Goal: Find contact information: Find contact information

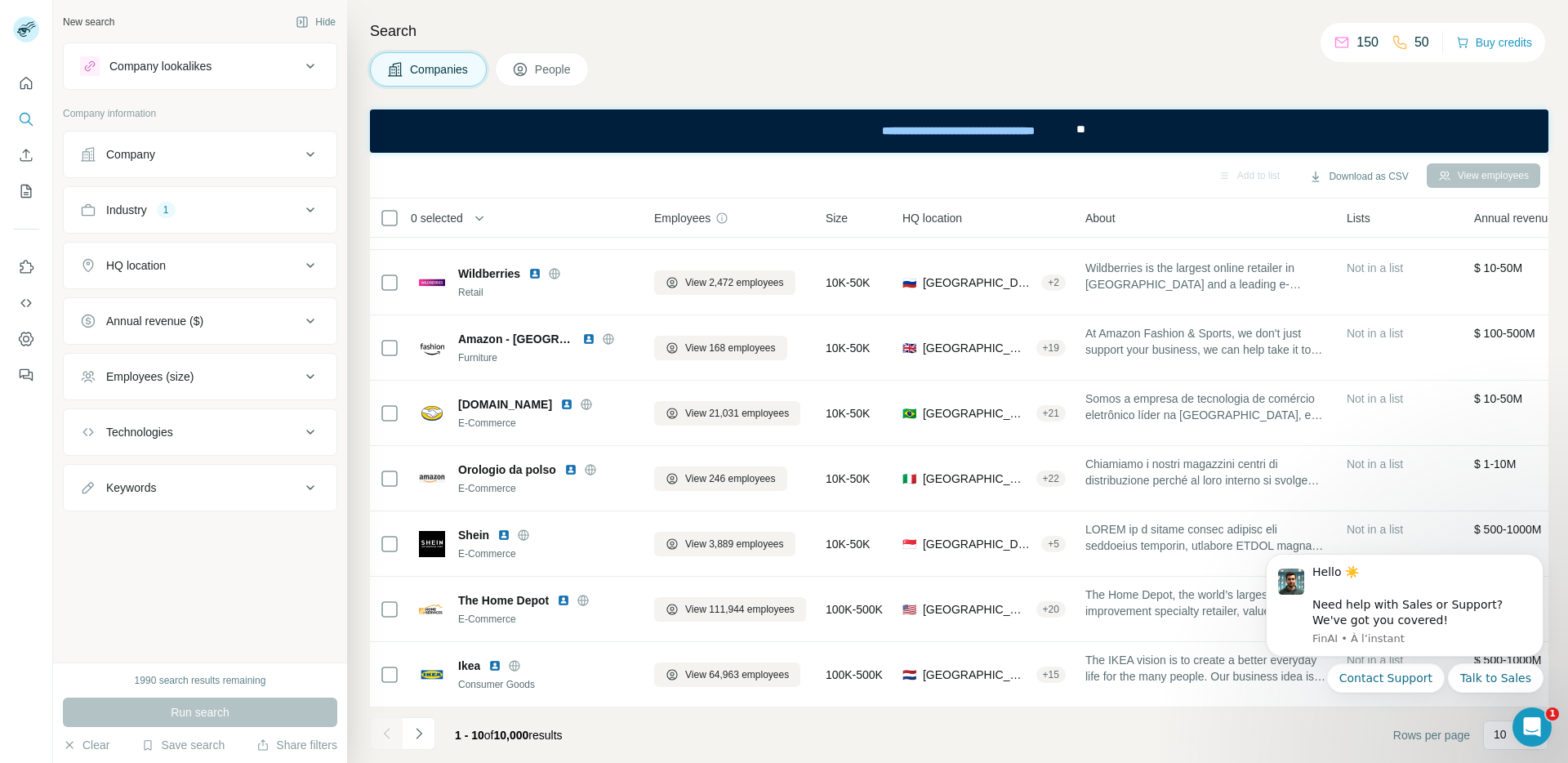
scroll to position [193, 0]
click at [263, 313] on div "Annual revenue ($)" at bounding box center [190, 321] width 220 height 17
click at [87, 393] on icon at bounding box center [90, 387] width 20 height 20
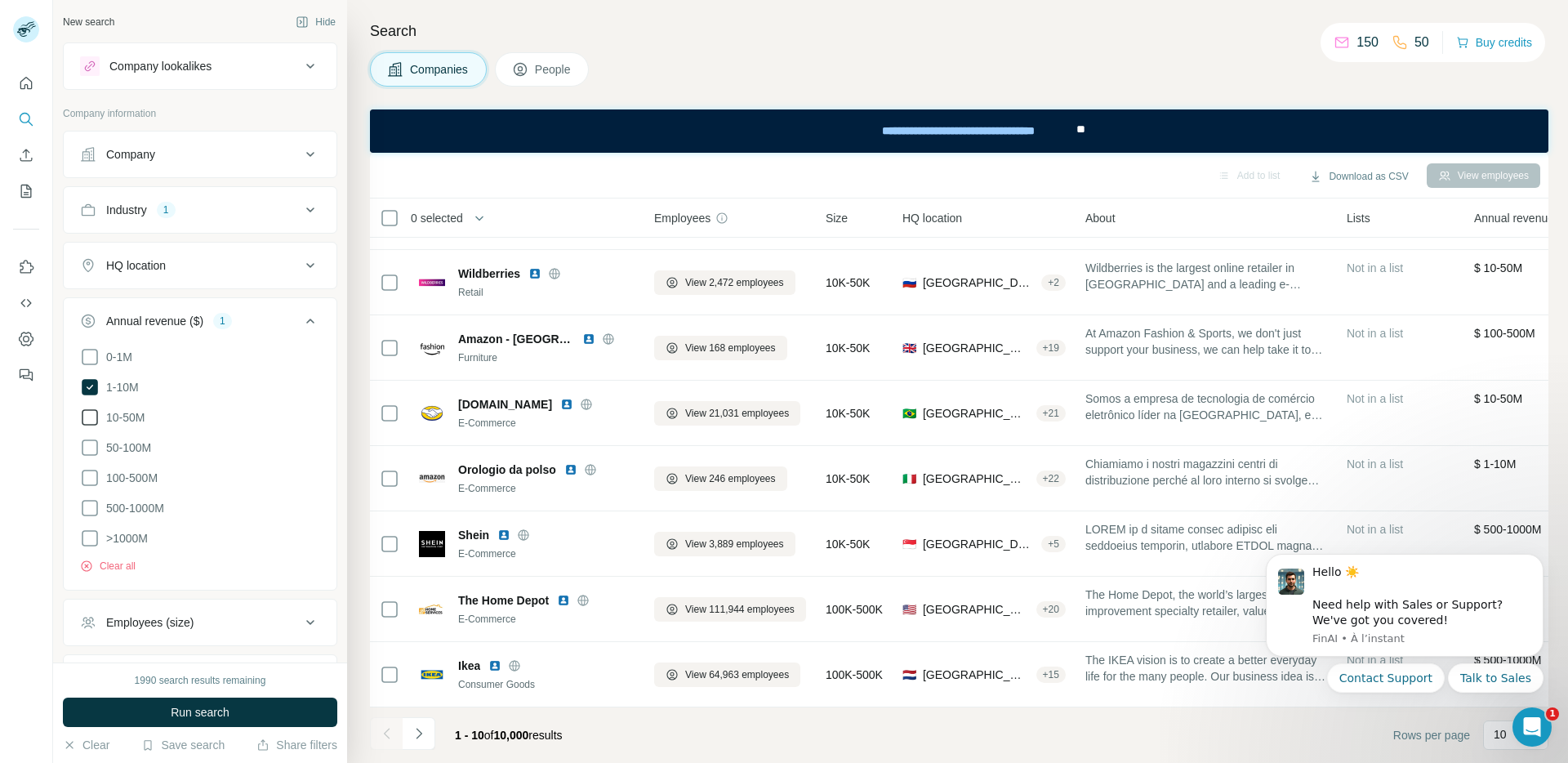
click at [91, 413] on icon at bounding box center [90, 417] width 20 height 20
click at [91, 439] on icon at bounding box center [90, 447] width 20 height 20
click at [93, 473] on icon at bounding box center [90, 478] width 20 height 20
click at [89, 504] on icon at bounding box center [90, 508] width 20 height 20
click at [90, 530] on icon at bounding box center [90, 538] width 20 height 20
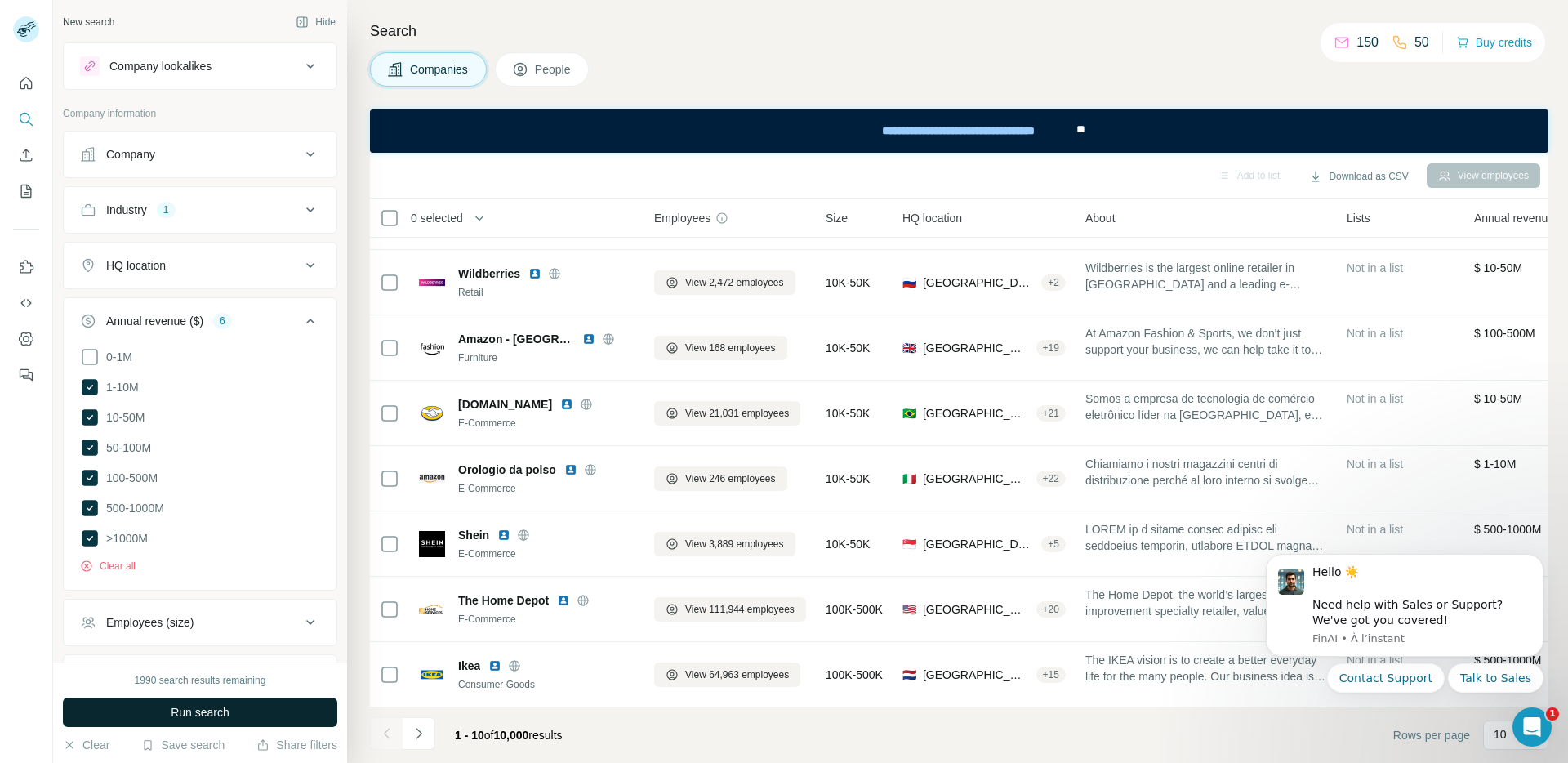
click at [272, 718] on button "Run search" at bounding box center [200, 713] width 274 height 30
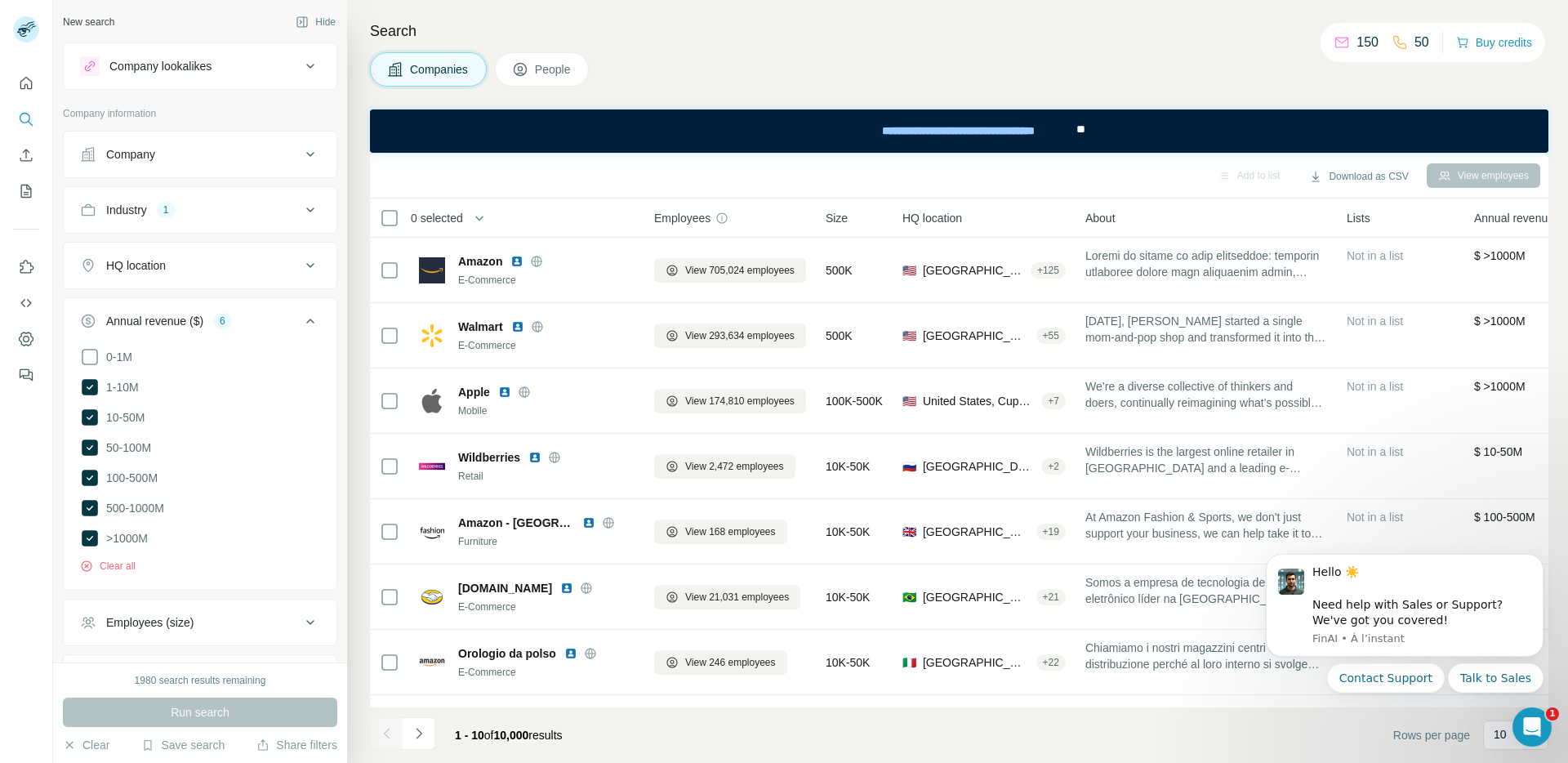
click at [260, 117] on p "Company information" at bounding box center [200, 114] width 274 height 15
click at [188, 261] on div "HQ location" at bounding box center [190, 266] width 220 height 17
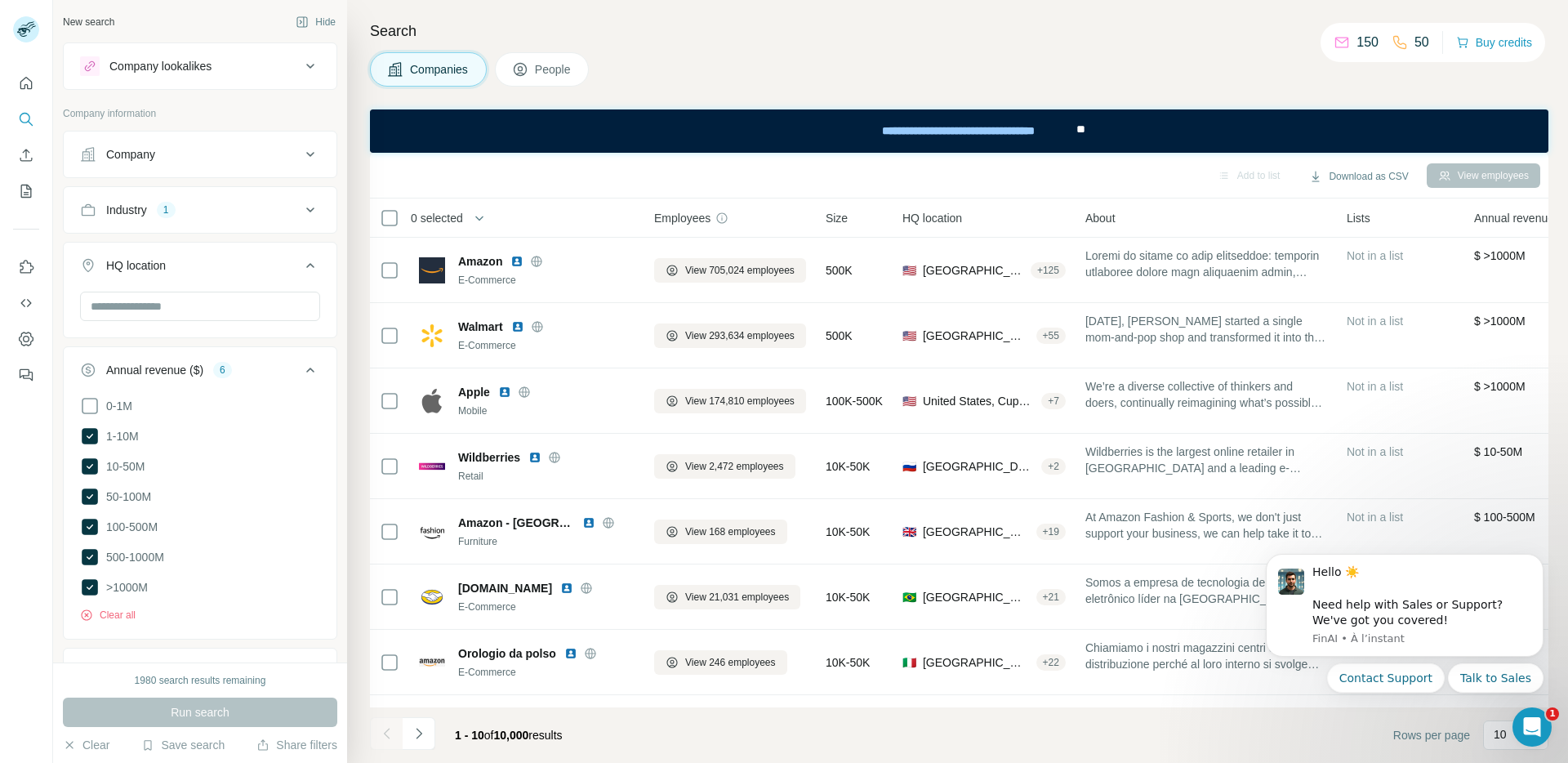
click at [271, 268] on div "HQ location" at bounding box center [190, 266] width 220 height 17
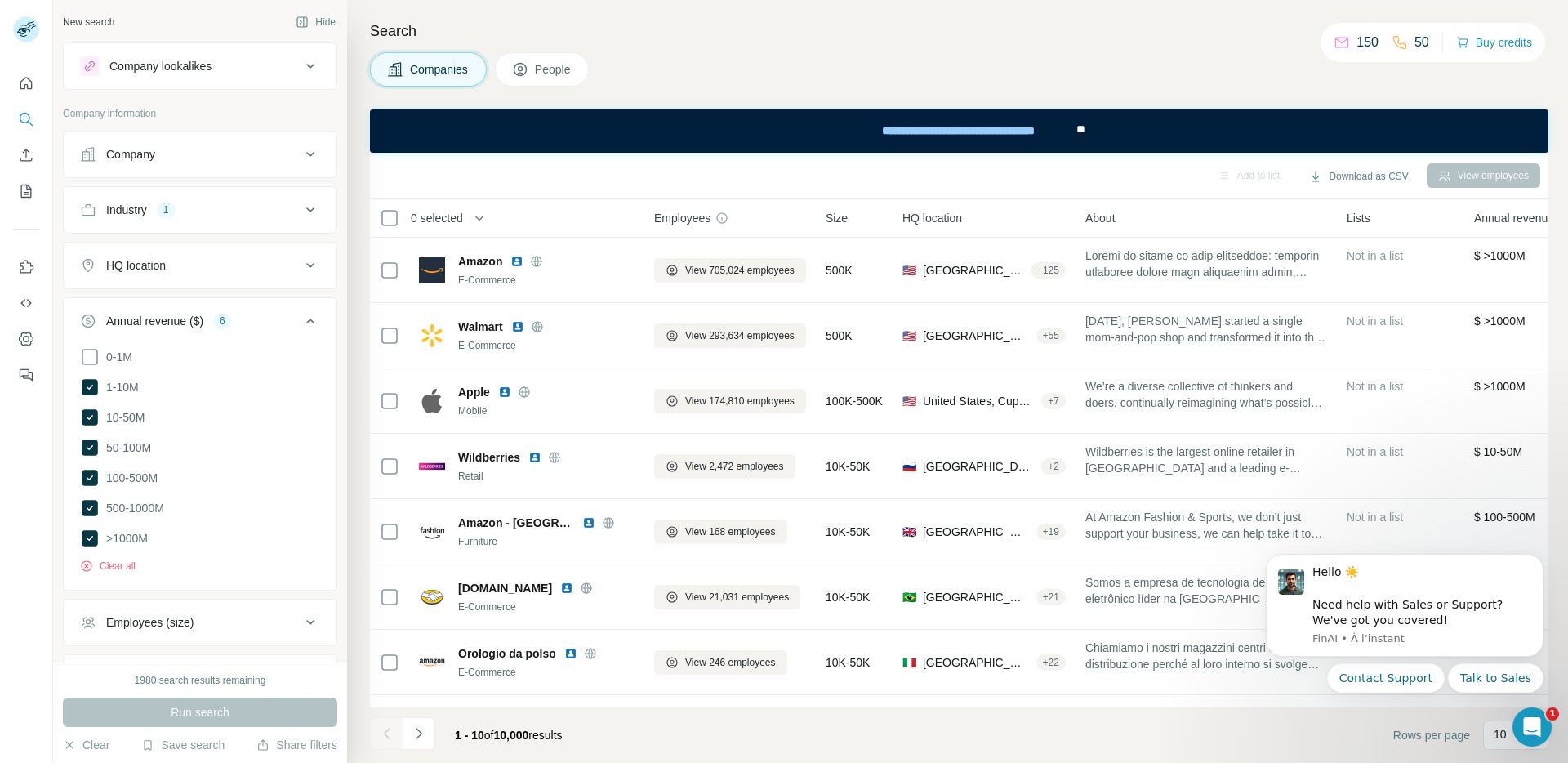
click at [225, 153] on div "Company" at bounding box center [190, 155] width 220 height 17
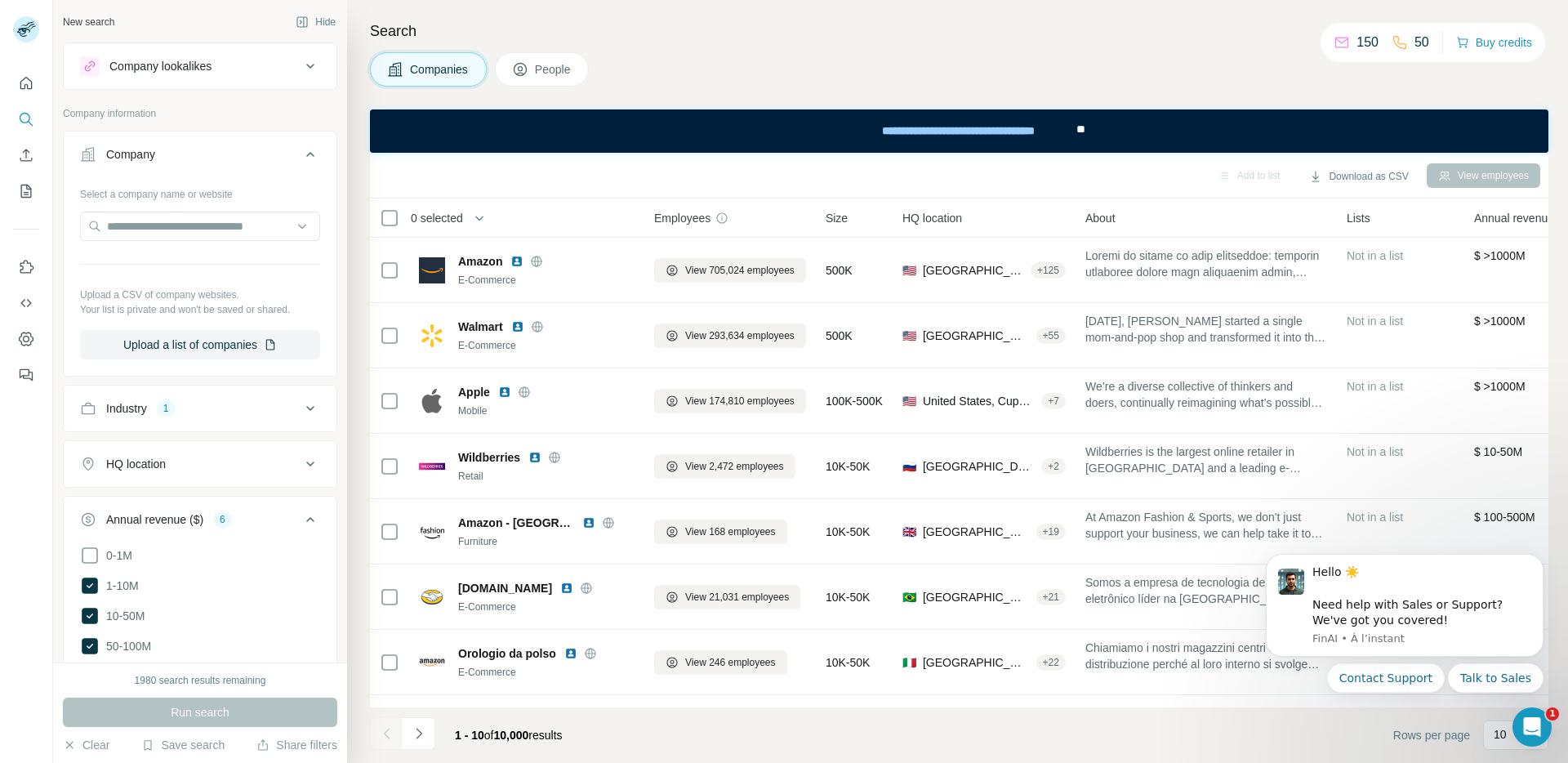
click at [225, 153] on div "Company" at bounding box center [190, 155] width 220 height 17
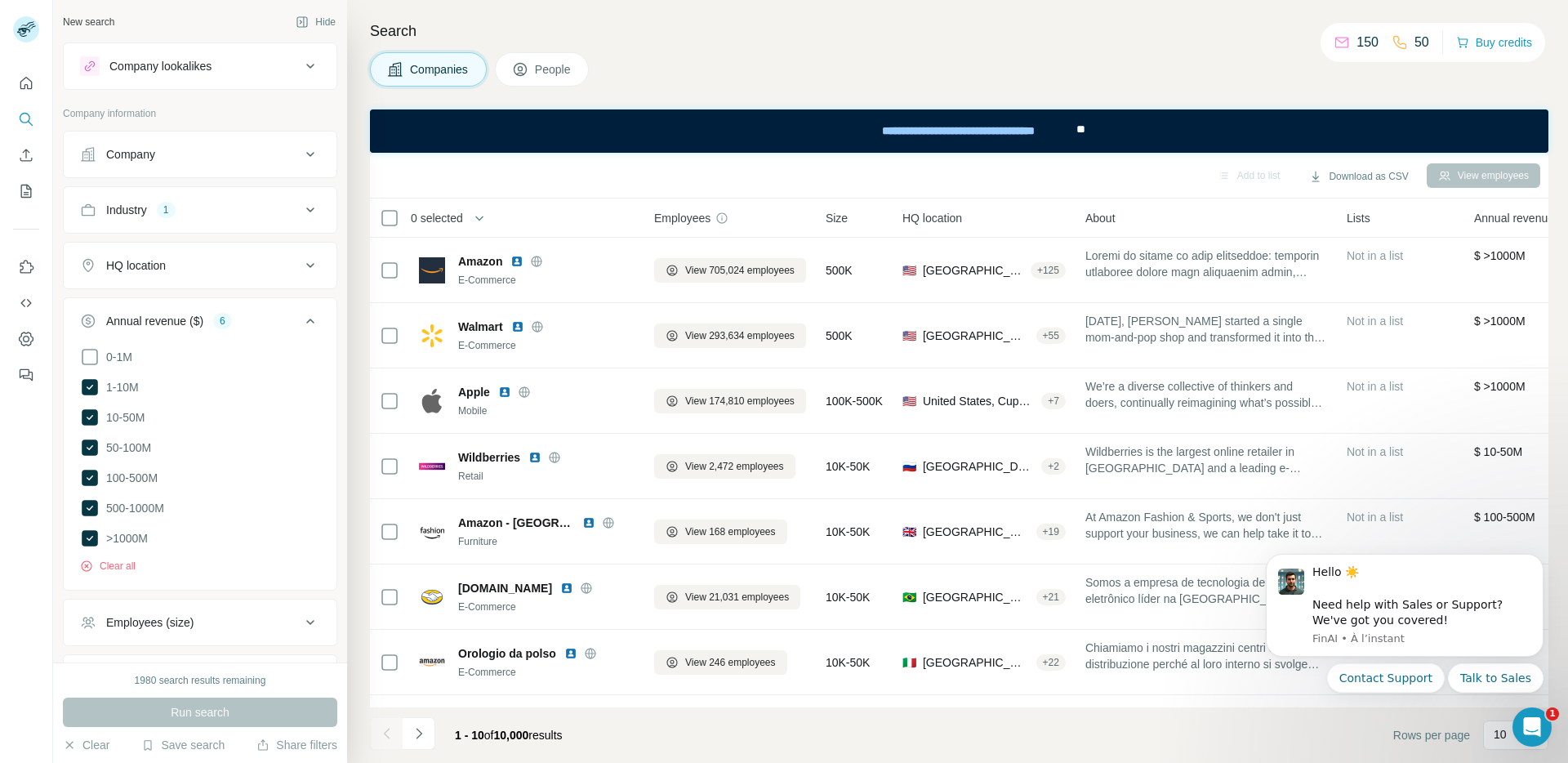
click at [250, 64] on div "Company lookalikes" at bounding box center [190, 65] width 220 height 20
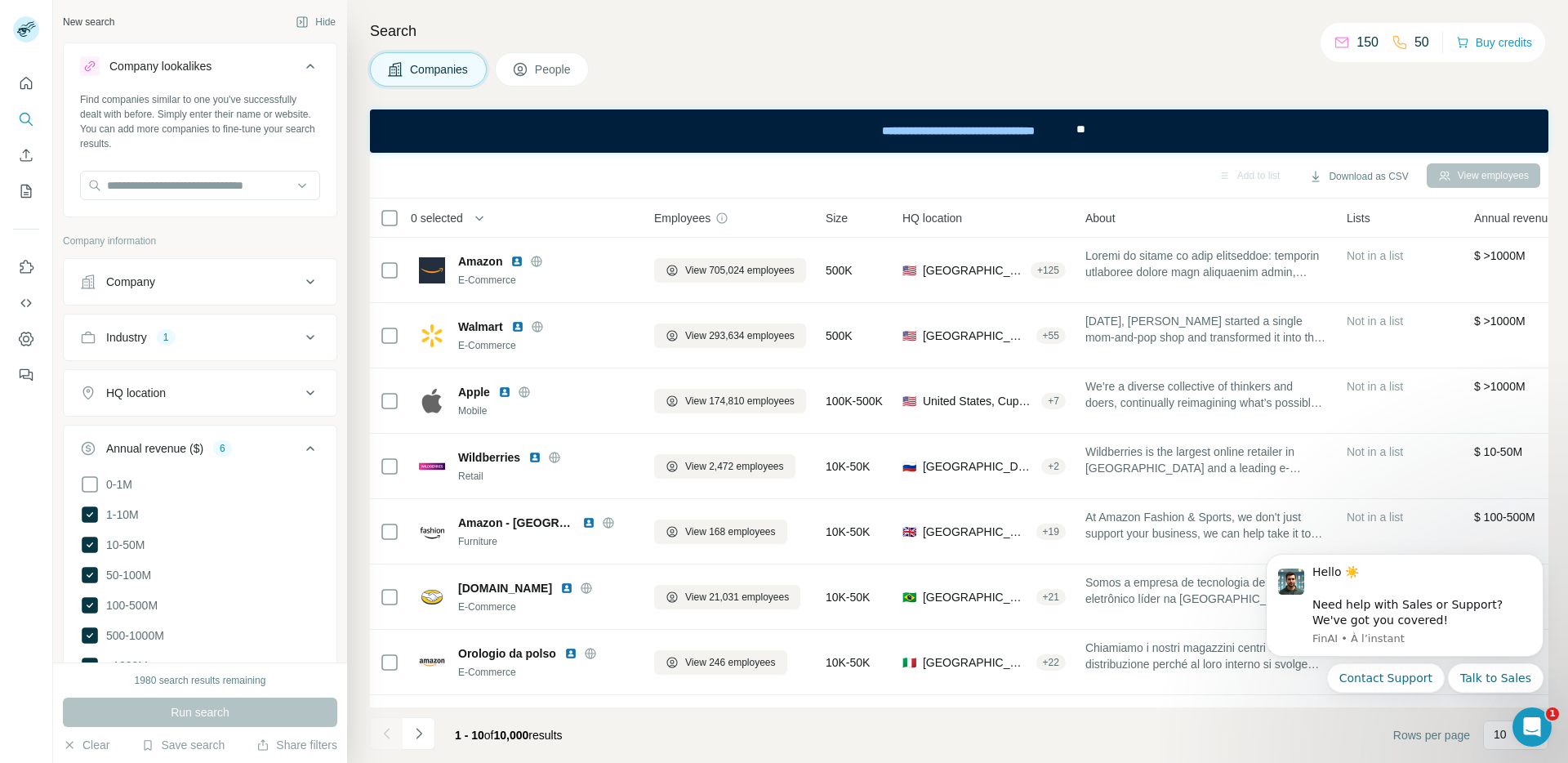
click at [250, 64] on div "Company lookalikes" at bounding box center [190, 65] width 220 height 20
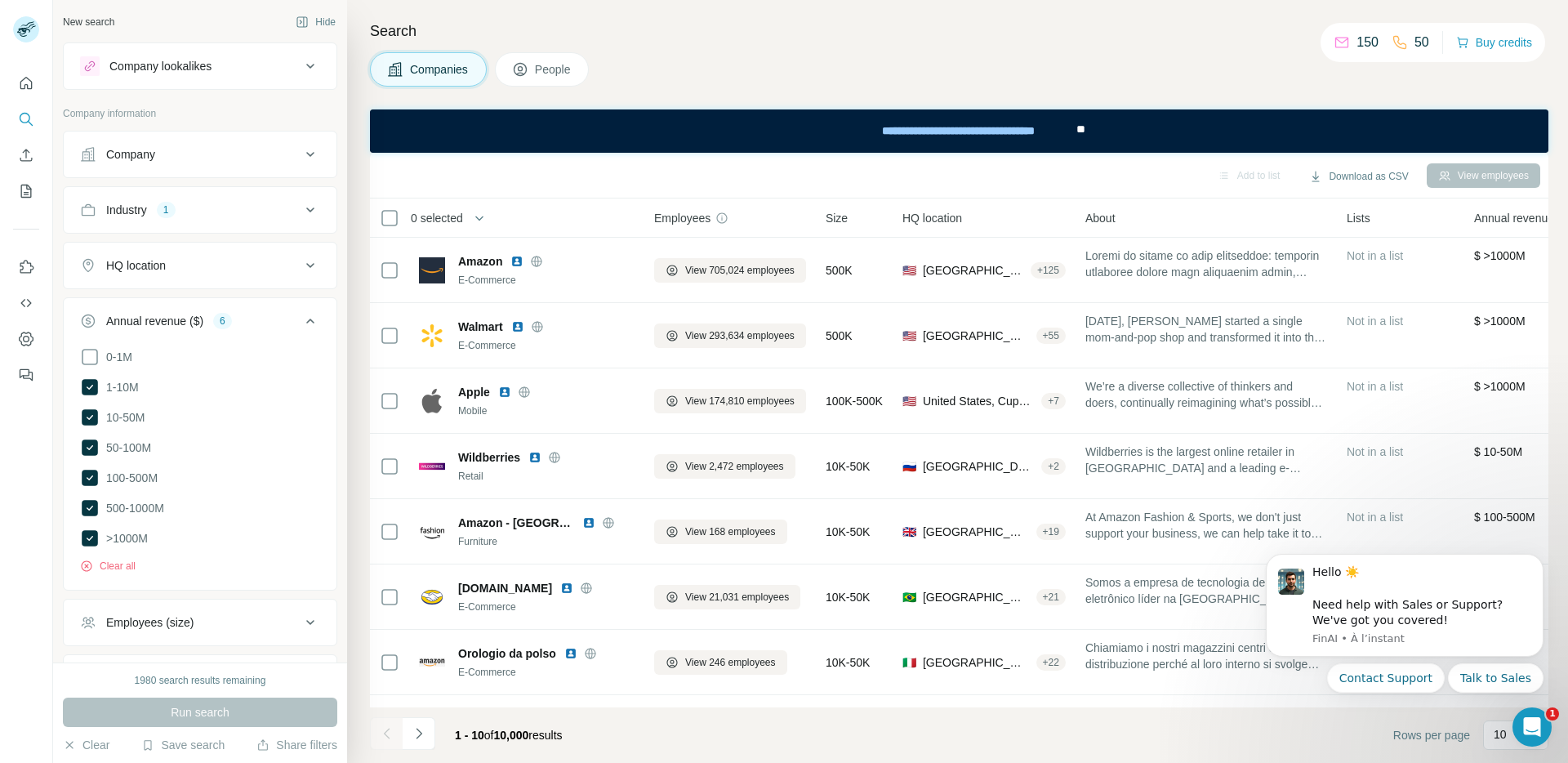
click at [285, 273] on div "HQ location" at bounding box center [190, 266] width 220 height 17
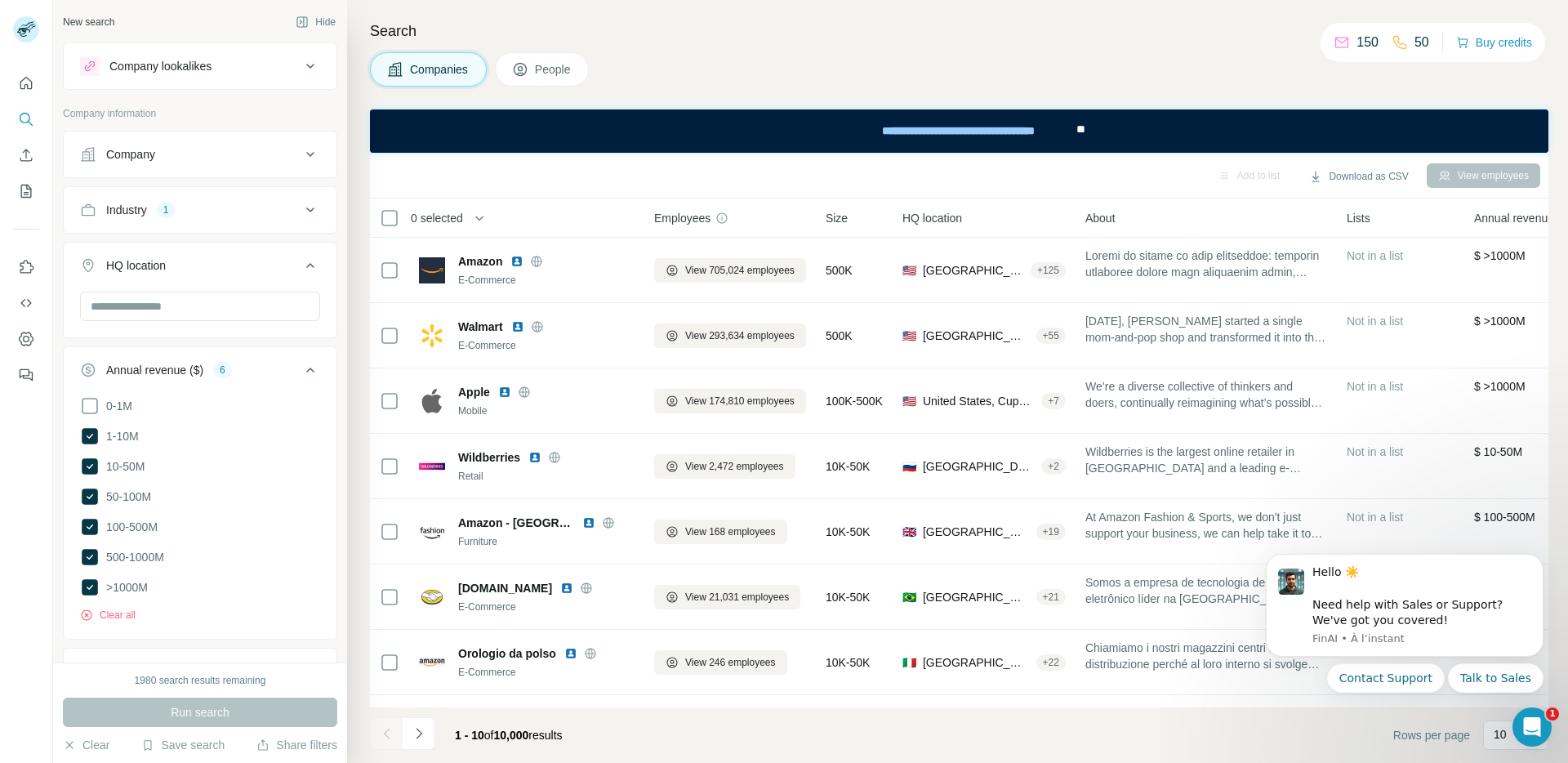
click at [245, 323] on div at bounding box center [200, 307] width 240 height 33
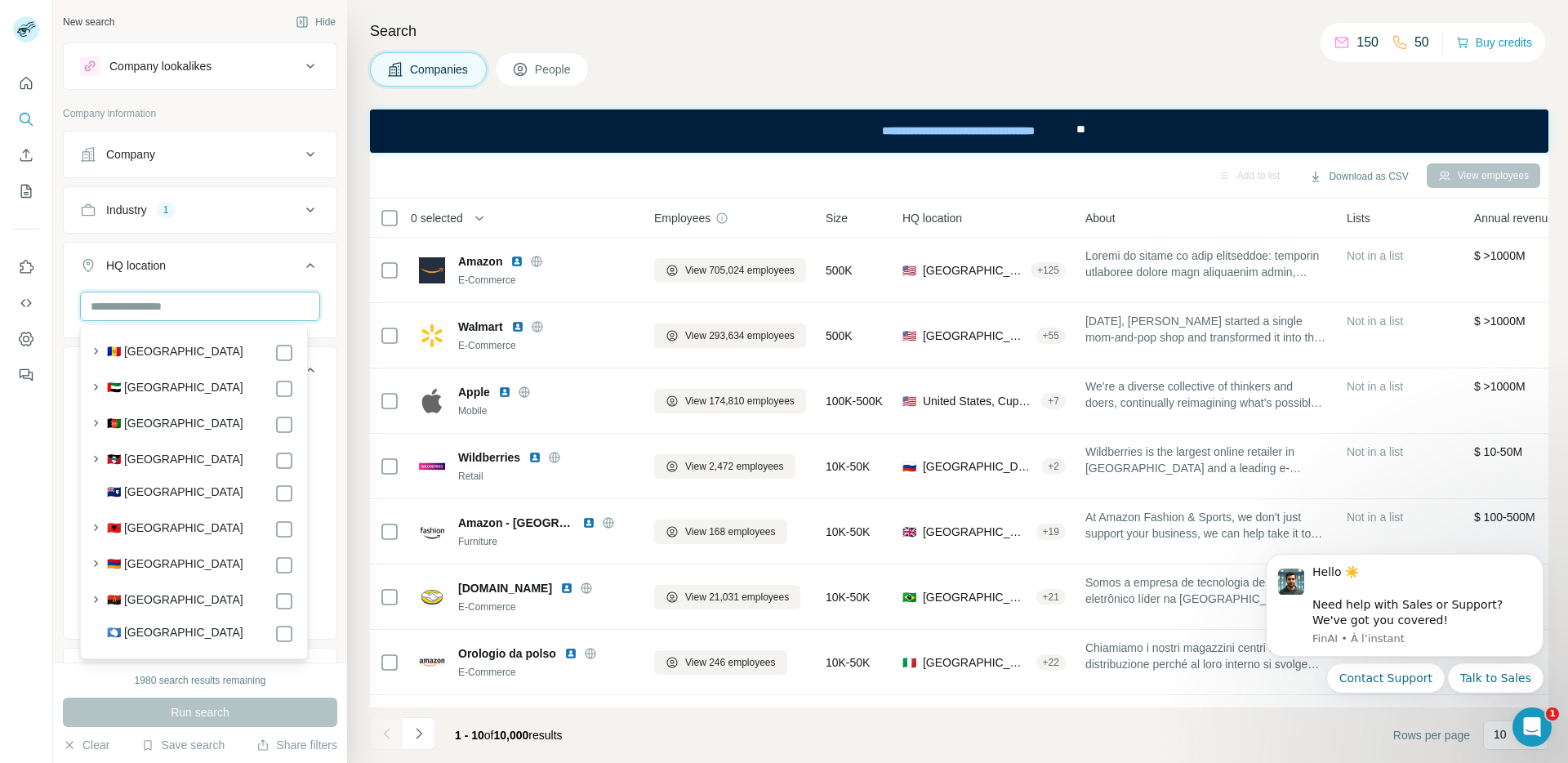
click at [243, 298] on input "text" at bounding box center [200, 306] width 240 height 30
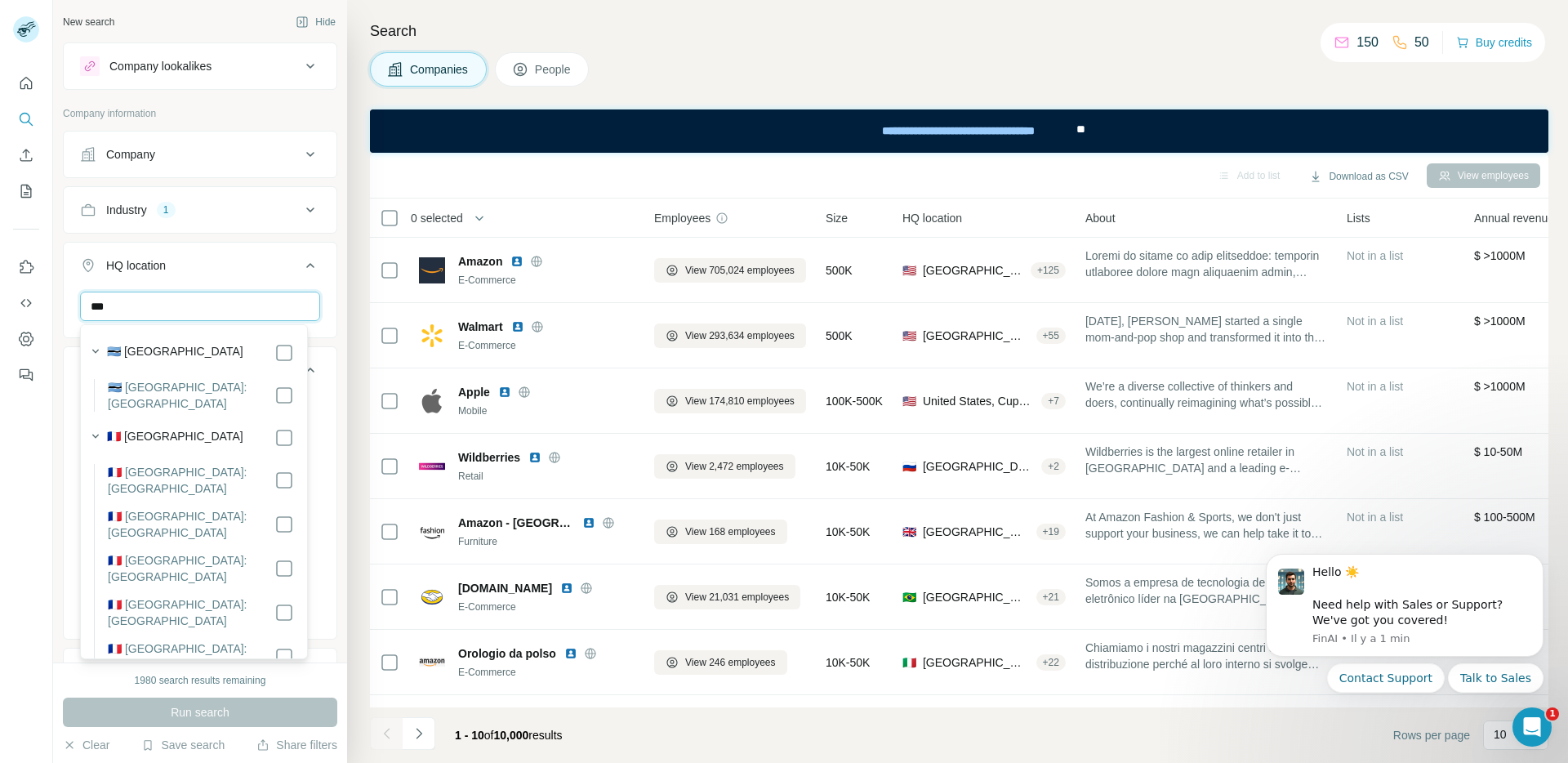
type input "***"
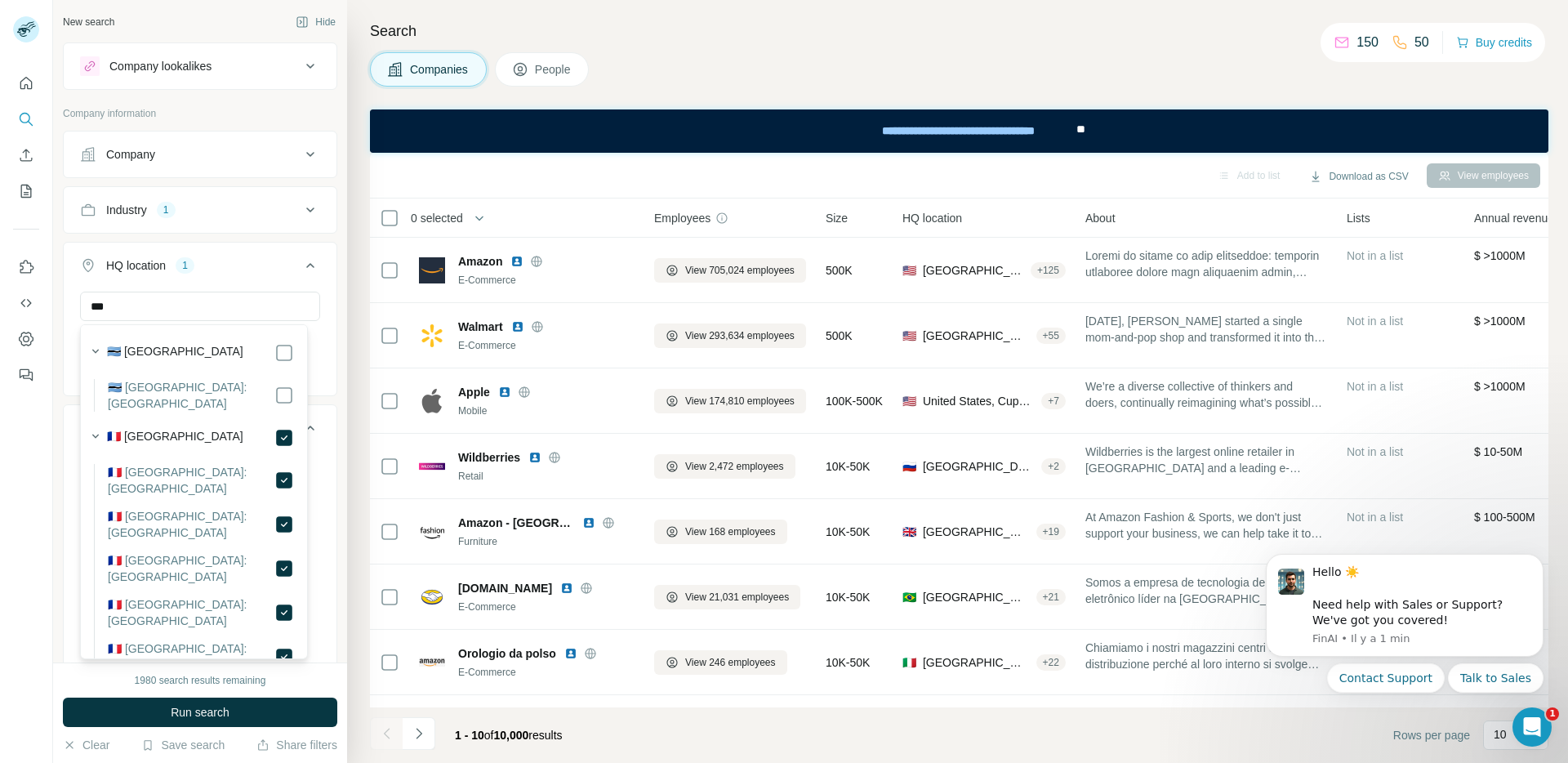
click at [321, 277] on button "HQ location 1" at bounding box center [200, 268] width 273 height 46
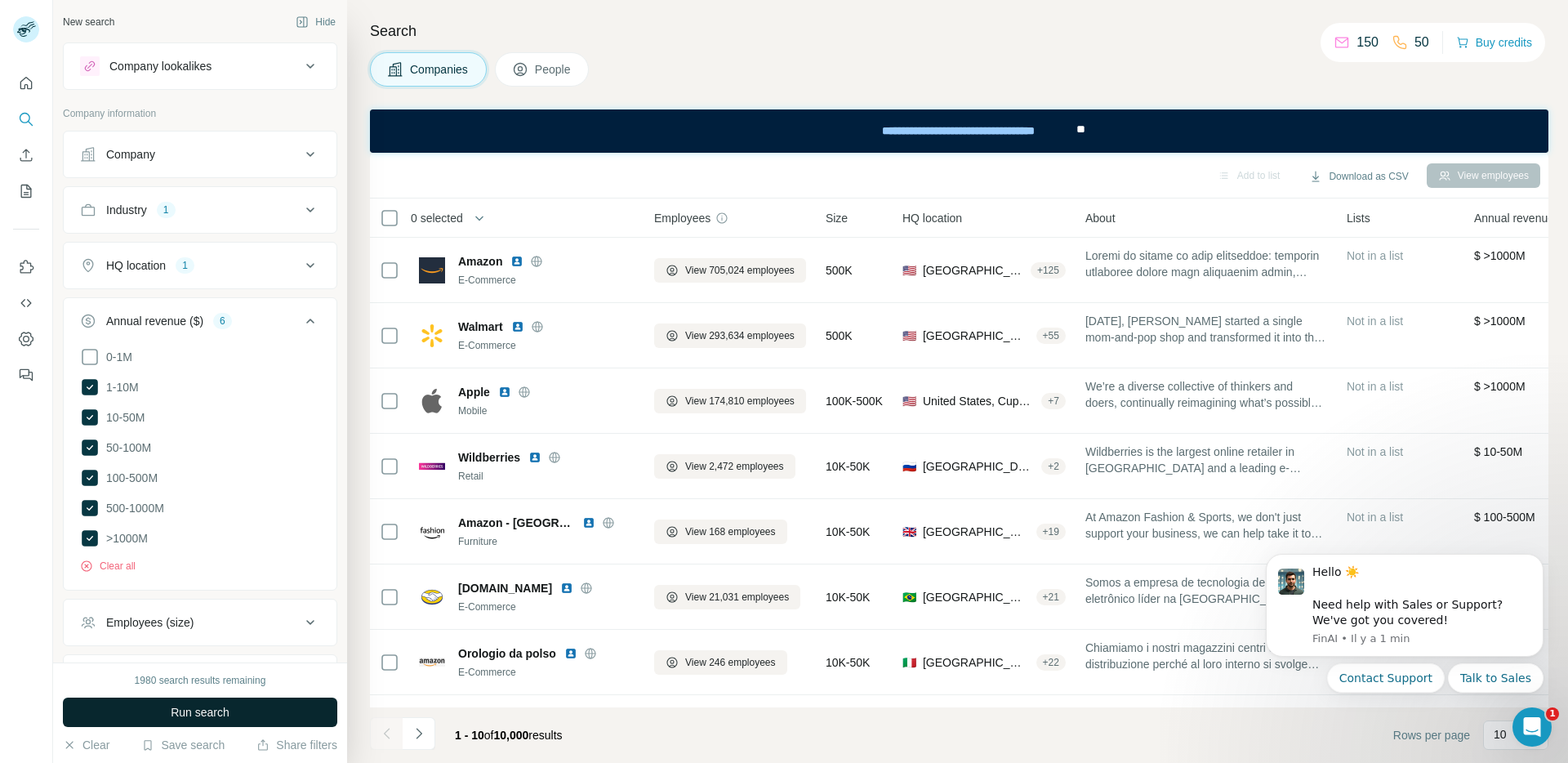
click at [250, 709] on button "Run search" at bounding box center [200, 713] width 274 height 30
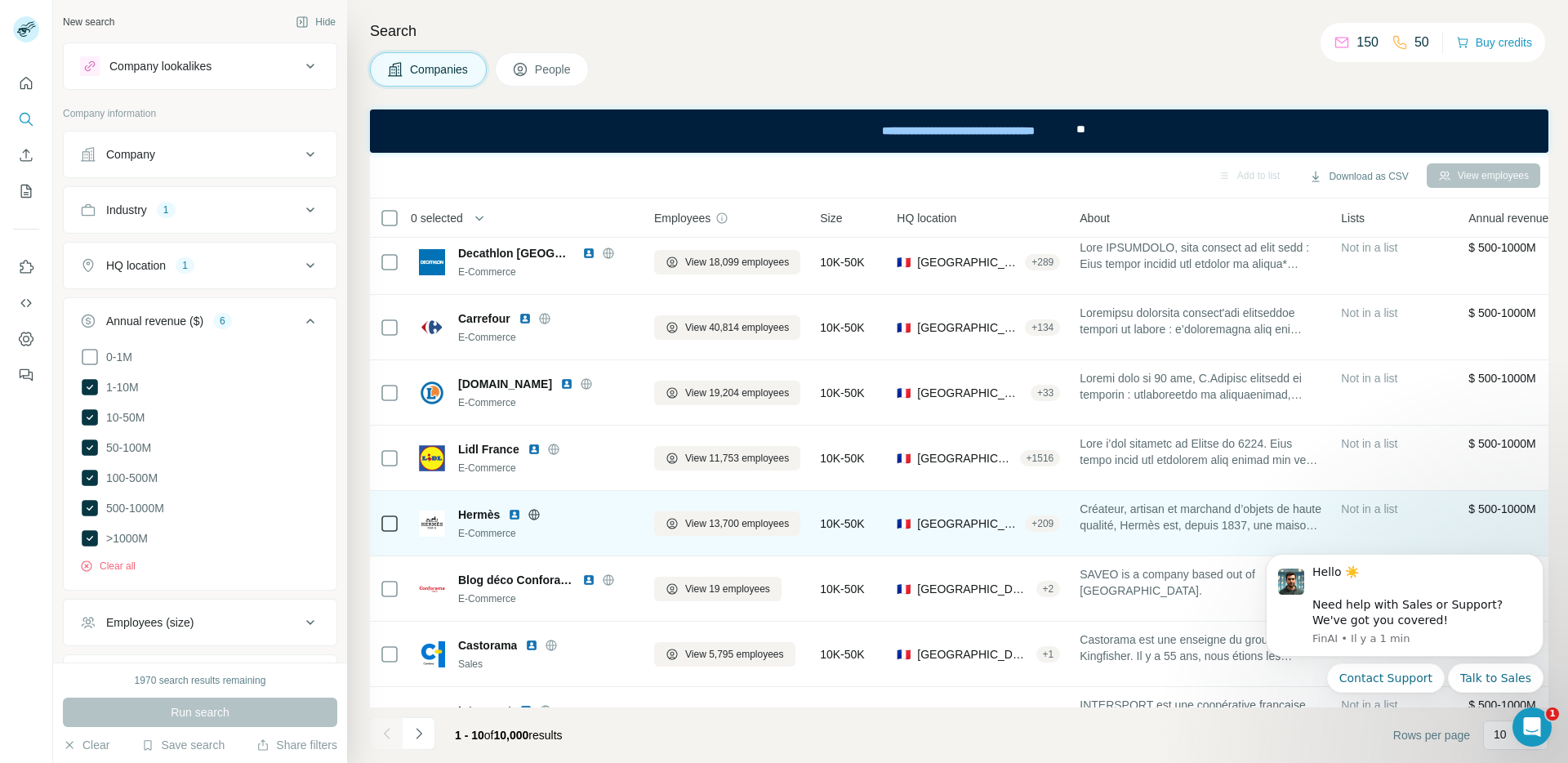
scroll to position [193, 0]
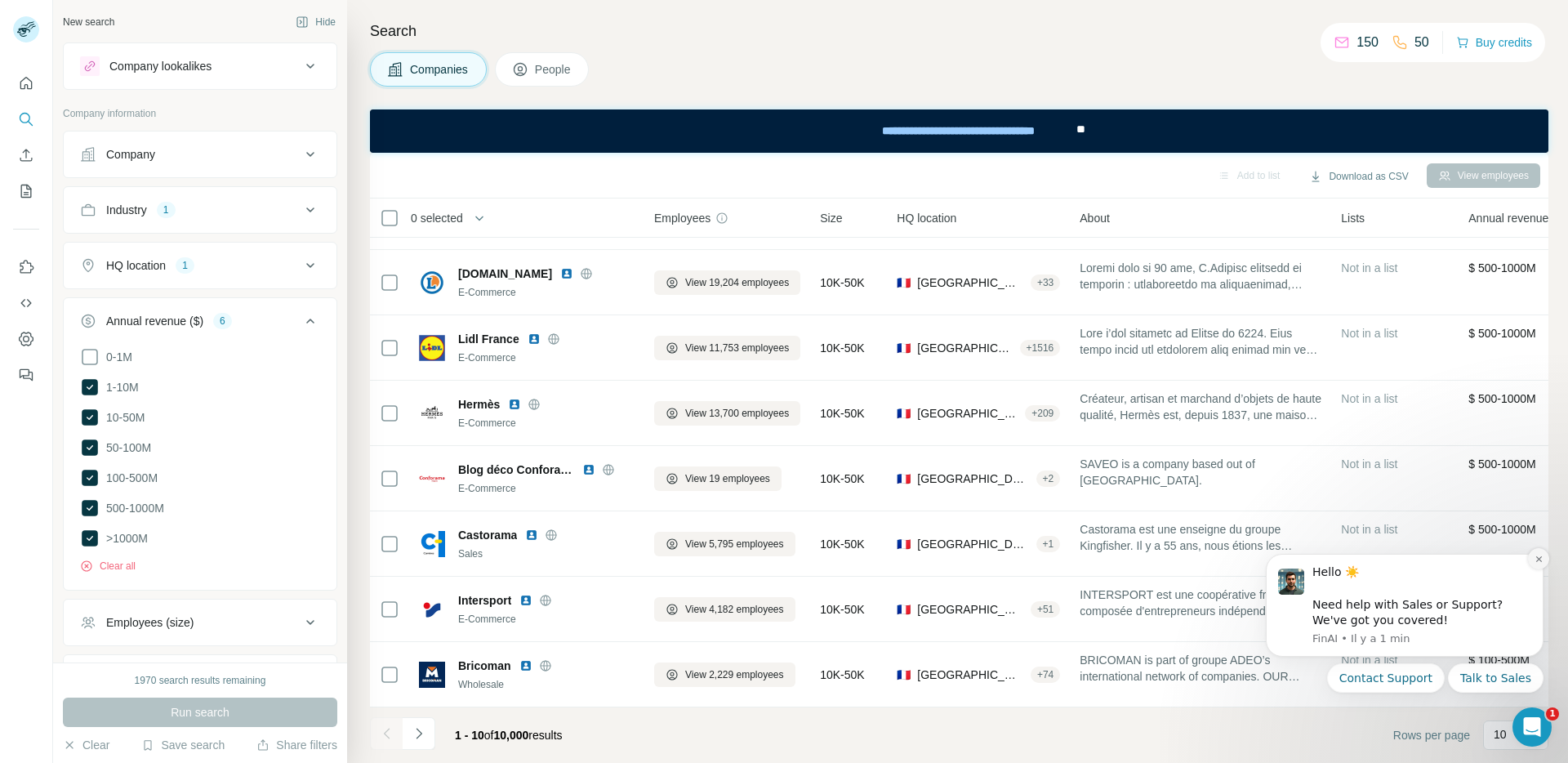
click at [1538, 558] on icon "Dismiss notification" at bounding box center [1540, 559] width 9 height 9
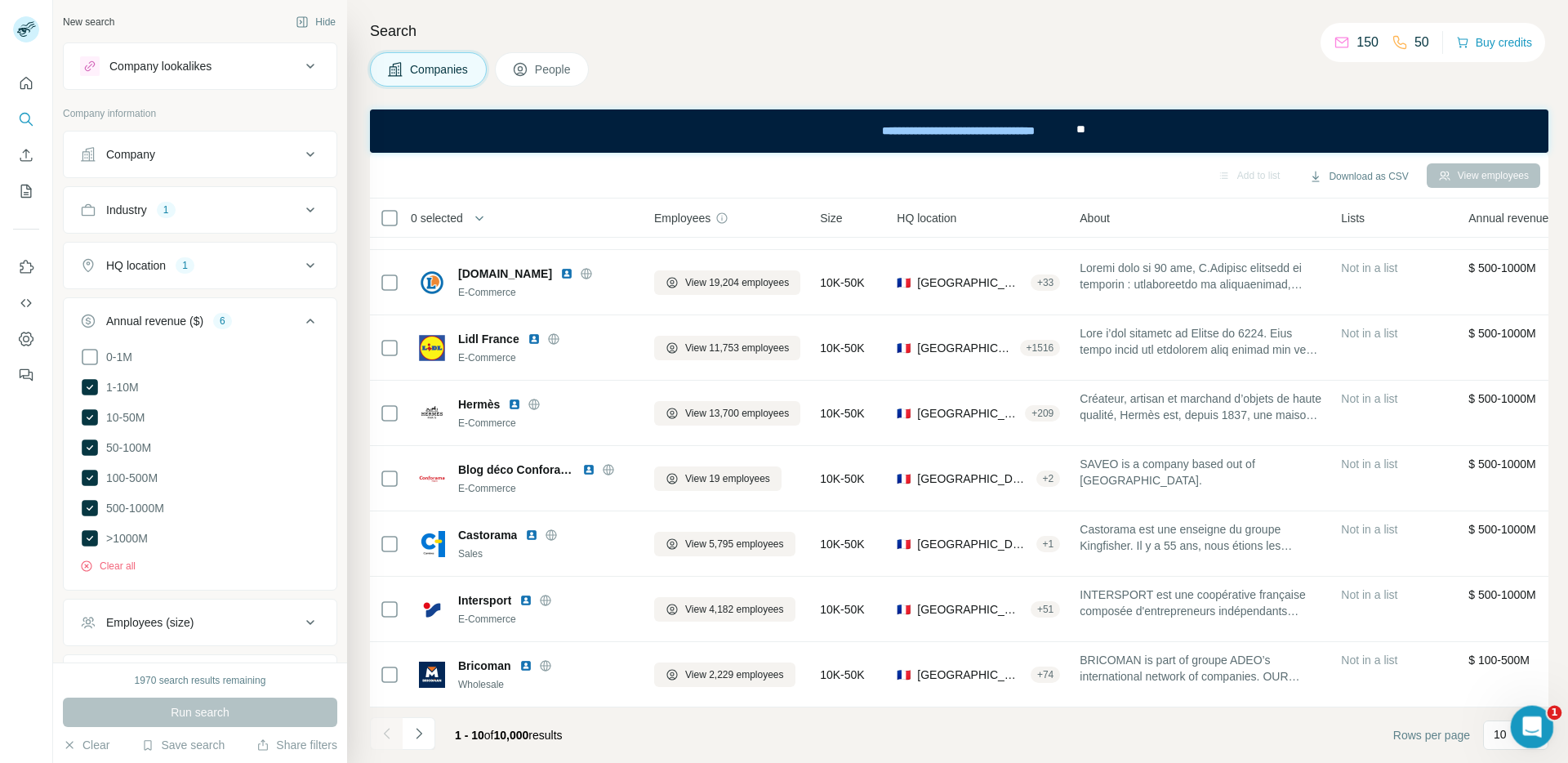
drag, startPoint x: 1536, startPoint y: 728, endPoint x: 1463, endPoint y: 103, distance: 629.2
click at [1510, 705] on html at bounding box center [1530, 725] width 39 height 39
click at [1503, 735] on p "10" at bounding box center [1501, 735] width 13 height 17
click at [1508, 604] on p "60" at bounding box center [1504, 611] width 13 height 17
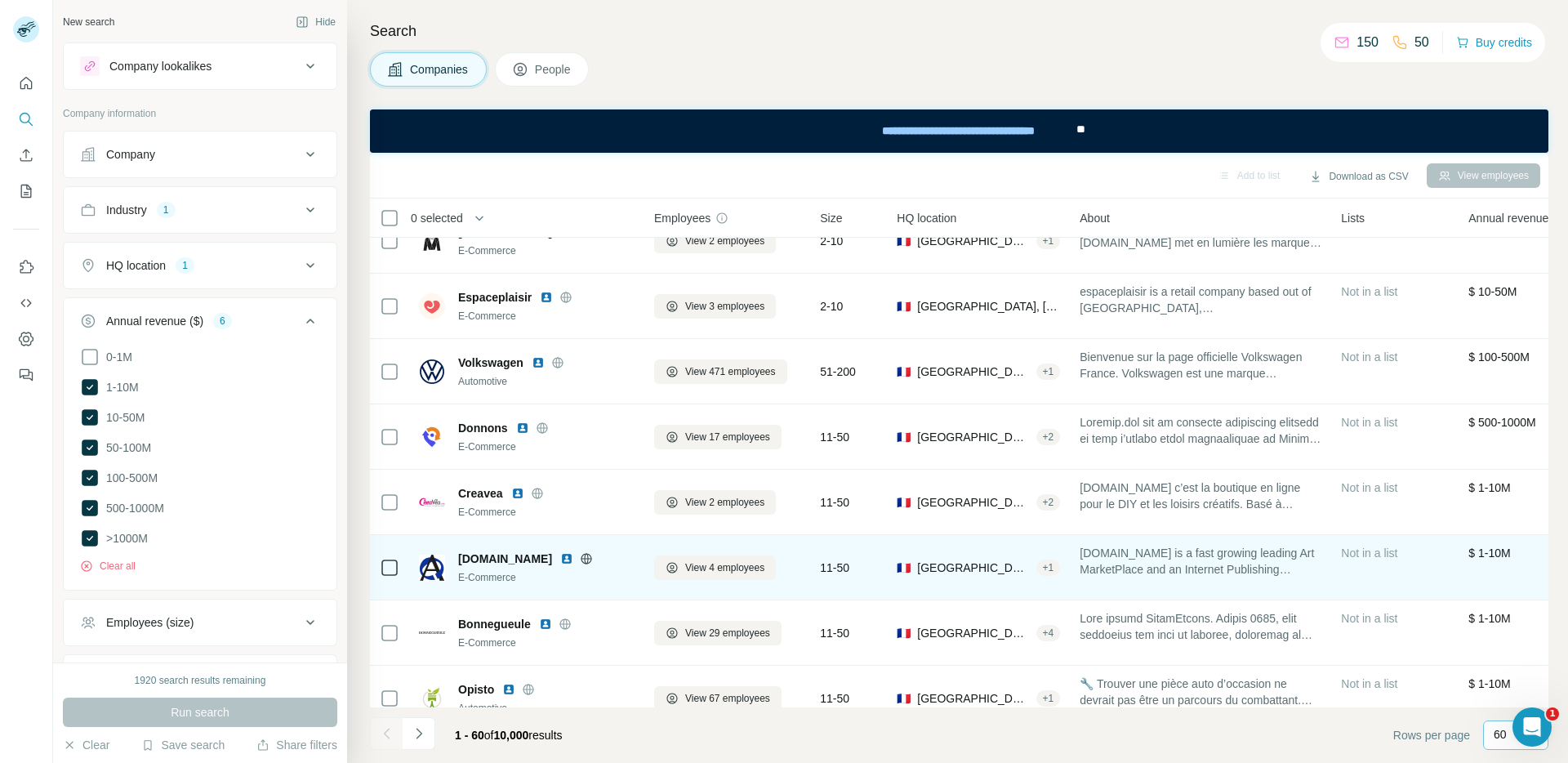
scroll to position [3298, 0]
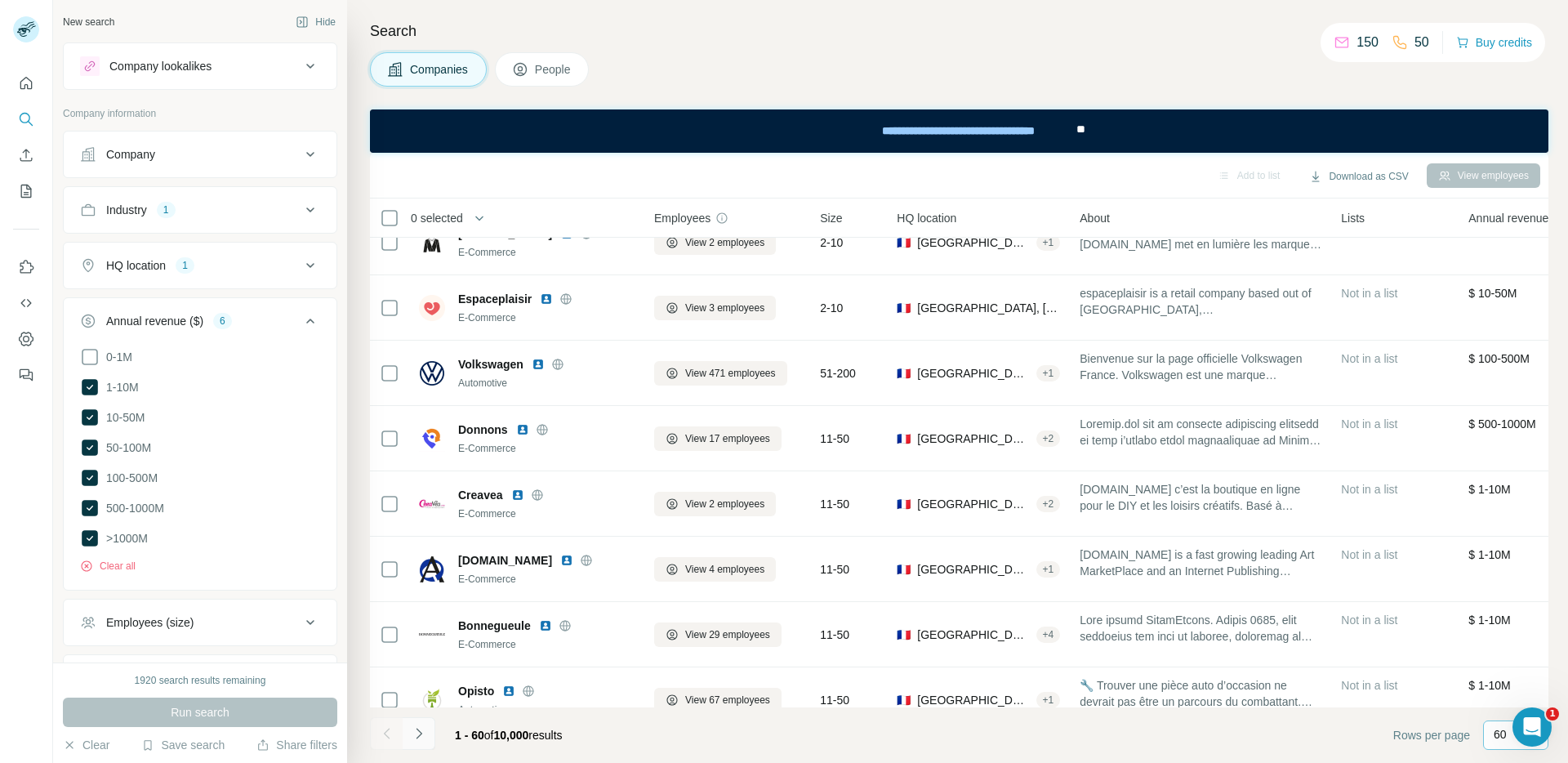
click at [419, 745] on button "Navigate to next page" at bounding box center [418, 733] width 33 height 33
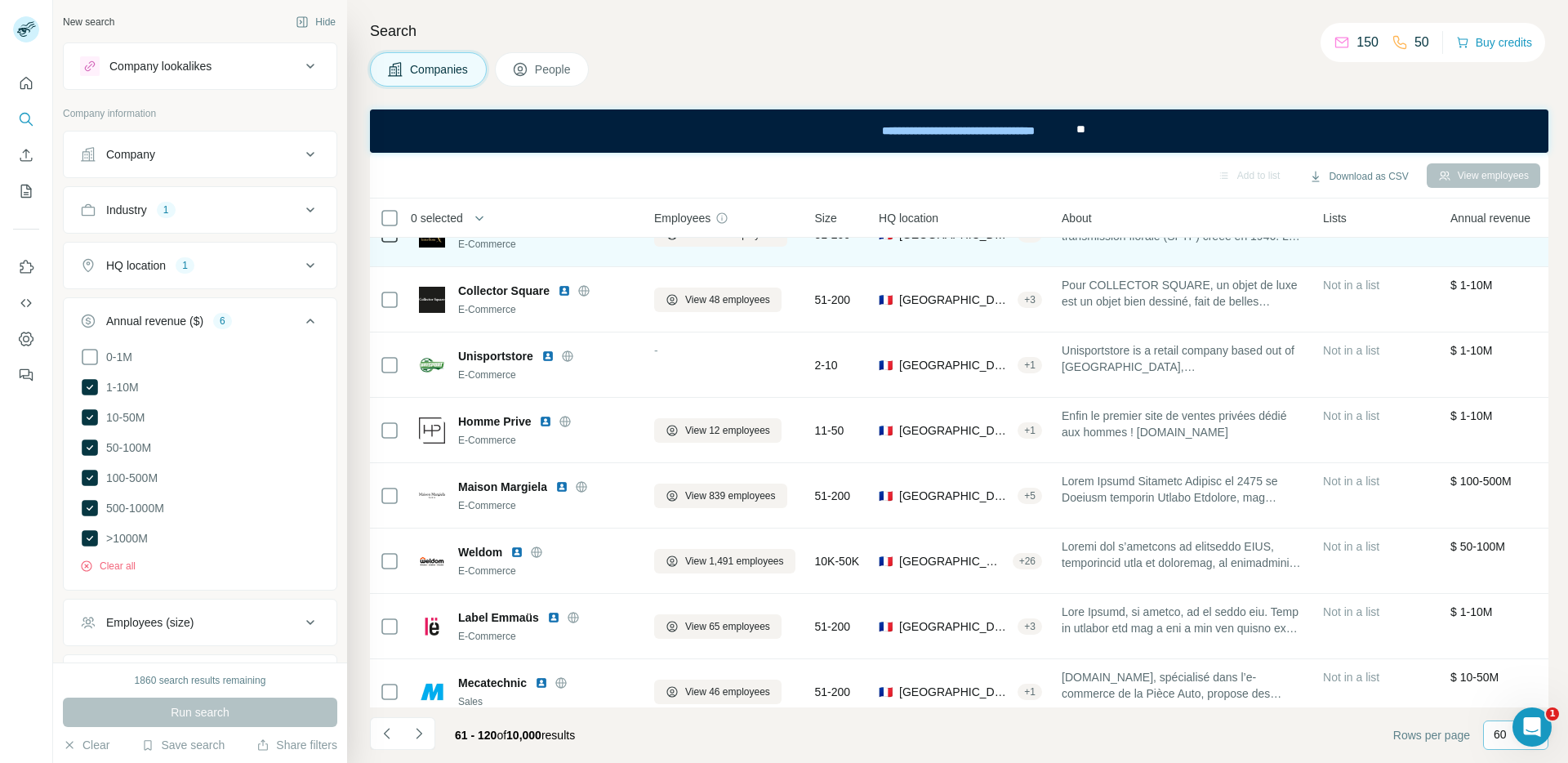
scroll to position [0, 0]
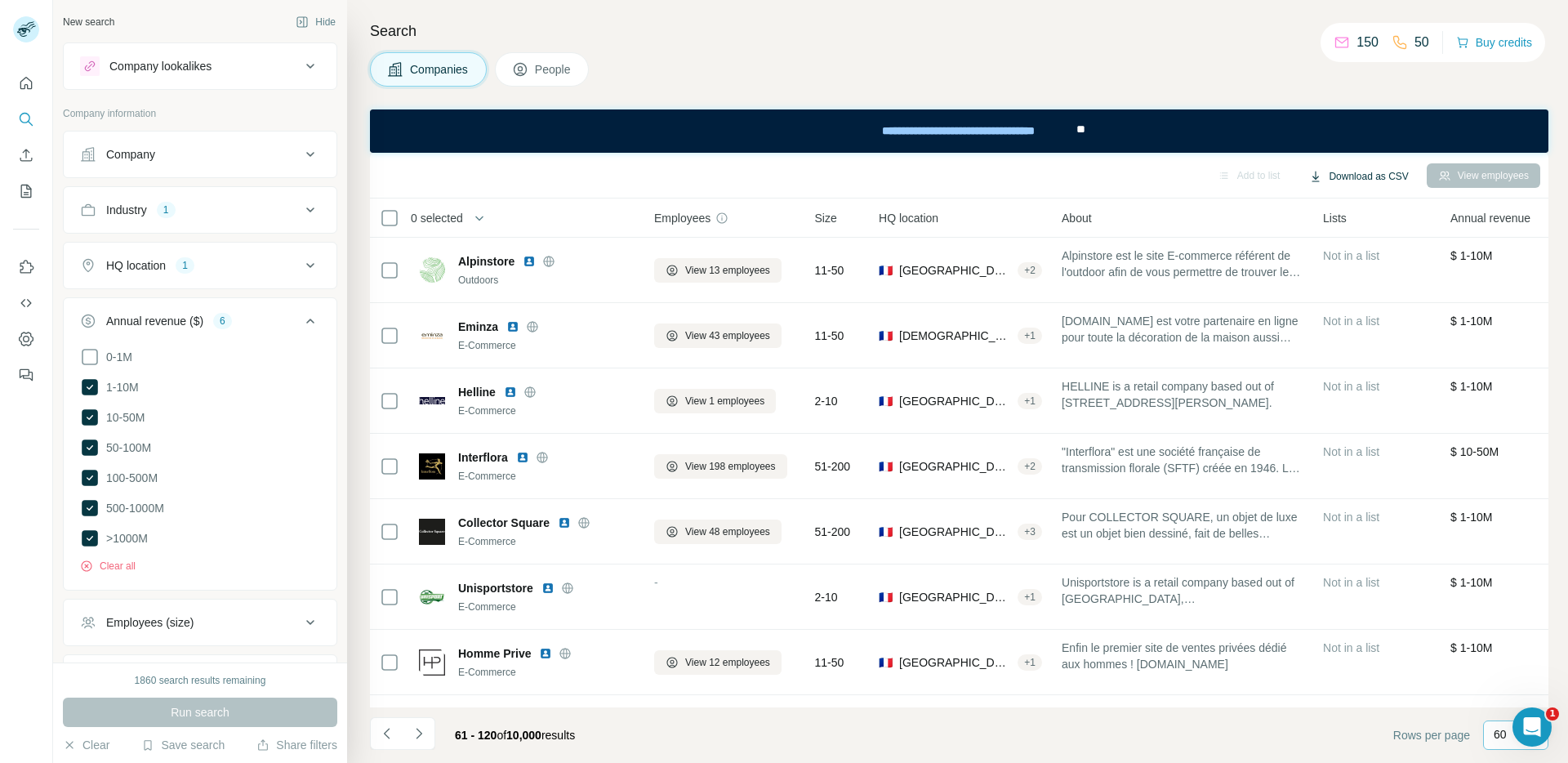
click at [1341, 174] on button "Download as CSV" at bounding box center [1359, 177] width 121 height 24
click at [1280, 166] on div "Add to list" at bounding box center [1250, 176] width 86 height 24
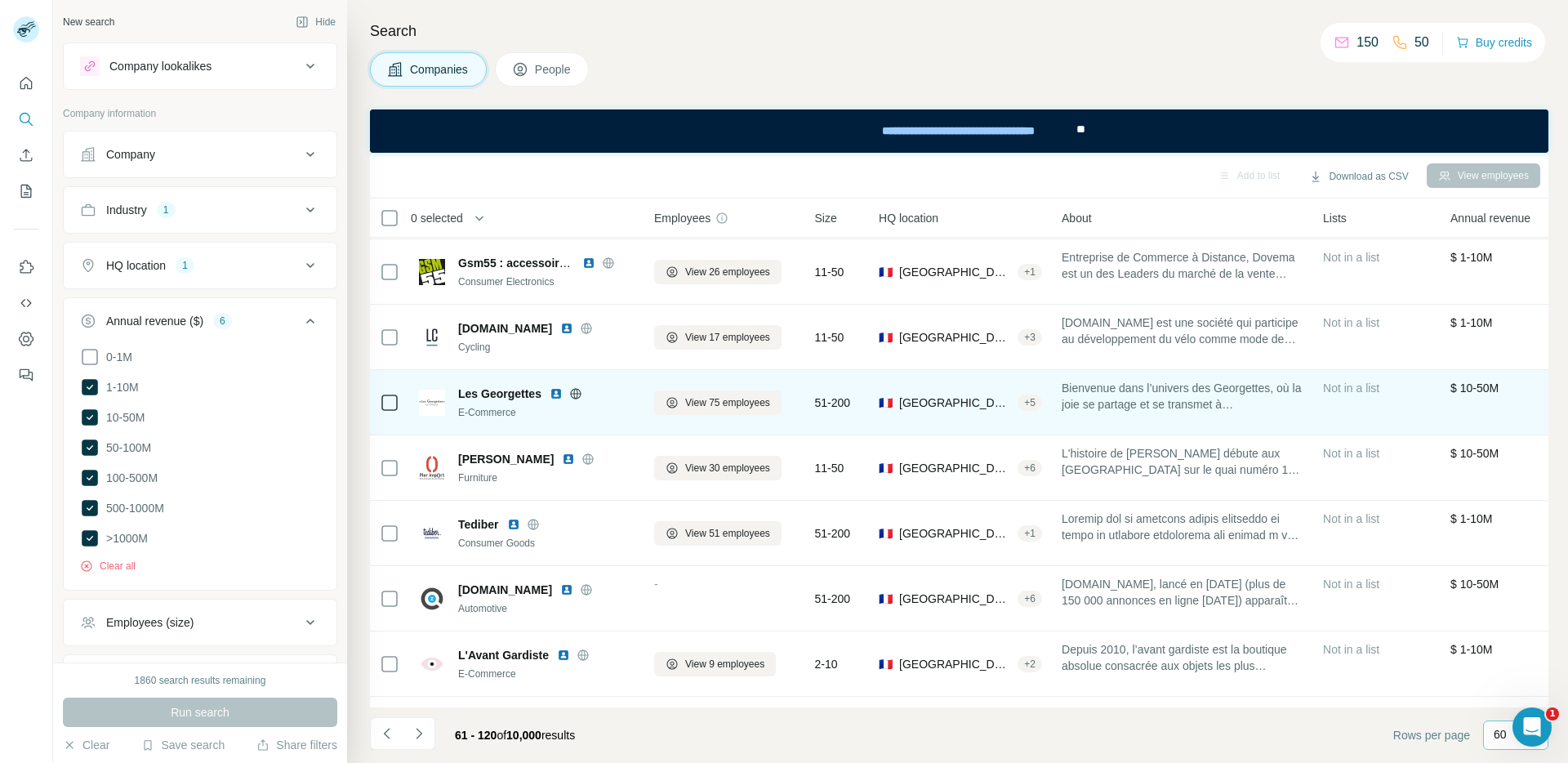
scroll to position [3463, 0]
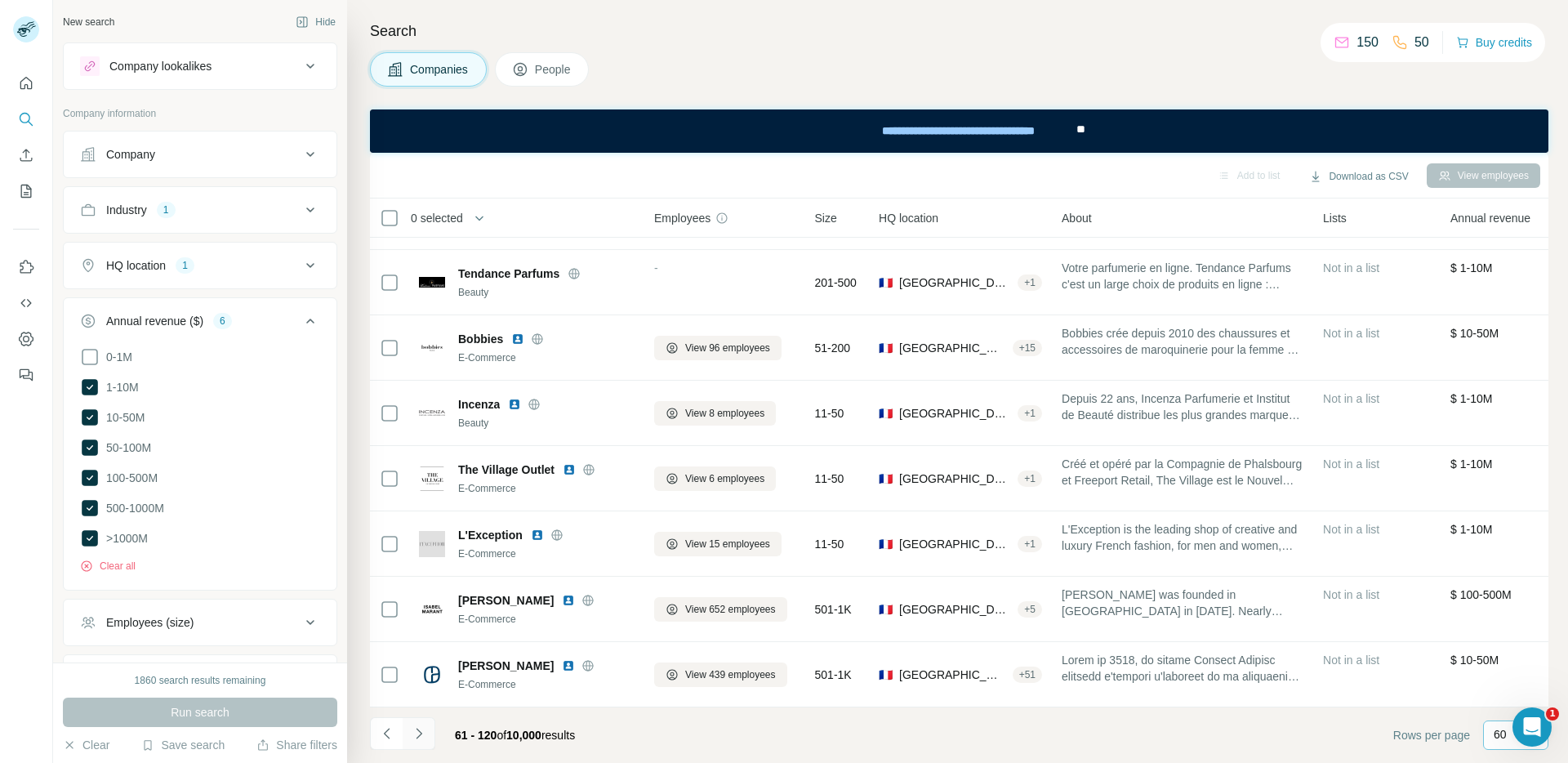
click at [414, 730] on icon "Navigate to next page" at bounding box center [419, 734] width 17 height 17
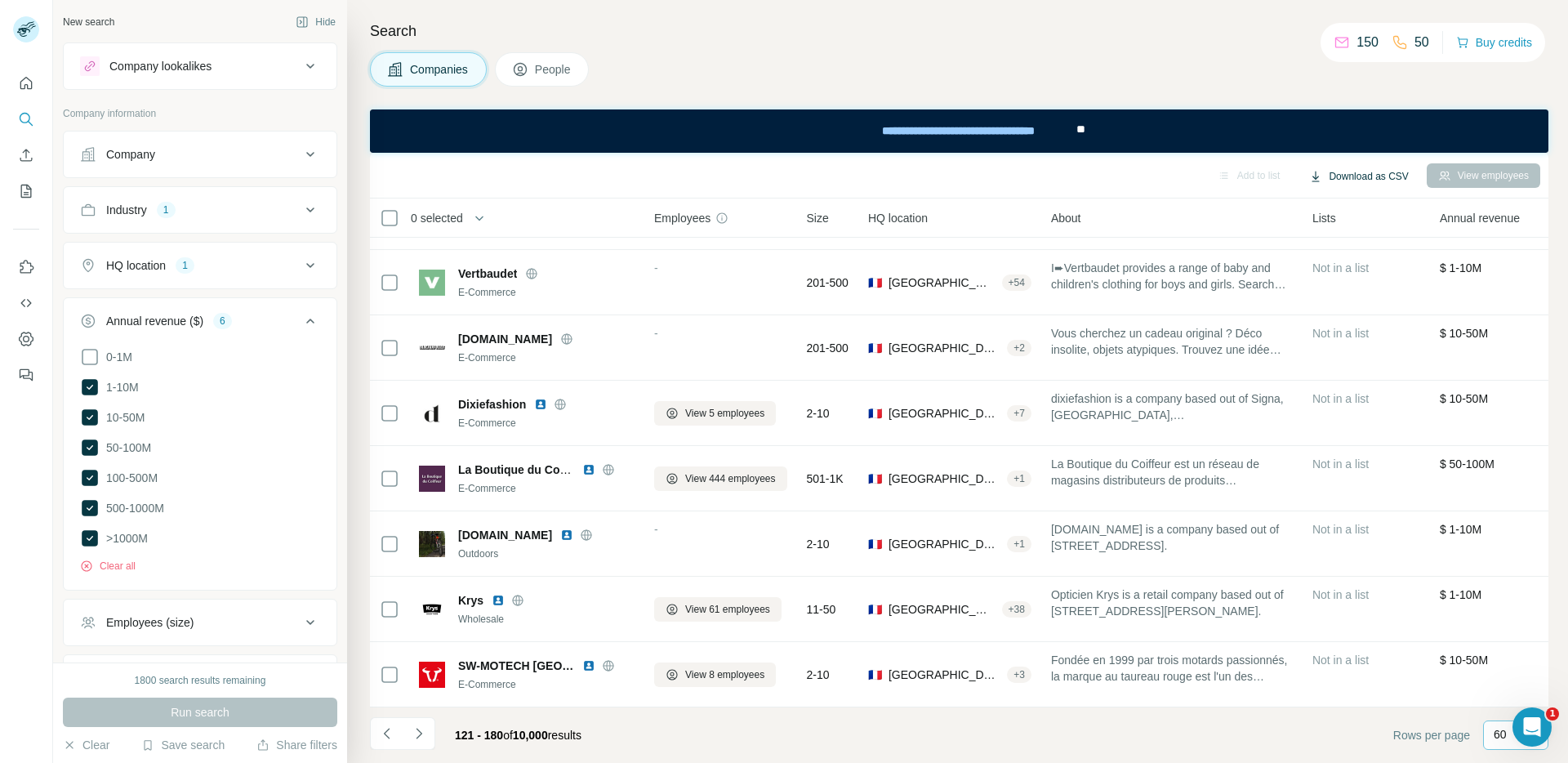
click at [1333, 176] on button "Download as CSV" at bounding box center [1359, 177] width 121 height 24
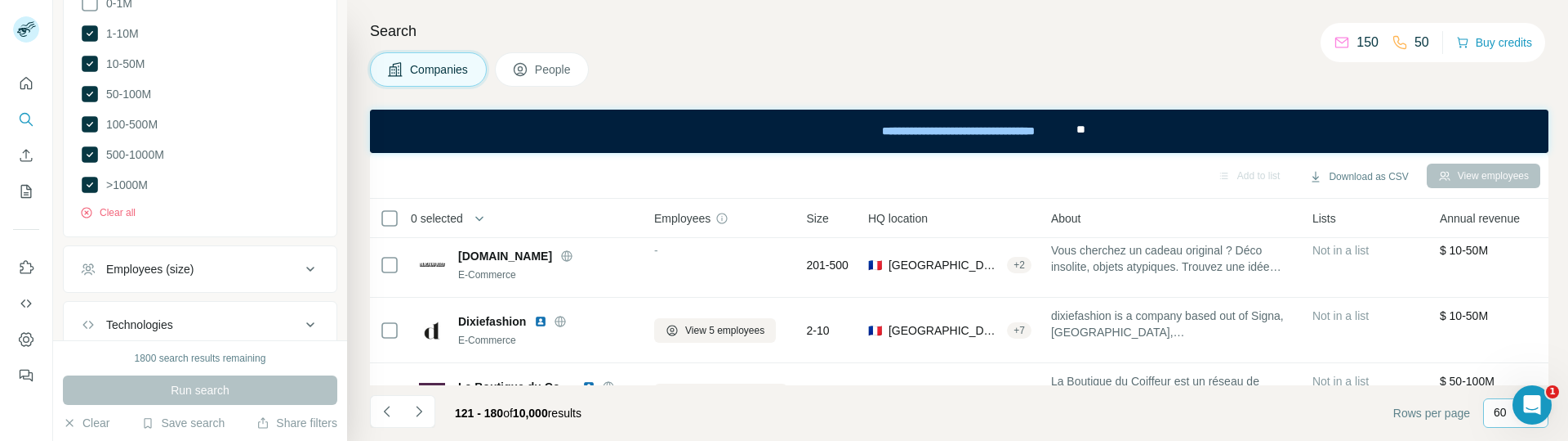
scroll to position [458, 0]
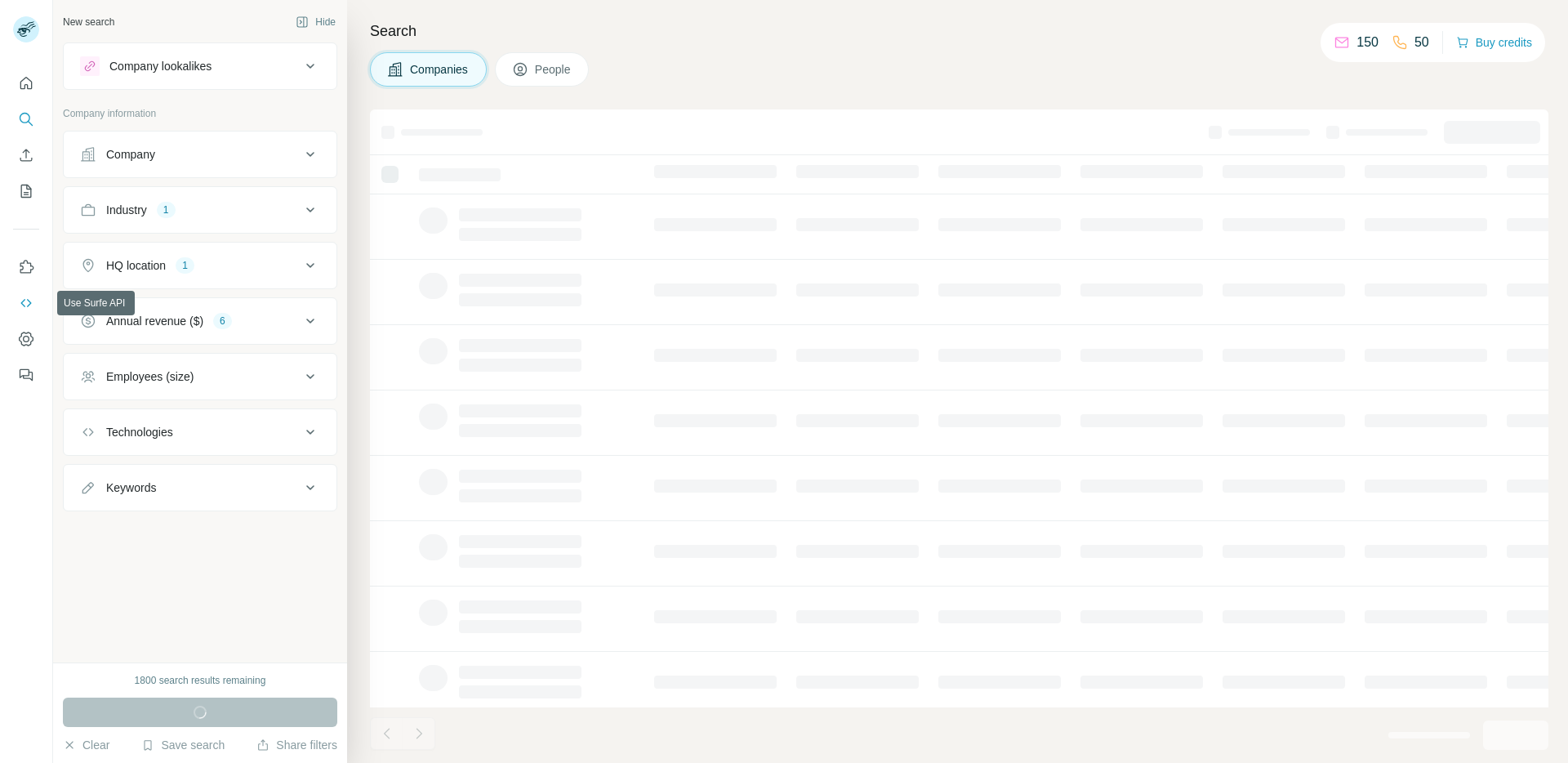
click at [25, 298] on icon "Use Surfe API" at bounding box center [26, 304] width 17 height 17
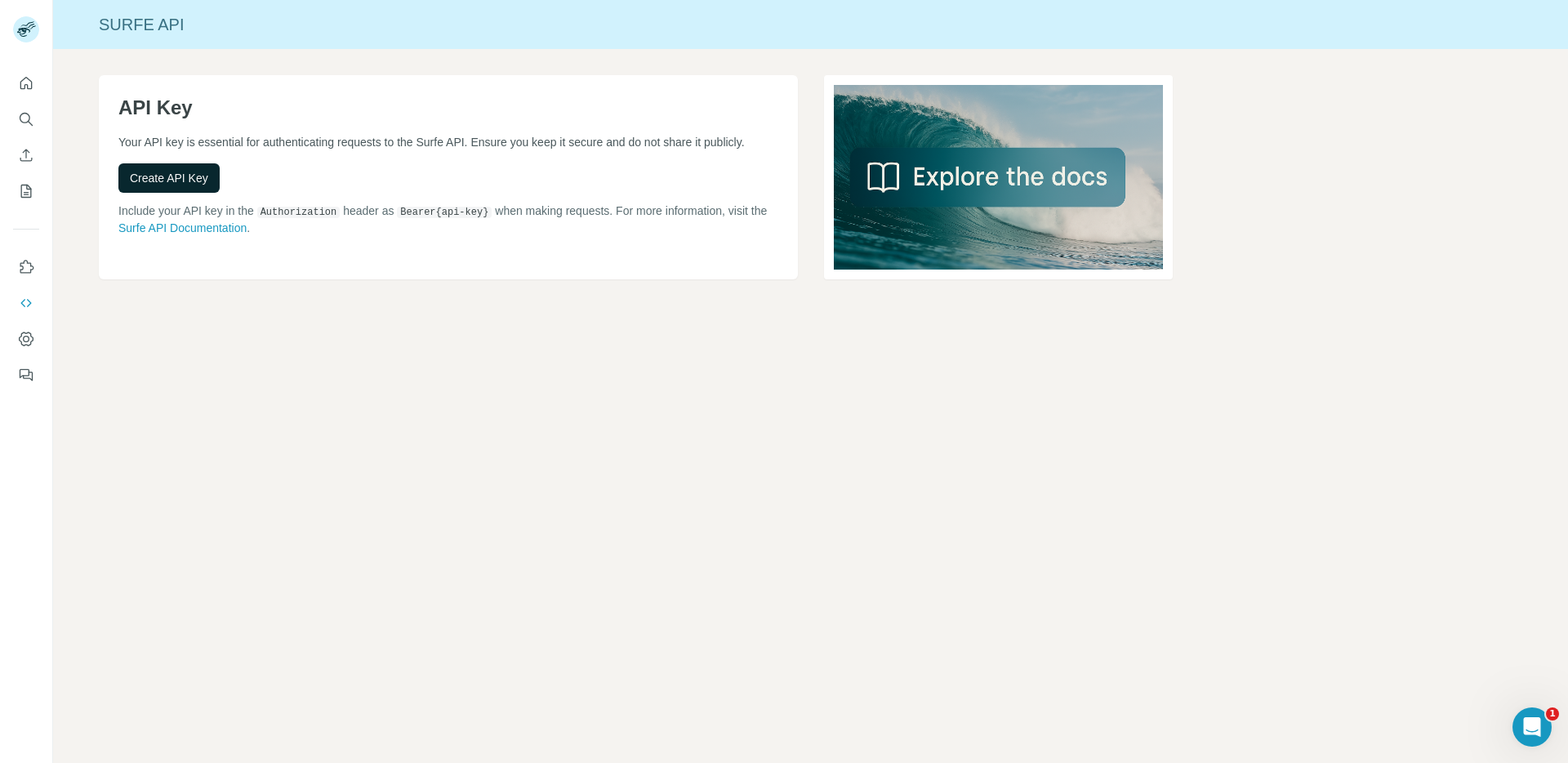
click at [167, 186] on span "Create API Key" at bounding box center [169, 178] width 78 height 17
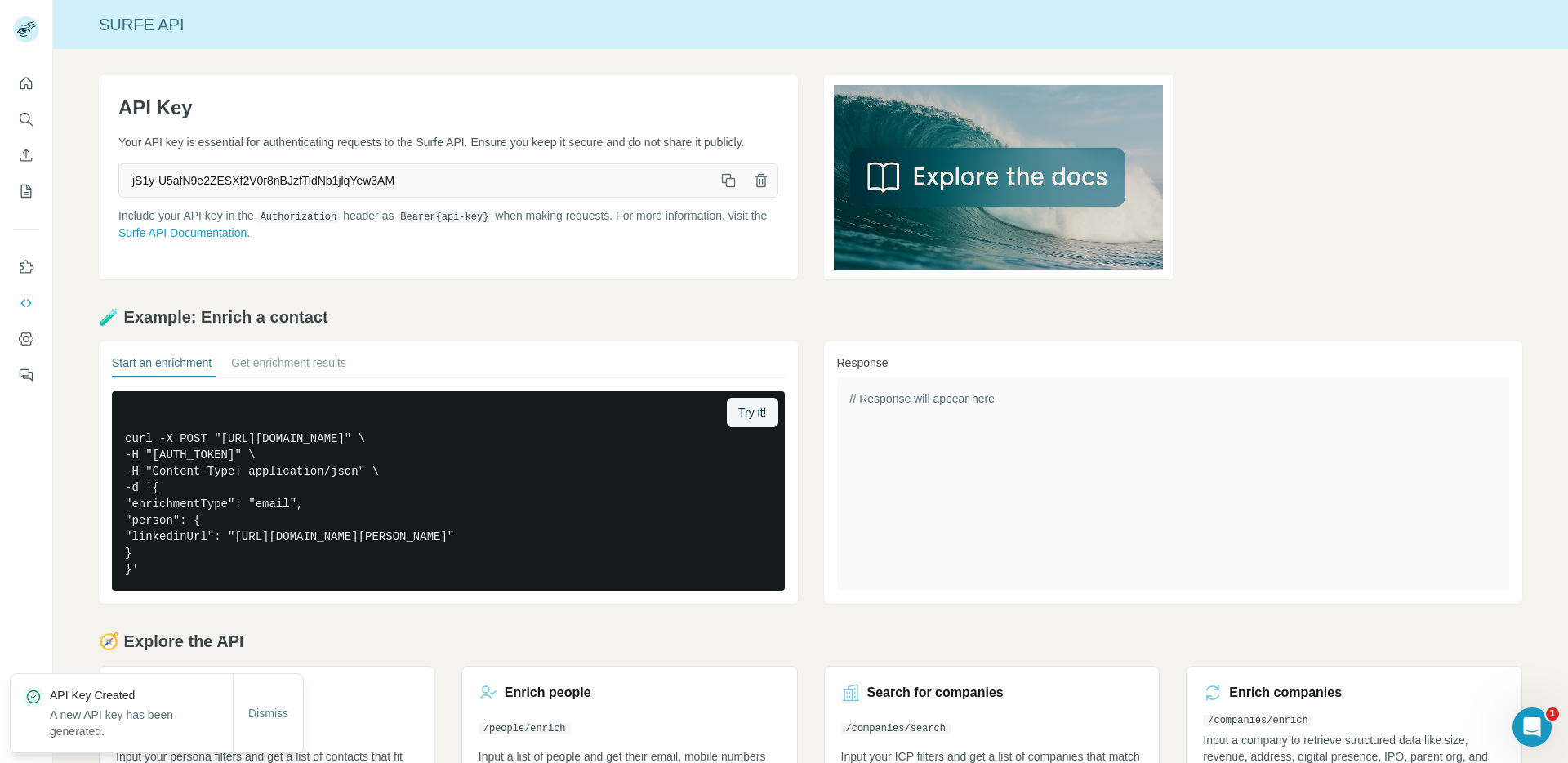
click at [725, 178] on icon "button" at bounding box center [730, 183] width 9 height 9
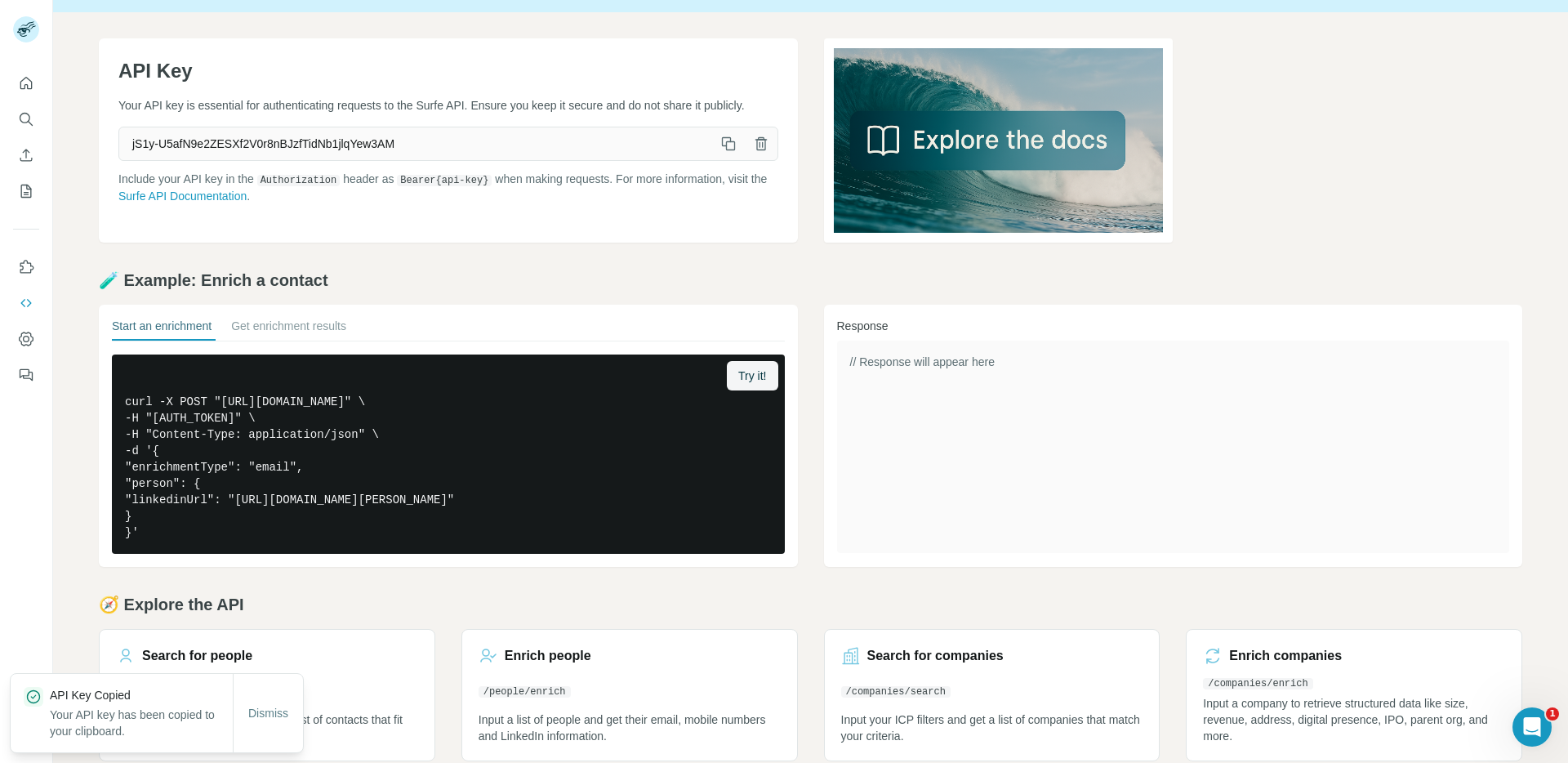
scroll to position [62, 0]
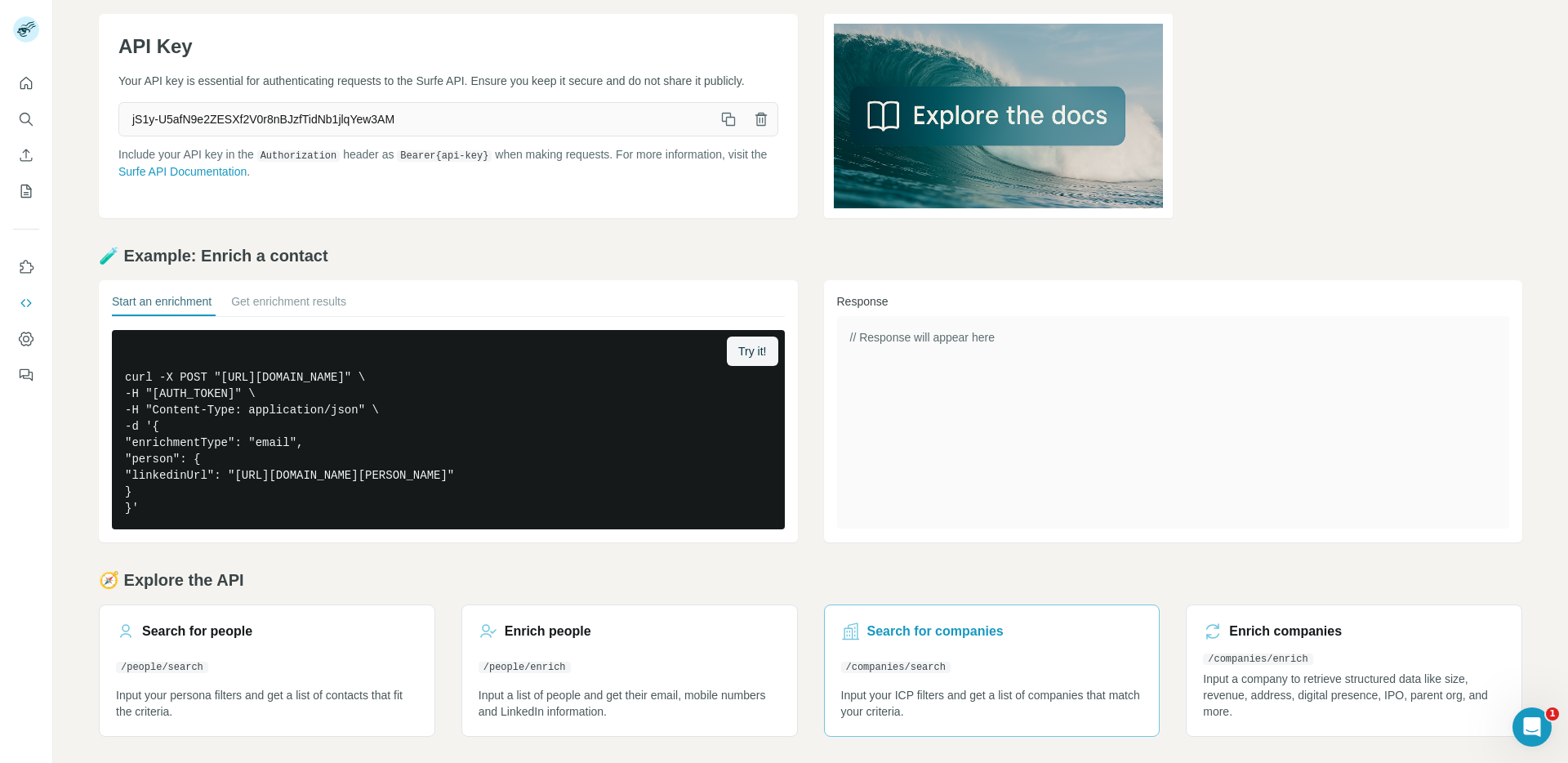
click at [959, 637] on h3 "Search for companies" at bounding box center [936, 631] width 136 height 20
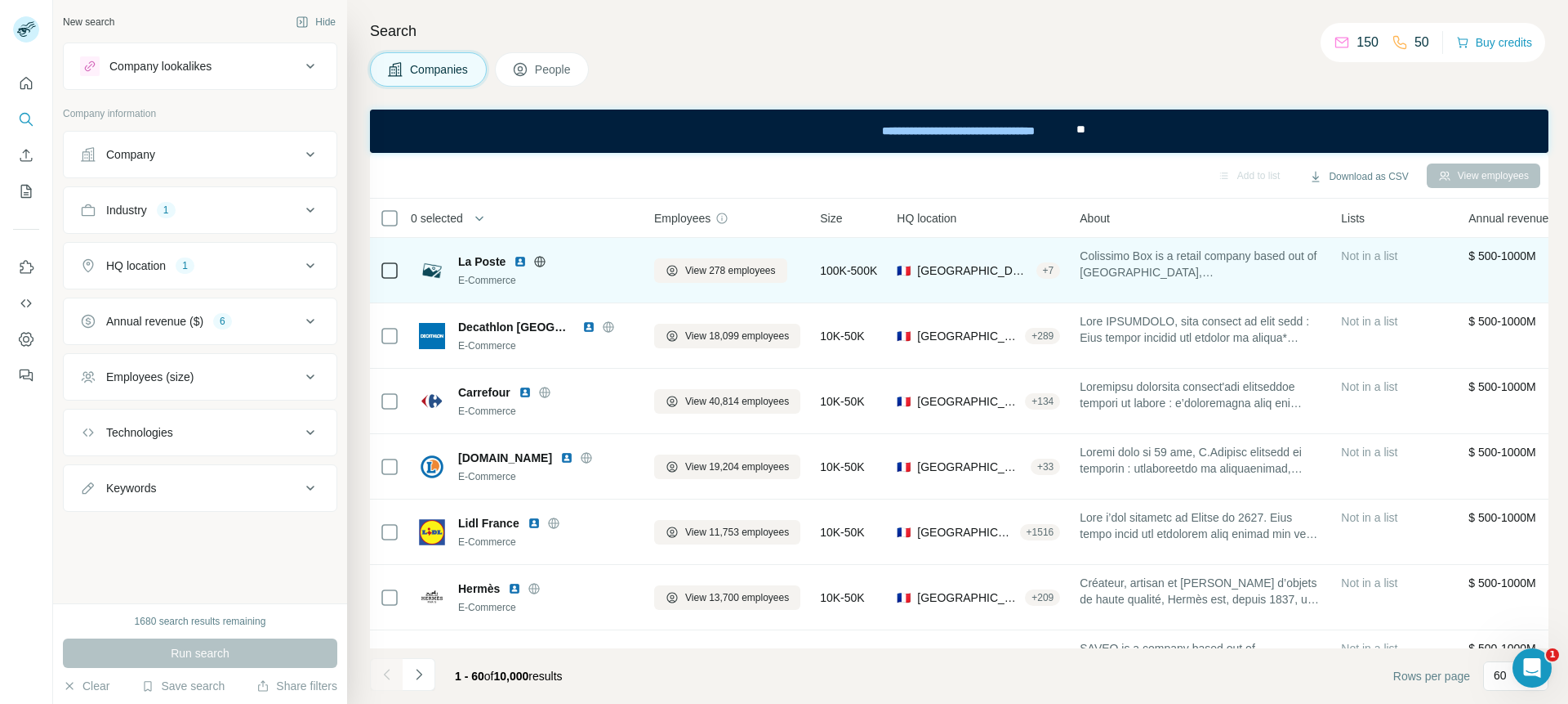
click at [478, 260] on span "La Poste" at bounding box center [482, 261] width 48 height 17
click at [487, 272] on div "La Poste E-Commerce" at bounding box center [546, 270] width 176 height 35
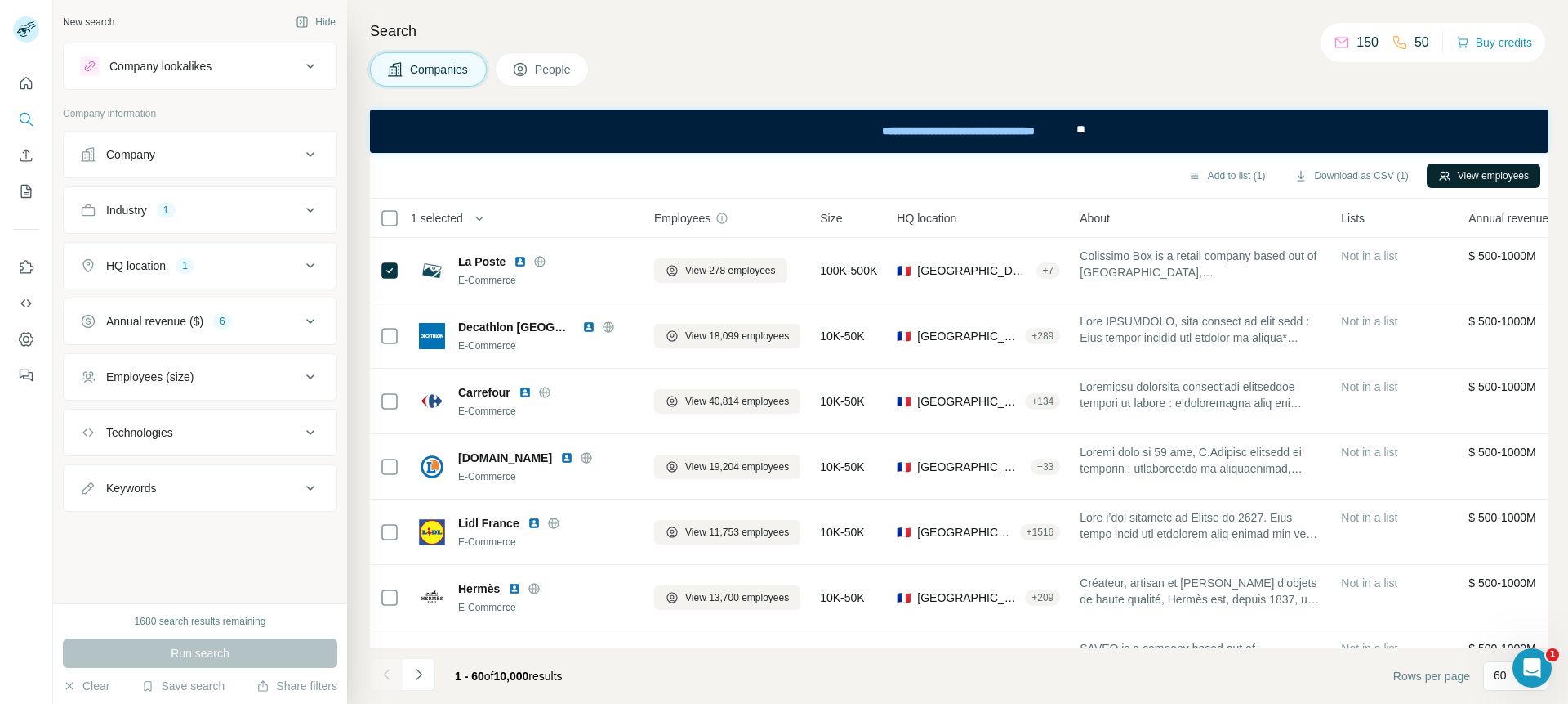
click at [1489, 176] on button "View employees" at bounding box center [1484, 176] width 114 height 24
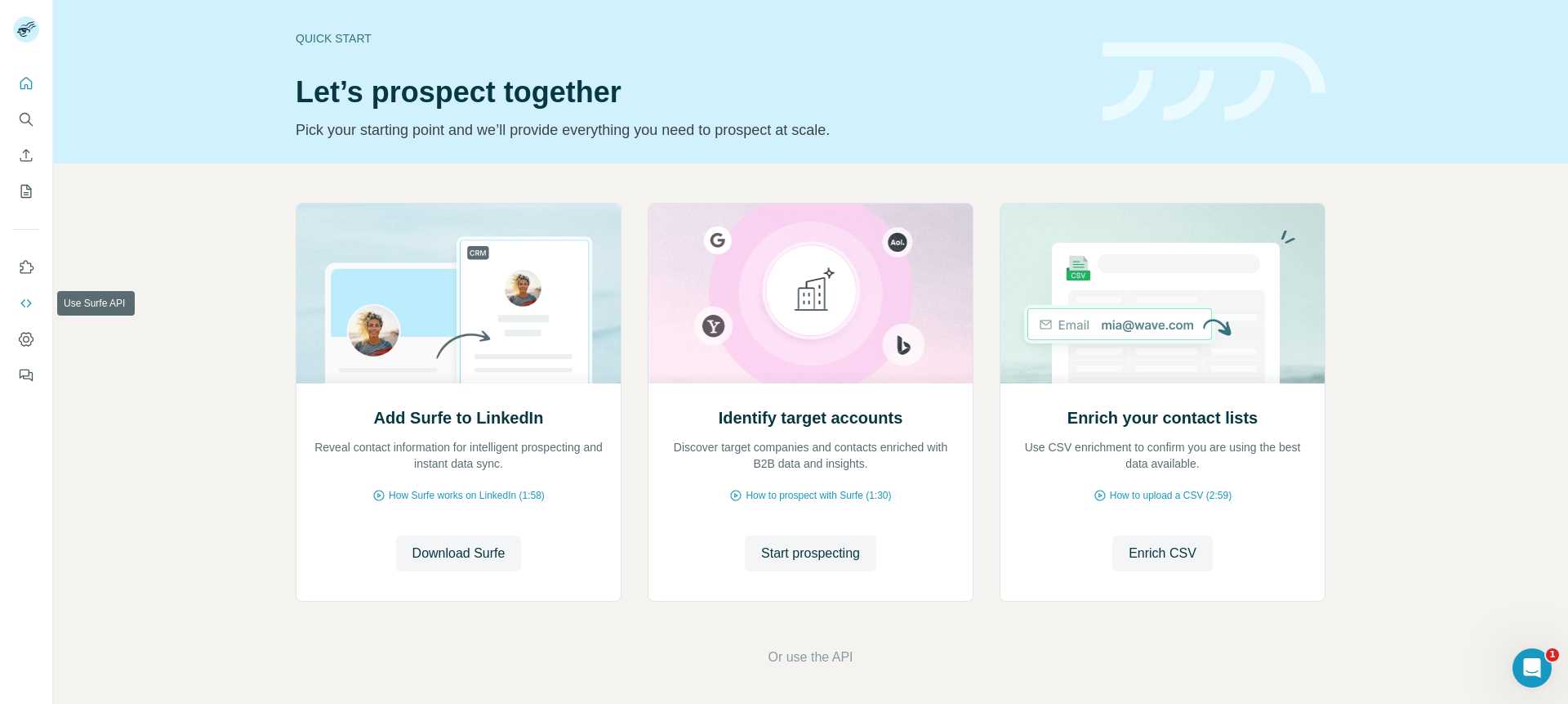
click at [26, 304] on icon "Use Surfe API" at bounding box center [26, 303] width 17 height 17
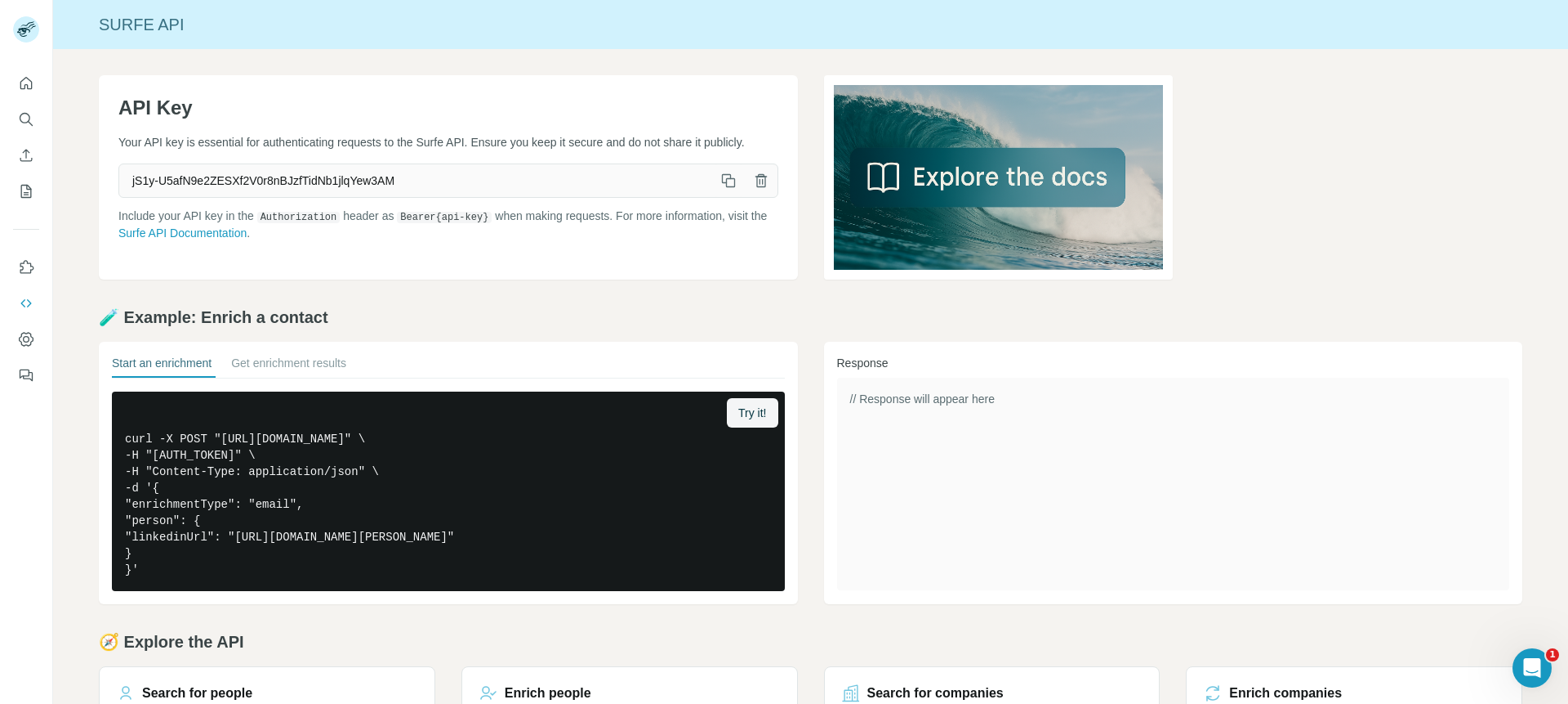
click at [725, 180] on icon "button" at bounding box center [730, 183] width 9 height 9
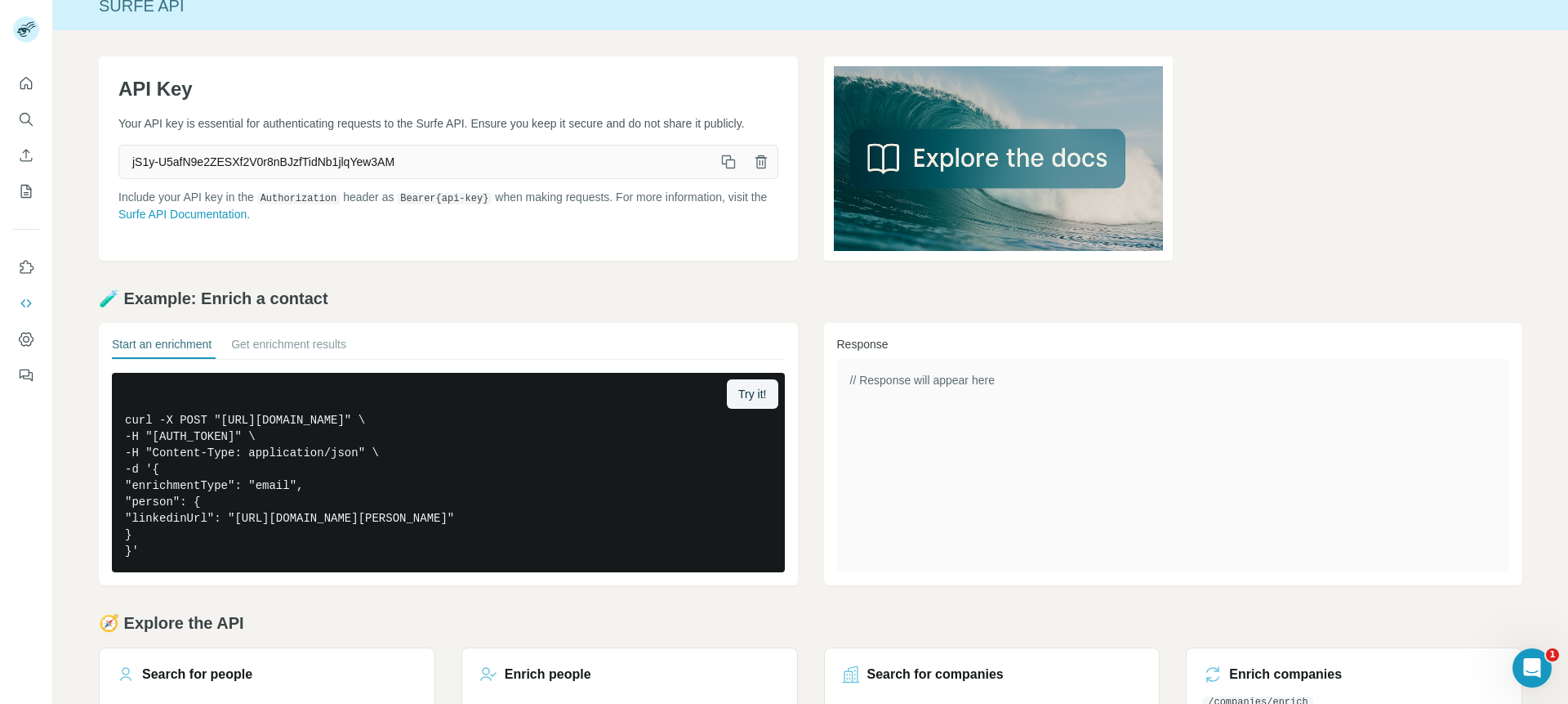
scroll to position [21, 0]
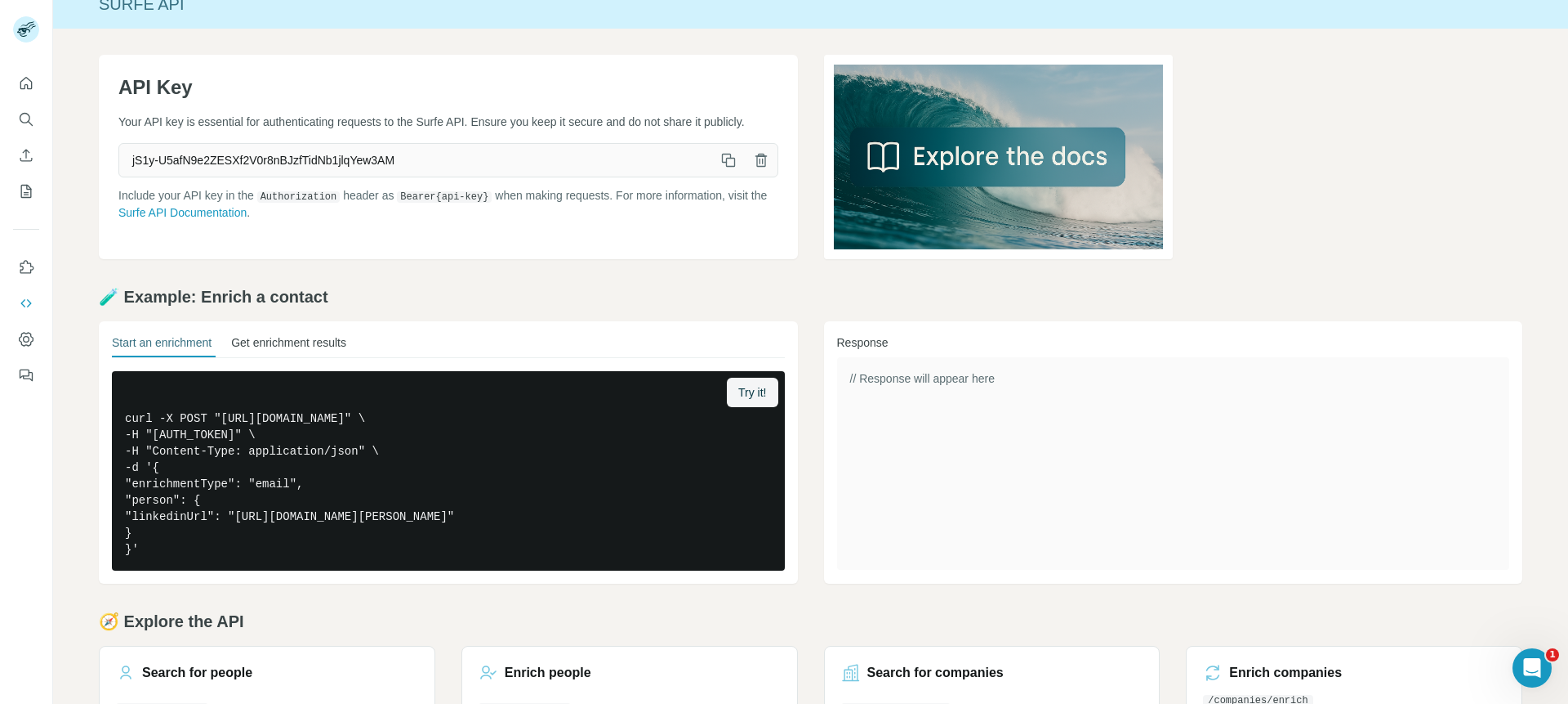
click at [310, 344] on button "Get enrichment results" at bounding box center [288, 345] width 115 height 23
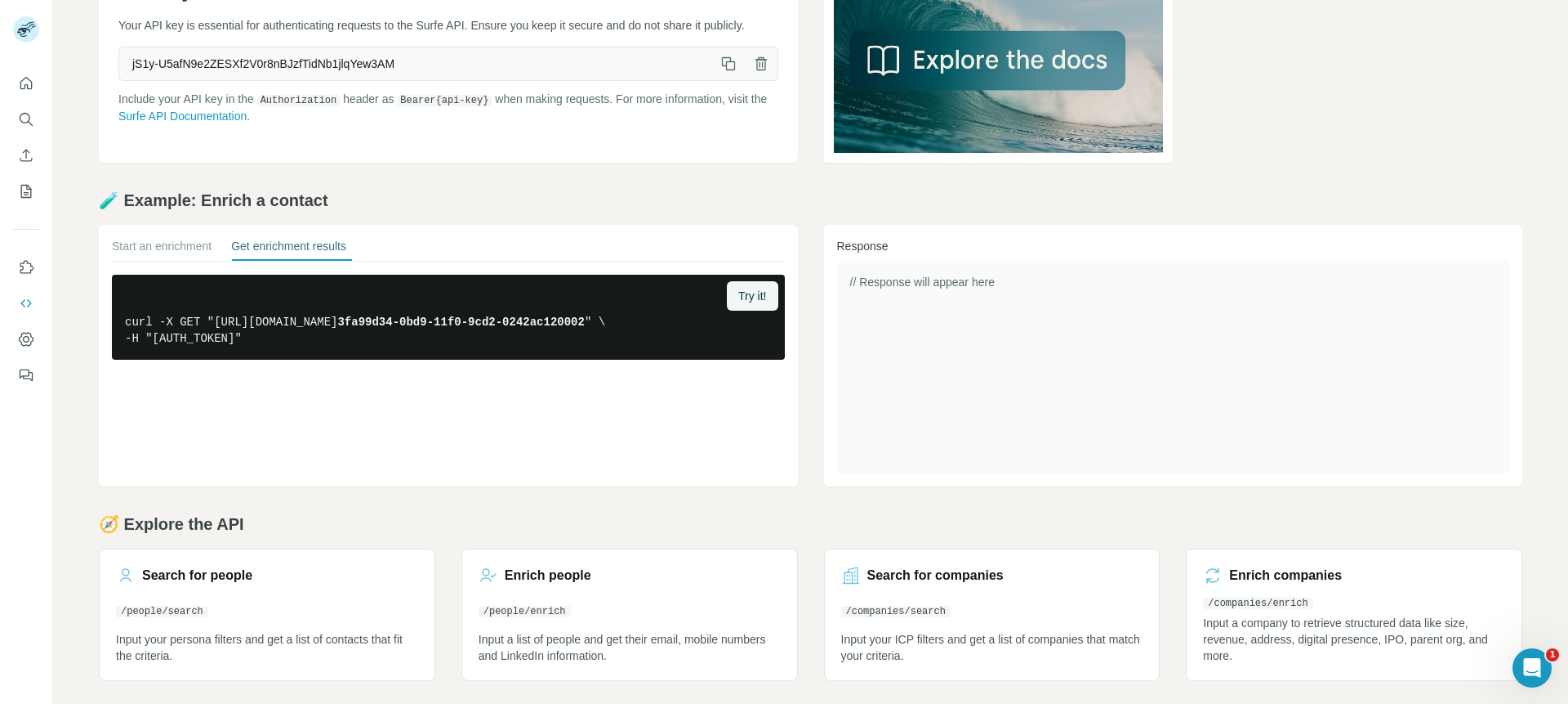
scroll to position [120, 0]
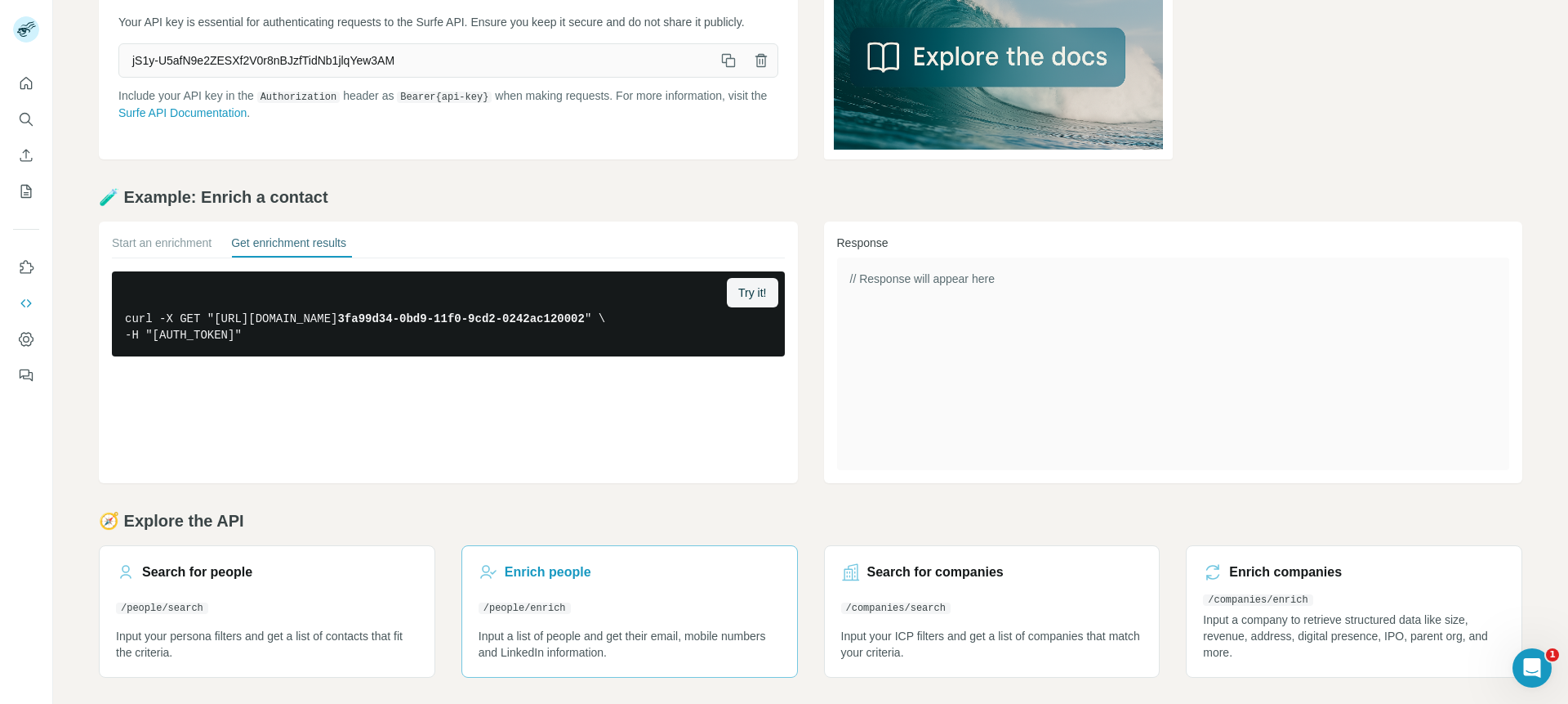
click at [606, 594] on link "Enrich people /people/enrich Input a list of people and get their email, mobile…" at bounding box center [630, 612] width 337 height 133
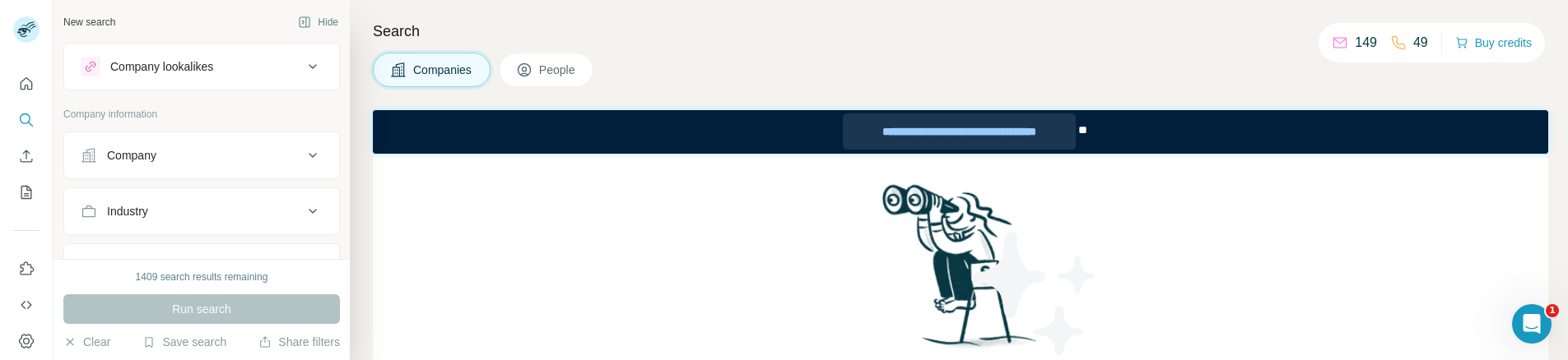
click at [892, 132] on div "**********" at bounding box center [958, 132] width 232 height 37
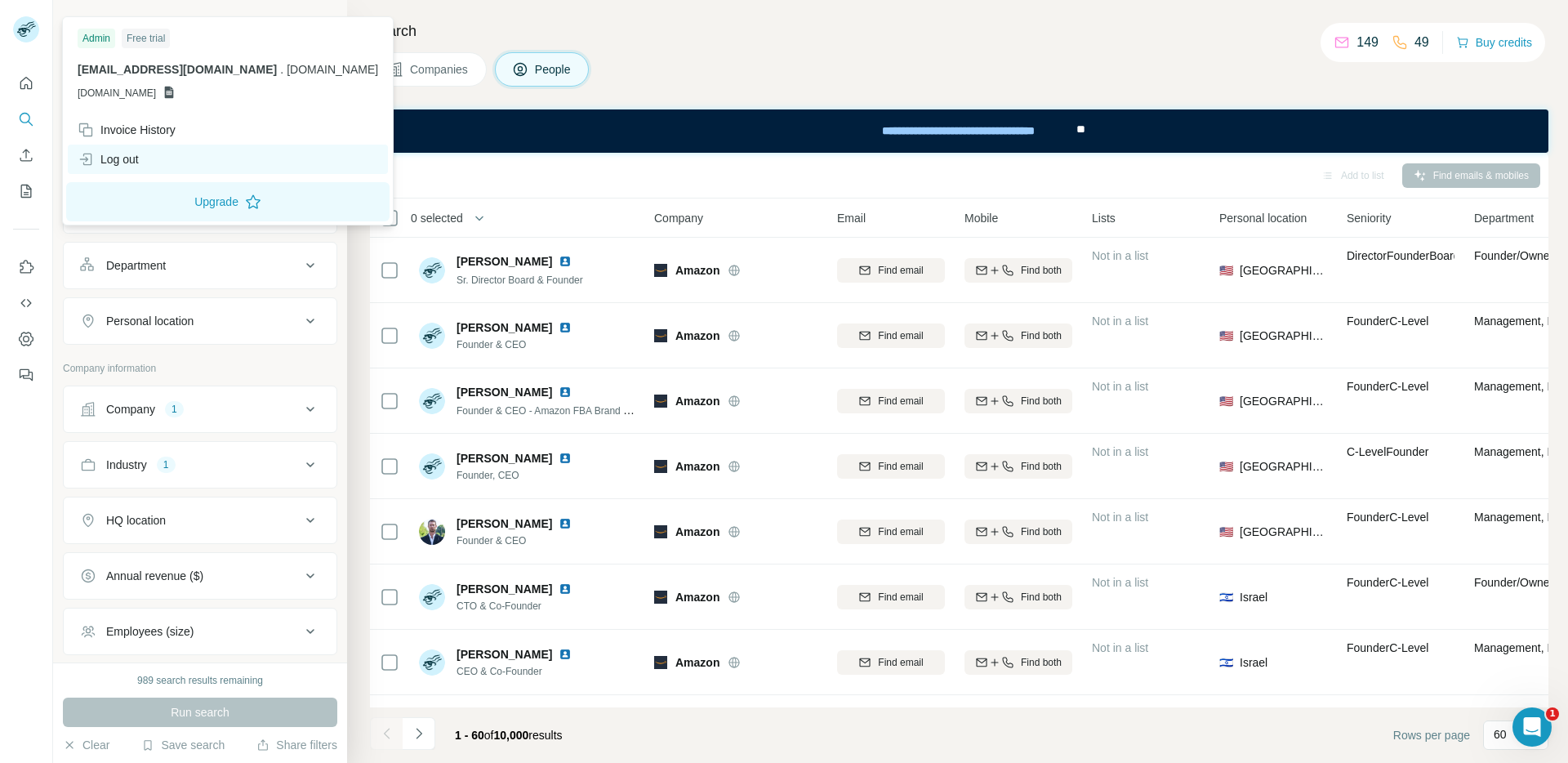
click at [124, 165] on div "Log out" at bounding box center [108, 160] width 62 height 17
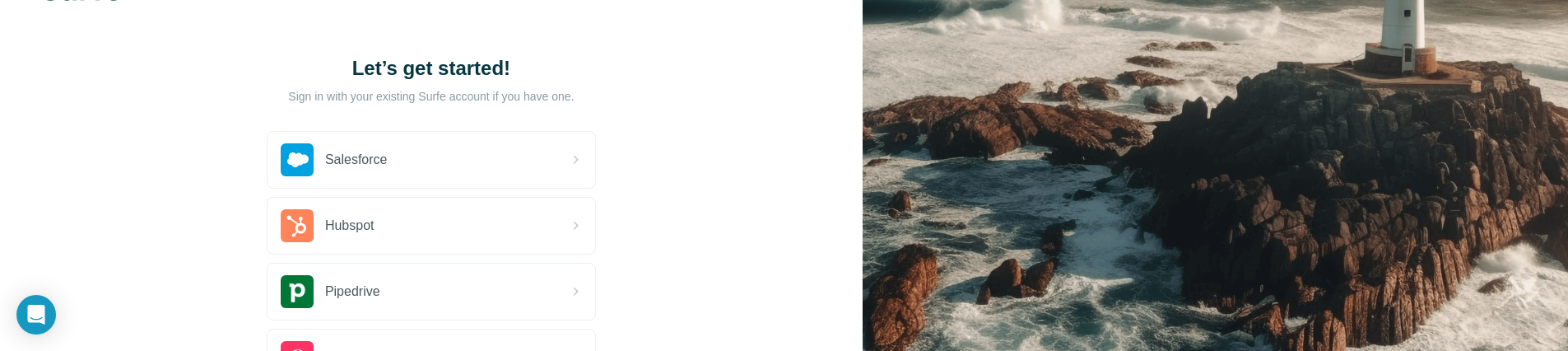
scroll to position [246, 0]
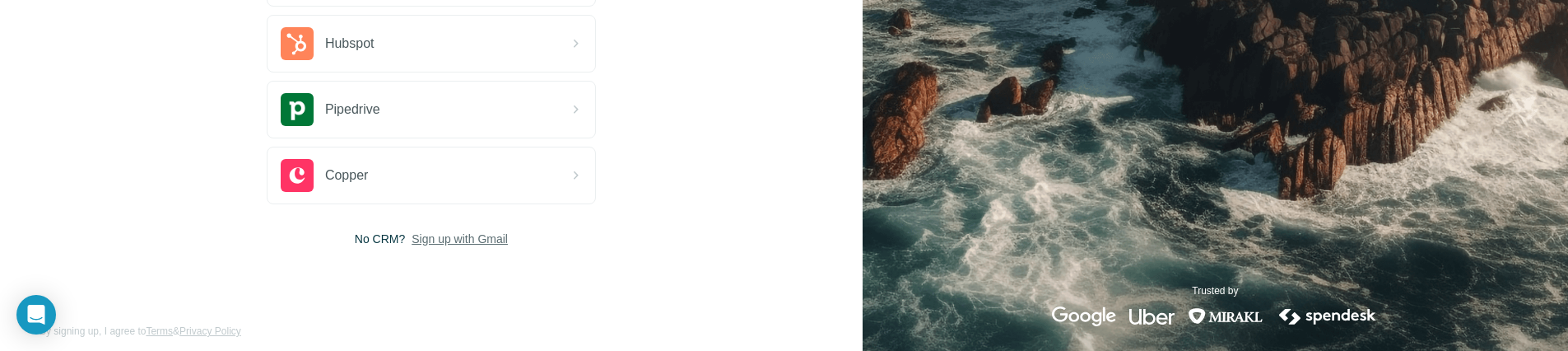
click at [451, 241] on span "Sign up with Gmail" at bounding box center [460, 239] width 96 height 17
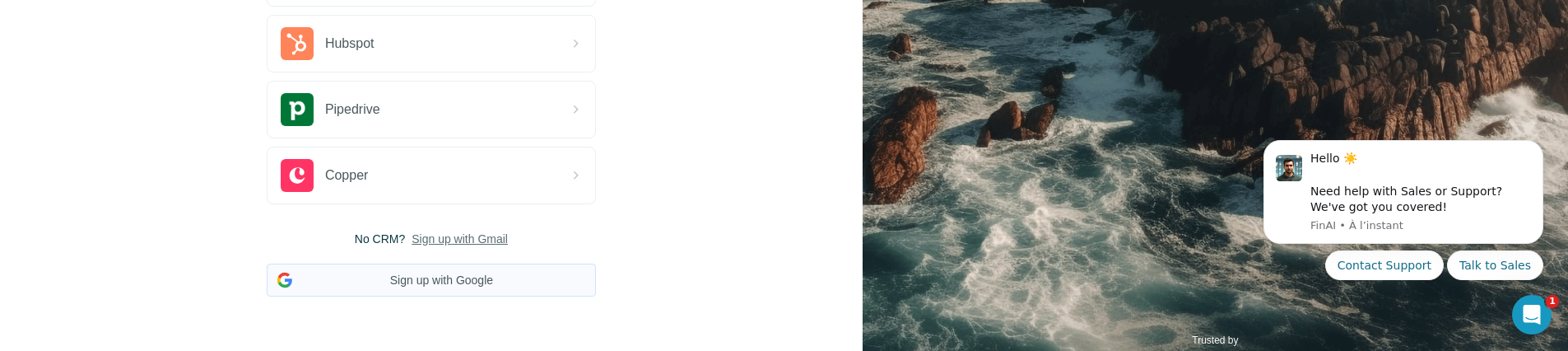
click at [410, 281] on button "Sign up with Google" at bounding box center [432, 279] width 329 height 33
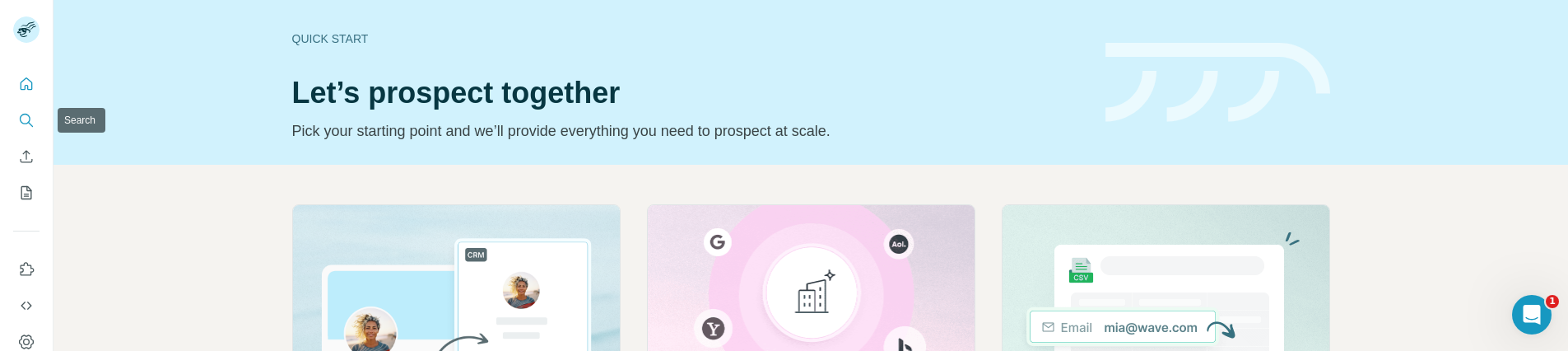
click at [16, 114] on button "Search" at bounding box center [26, 120] width 26 height 30
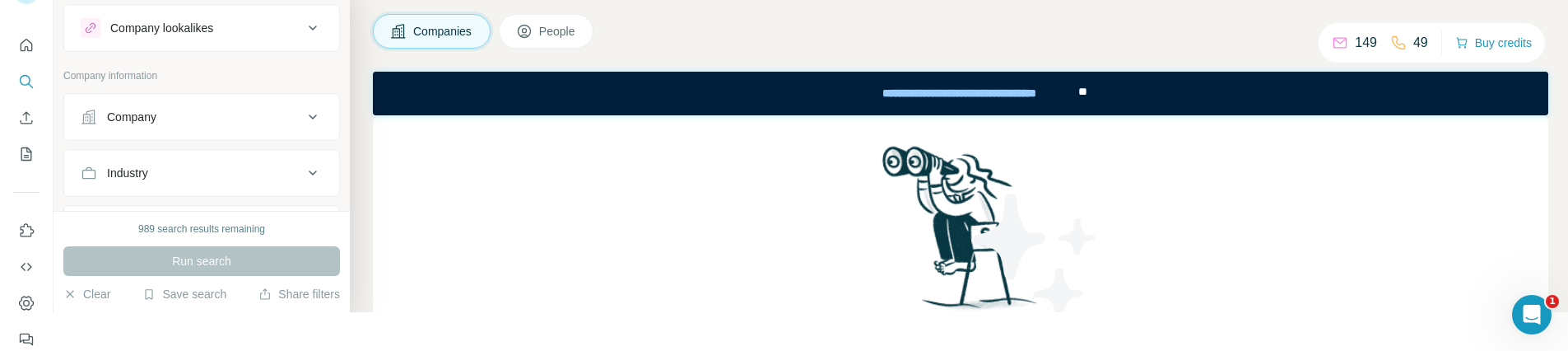
scroll to position [4, 0]
click at [286, 176] on div "Industry" at bounding box center [192, 170] width 222 height 17
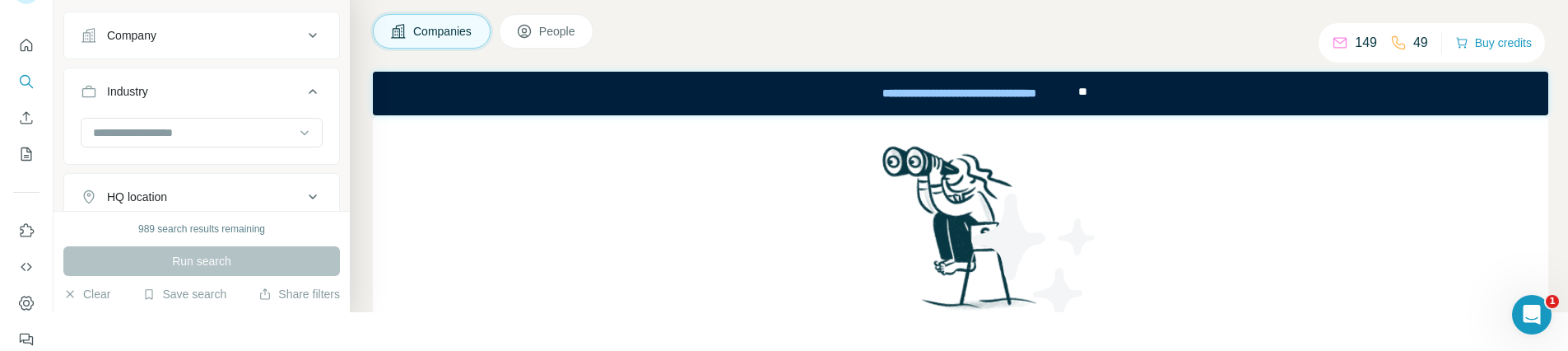
scroll to position [83, 0]
click at [266, 135] on input at bounding box center [193, 131] width 203 height 18
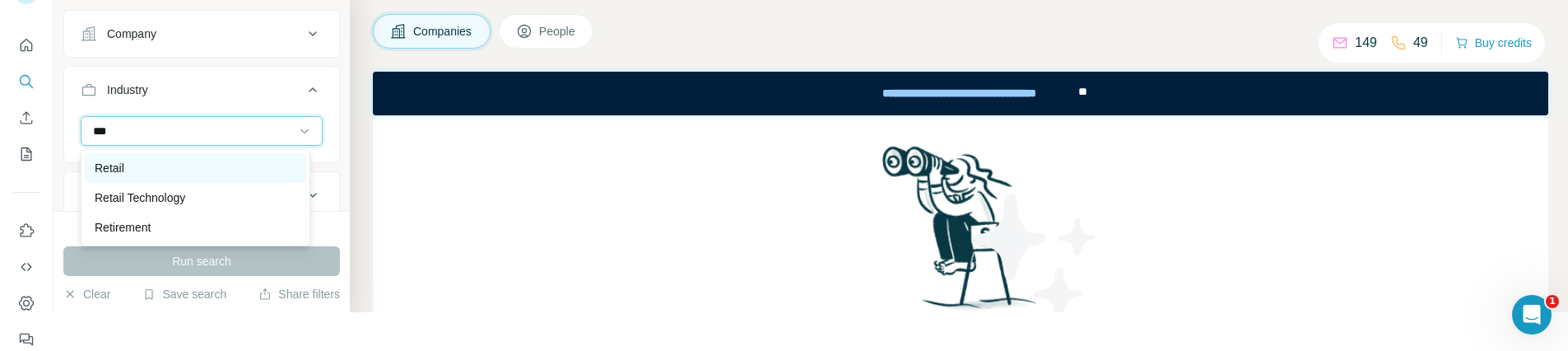
type input "***"
click at [230, 171] on div "Retail" at bounding box center [196, 168] width 201 height 17
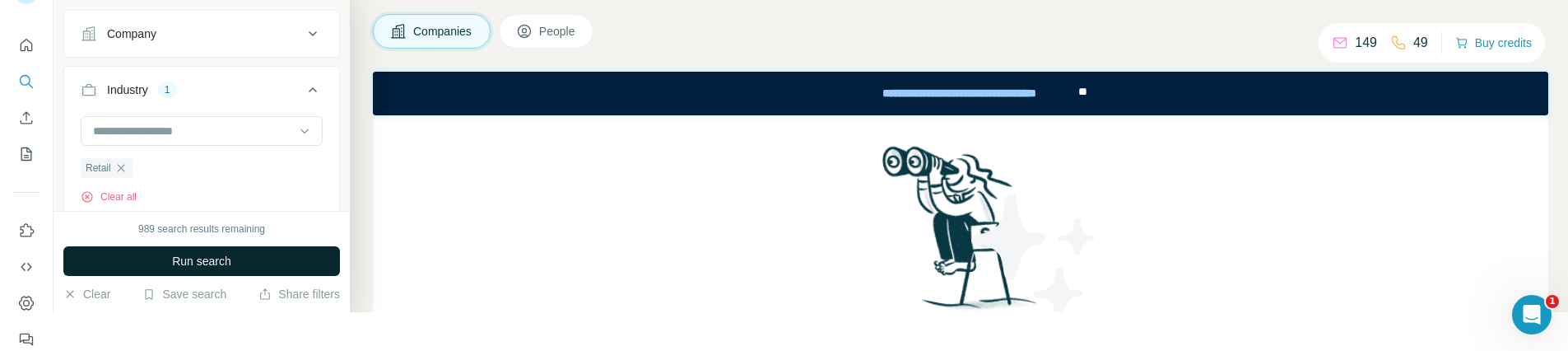
click at [254, 263] on button "Run search" at bounding box center [201, 262] width 277 height 30
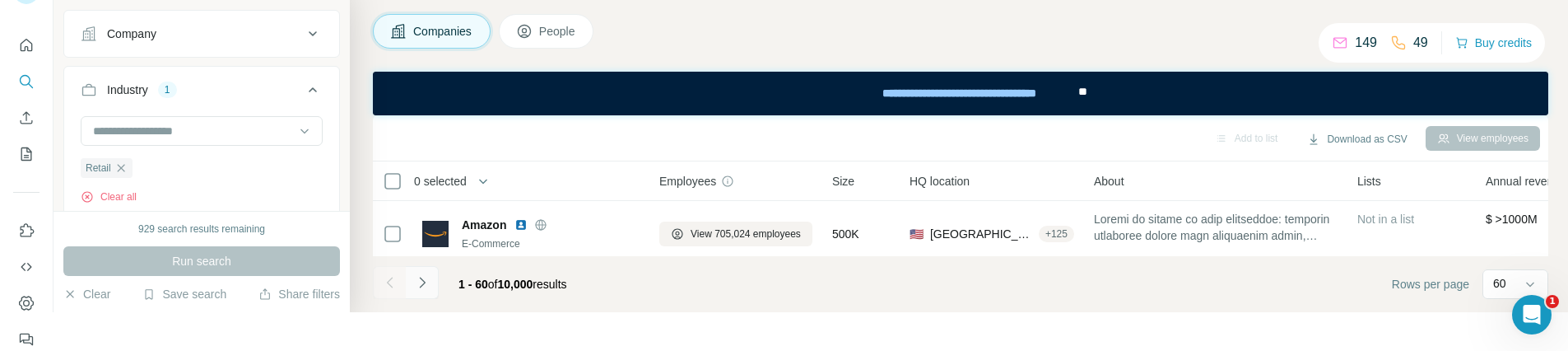
click at [412, 286] on button "Navigate to next page" at bounding box center [421, 282] width 33 height 33
click at [415, 286] on icon "Navigate to next page" at bounding box center [422, 282] width 17 height 17
click at [419, 281] on icon "Navigate to next page" at bounding box center [422, 282] width 17 height 17
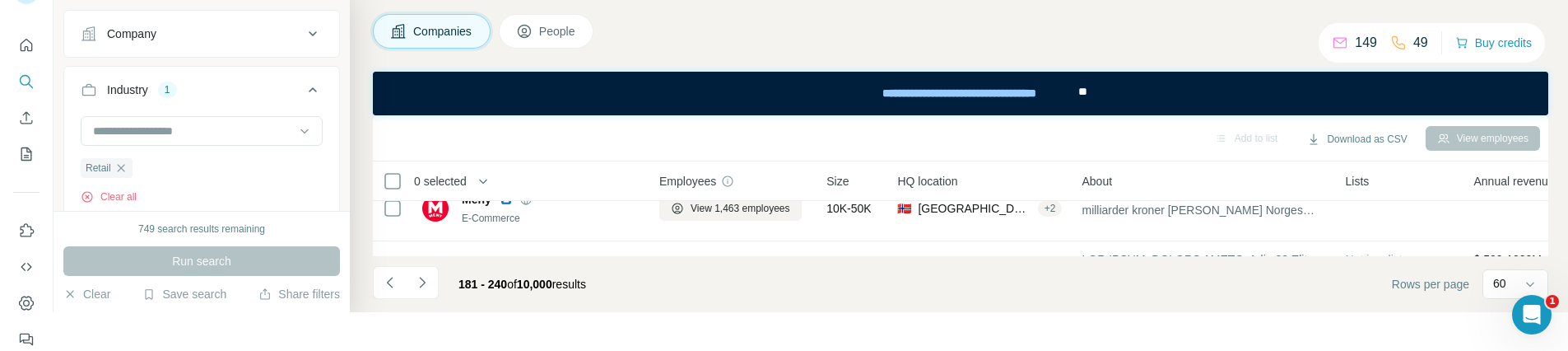
scroll to position [693, 0]
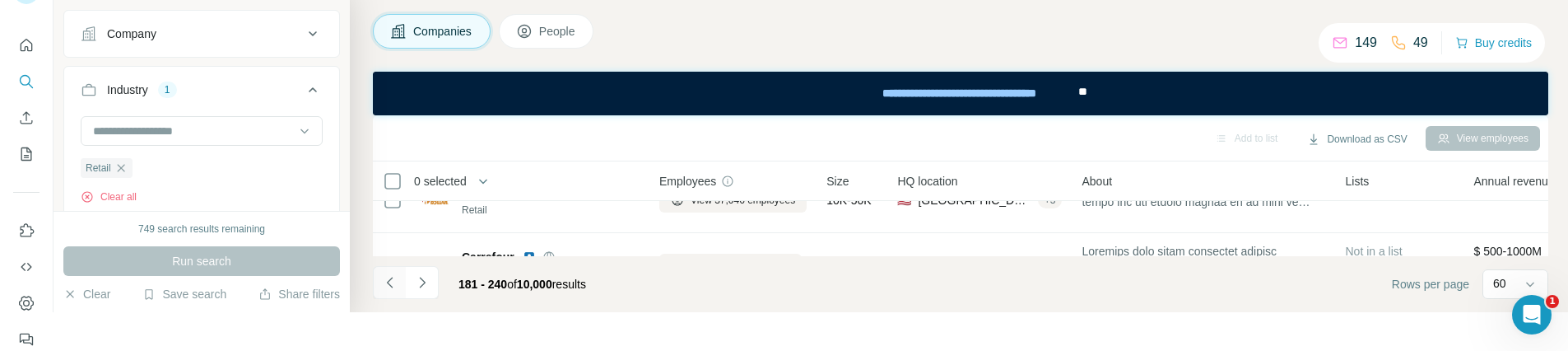
click at [392, 282] on icon "Navigate to previous page" at bounding box center [390, 282] width 17 height 17
click at [394, 280] on icon "Navigate to previous page" at bounding box center [390, 282] width 17 height 17
click at [388, 283] on icon "Navigate to previous page" at bounding box center [388, 281] width 6 height 10
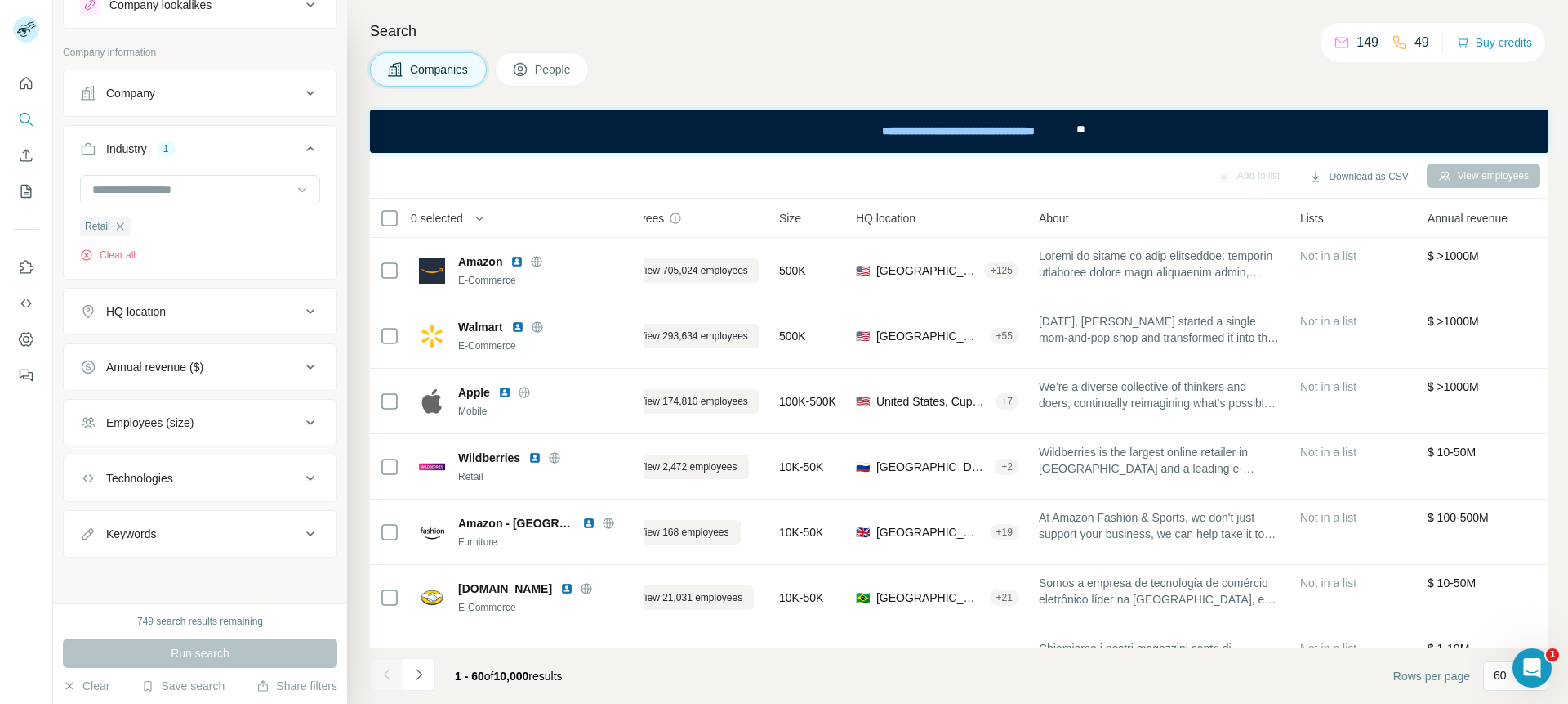
scroll to position [0, 0]
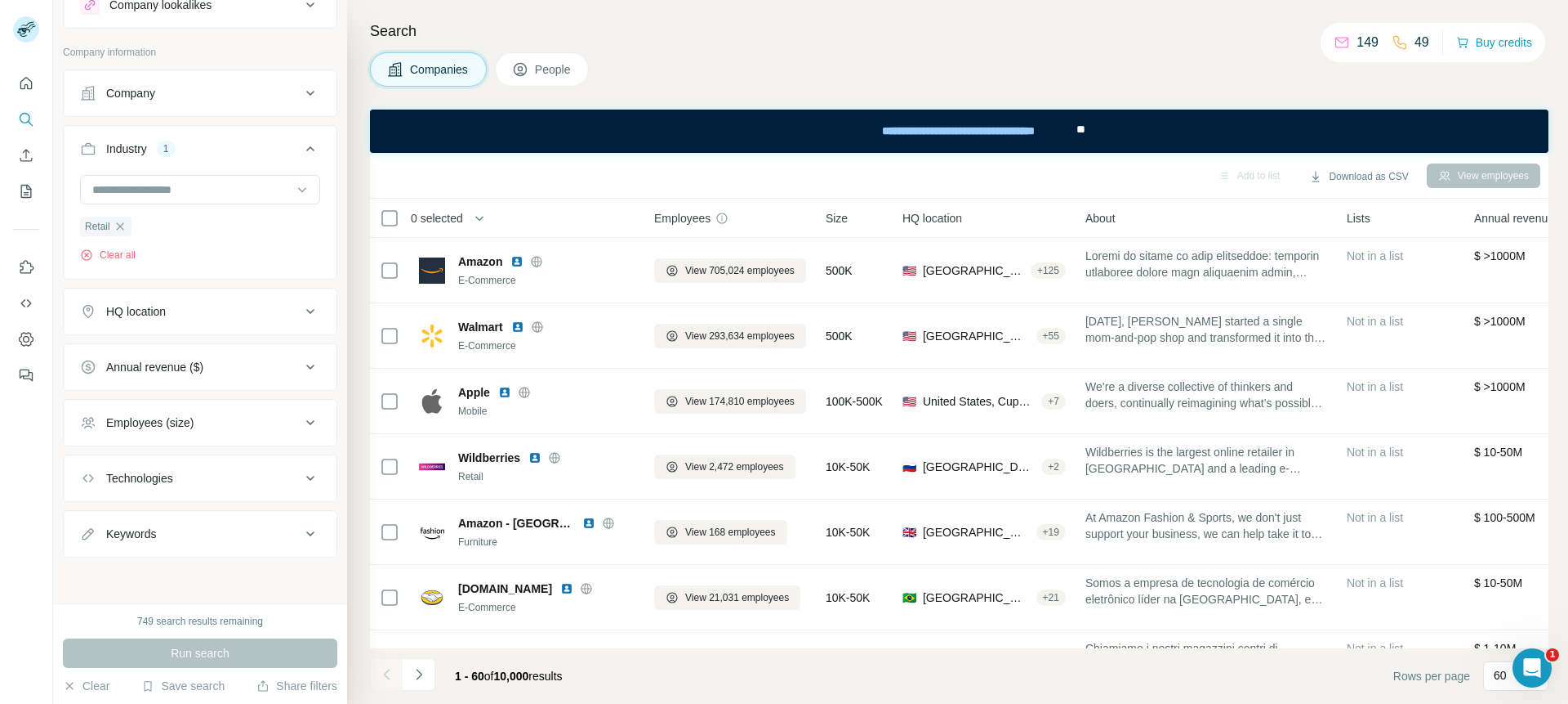
click at [191, 102] on button "Company" at bounding box center [200, 93] width 273 height 39
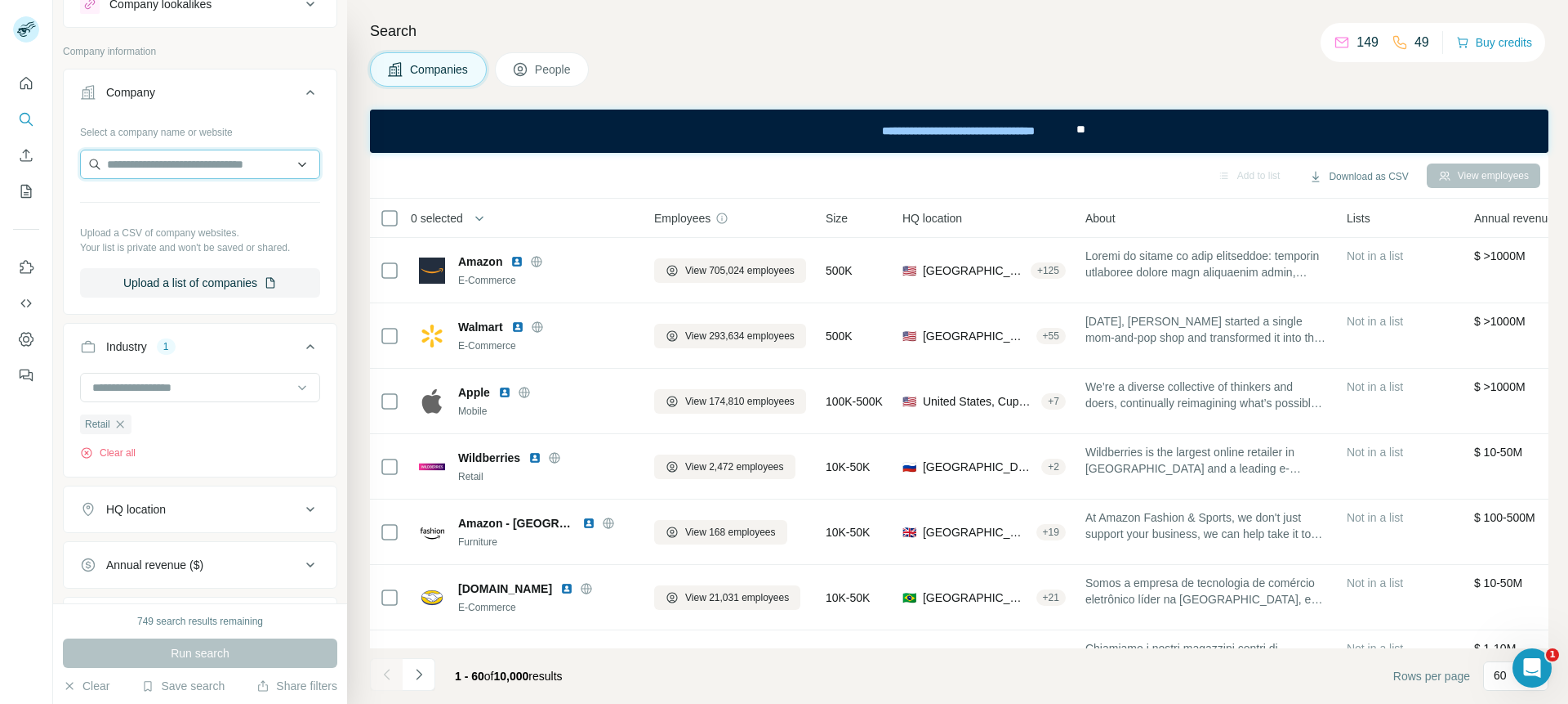
click at [154, 155] on input "text" at bounding box center [200, 164] width 240 height 30
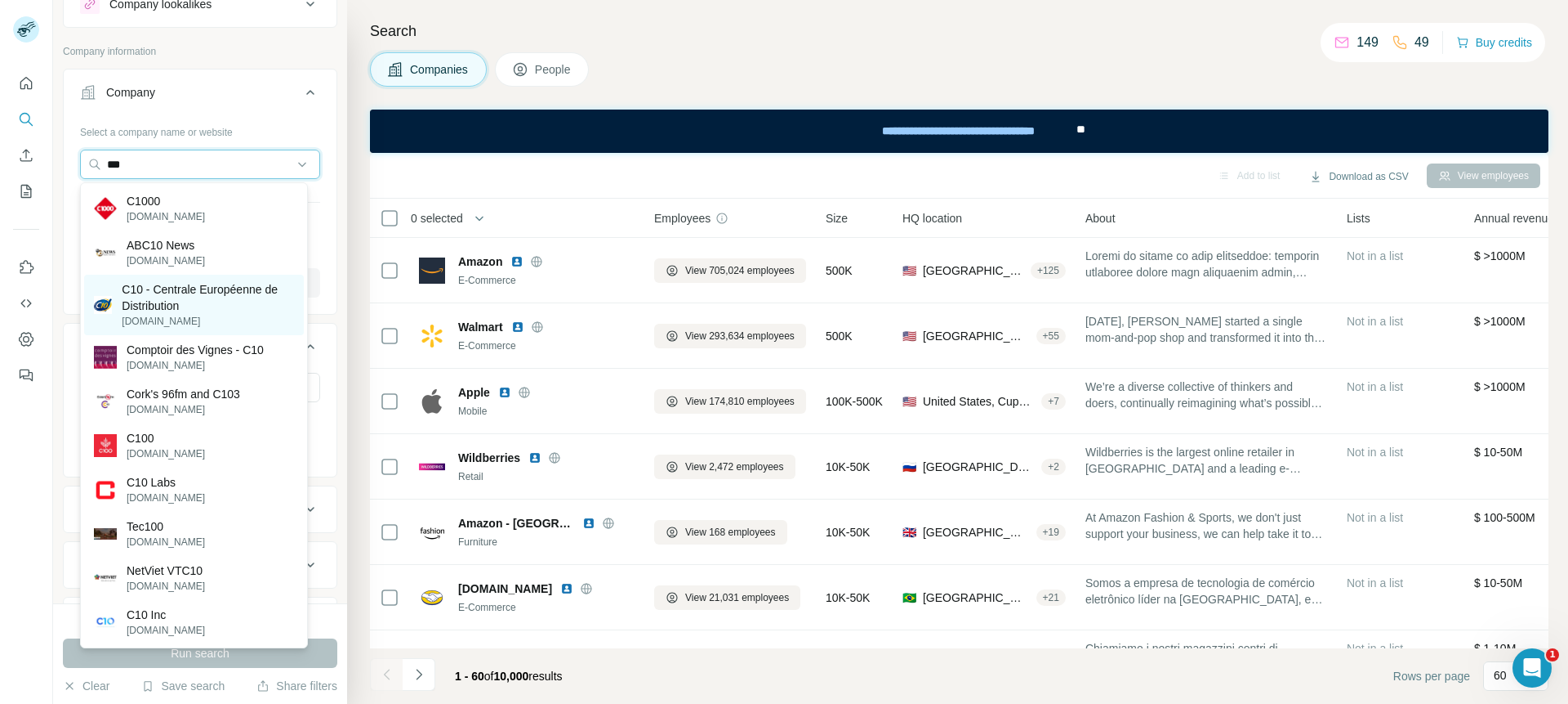
type input "***"
click at [154, 311] on p "C10 - Centrale Européenne de Distribution" at bounding box center [207, 297] width 173 height 33
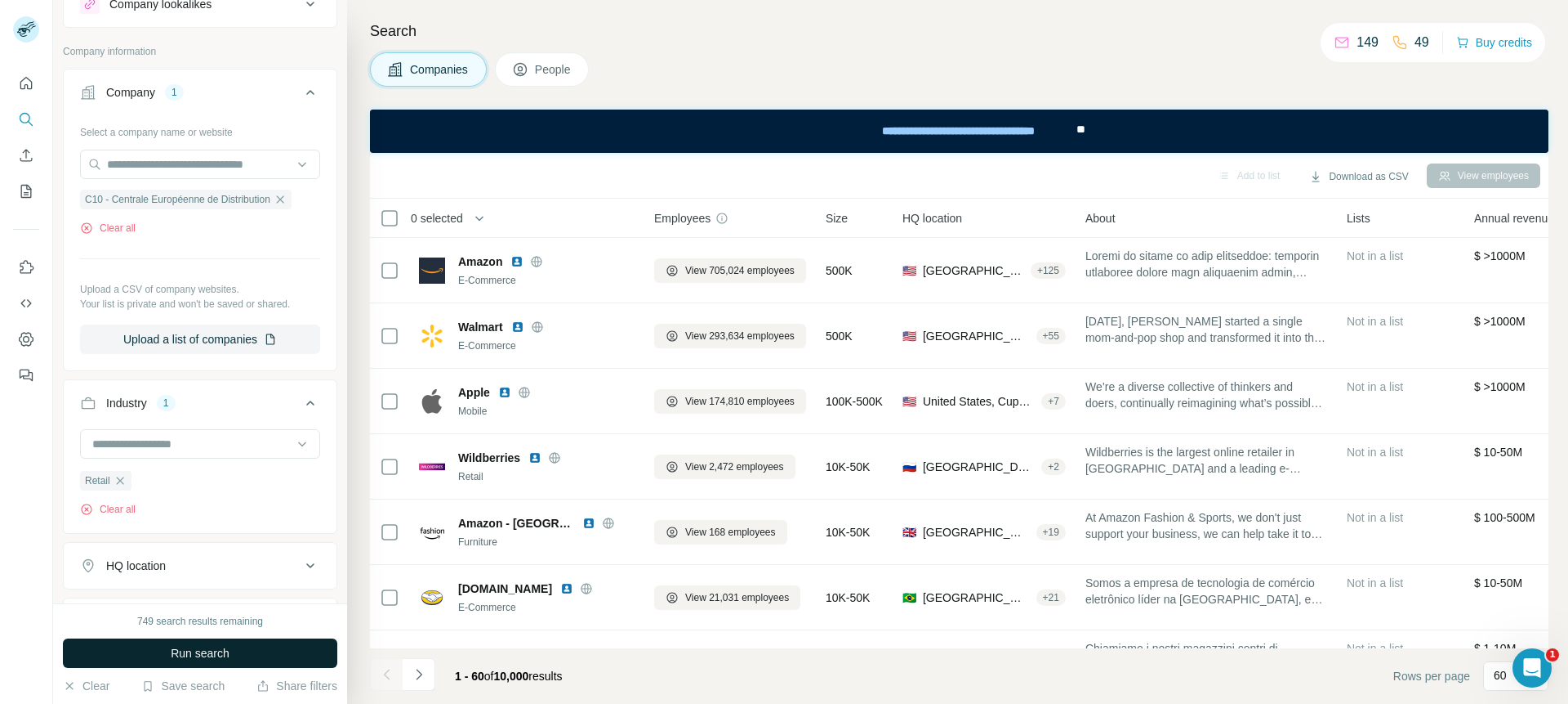
click at [247, 347] on button "Run search" at bounding box center [200, 654] width 274 height 30
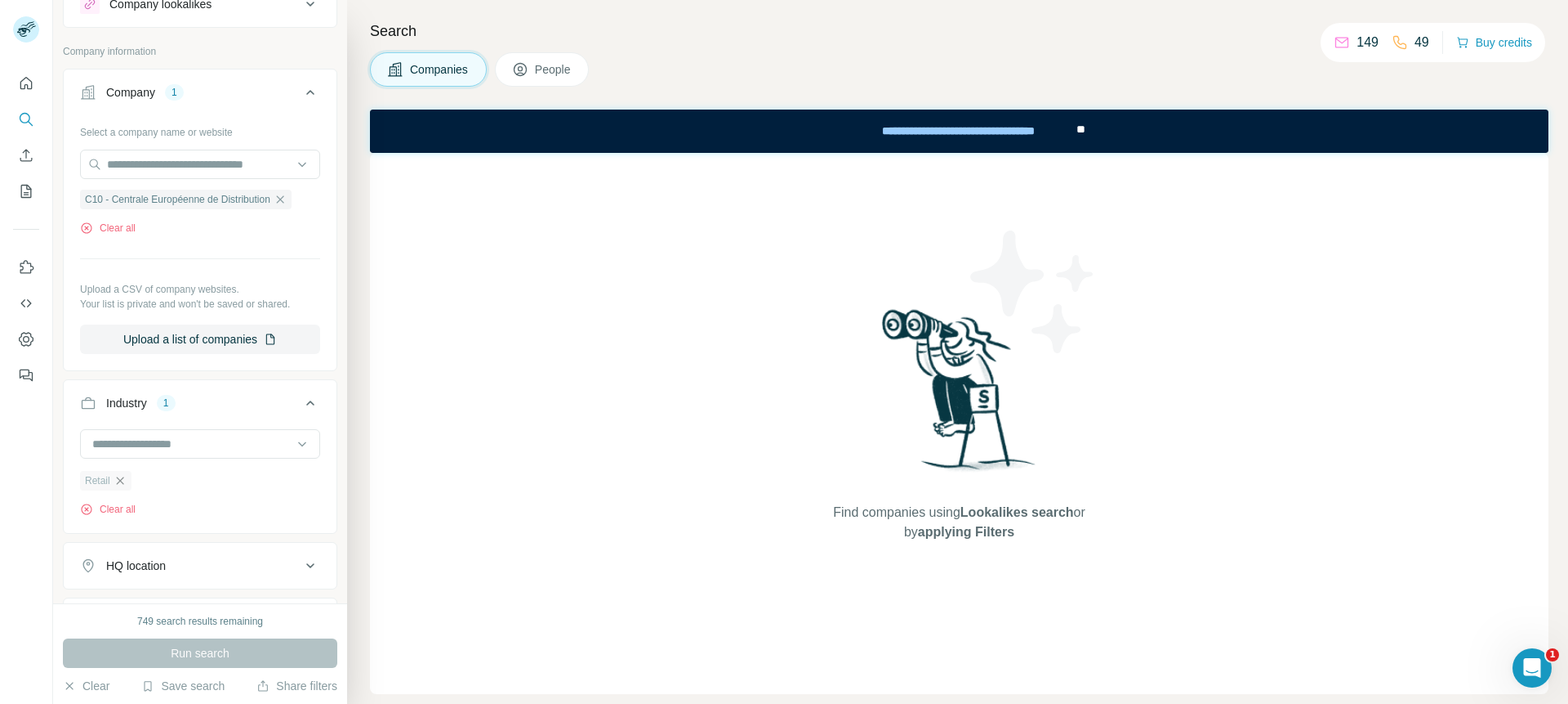
click at [118, 347] on icon "button" at bounding box center [119, 480] width 7 height 7
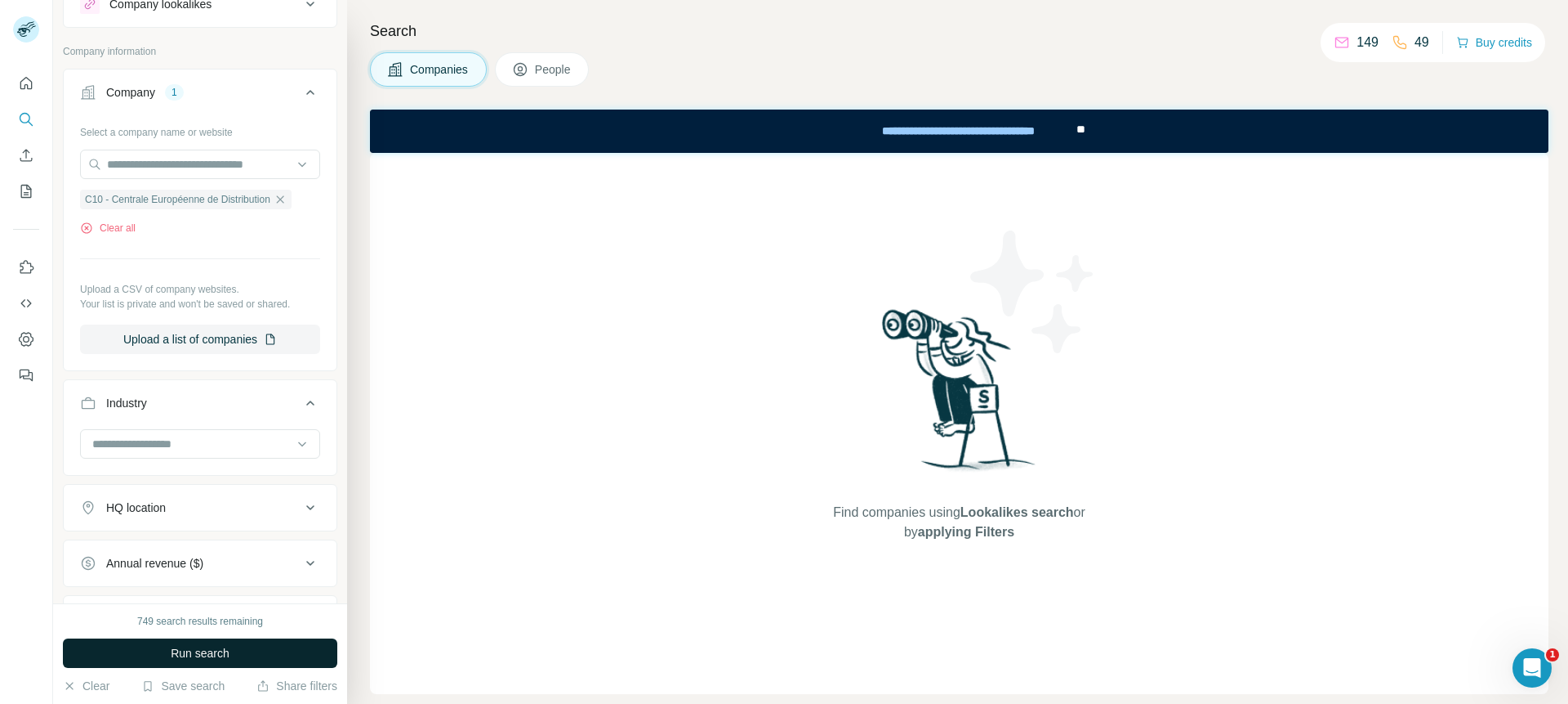
click at [199, 347] on span "Run search" at bounding box center [200, 654] width 59 height 17
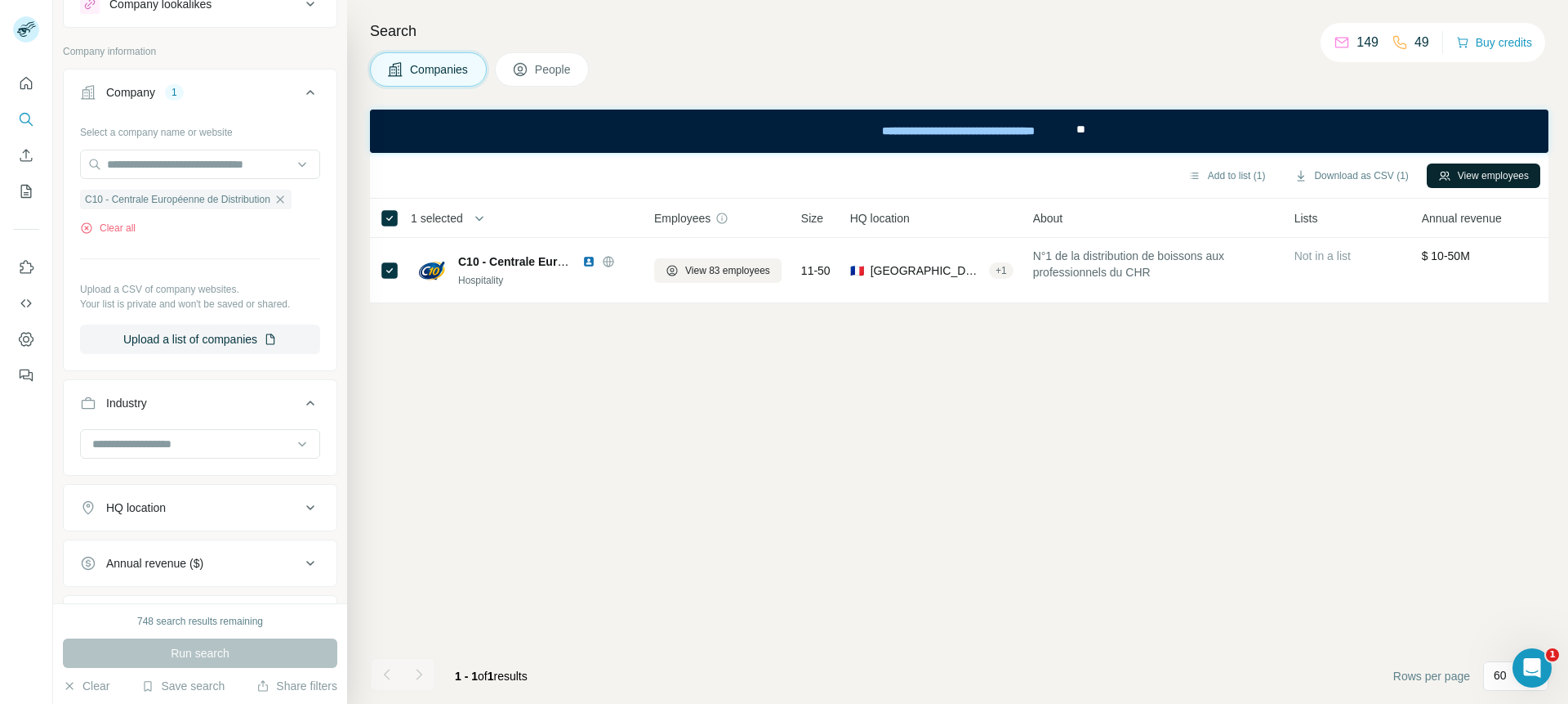
click at [1470, 165] on button "View employees" at bounding box center [1484, 176] width 114 height 24
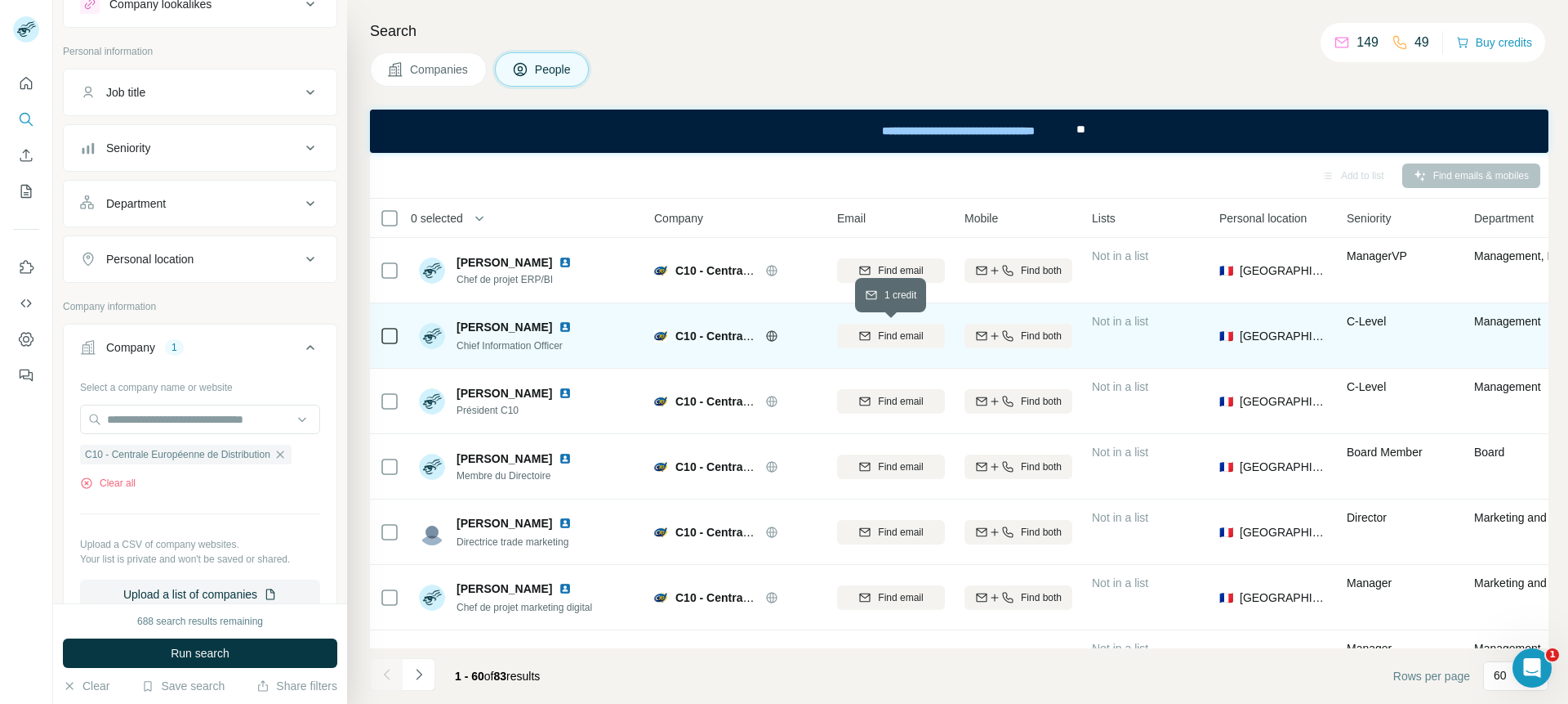
click at [928, 337] on div "Find email" at bounding box center [891, 336] width 108 height 15
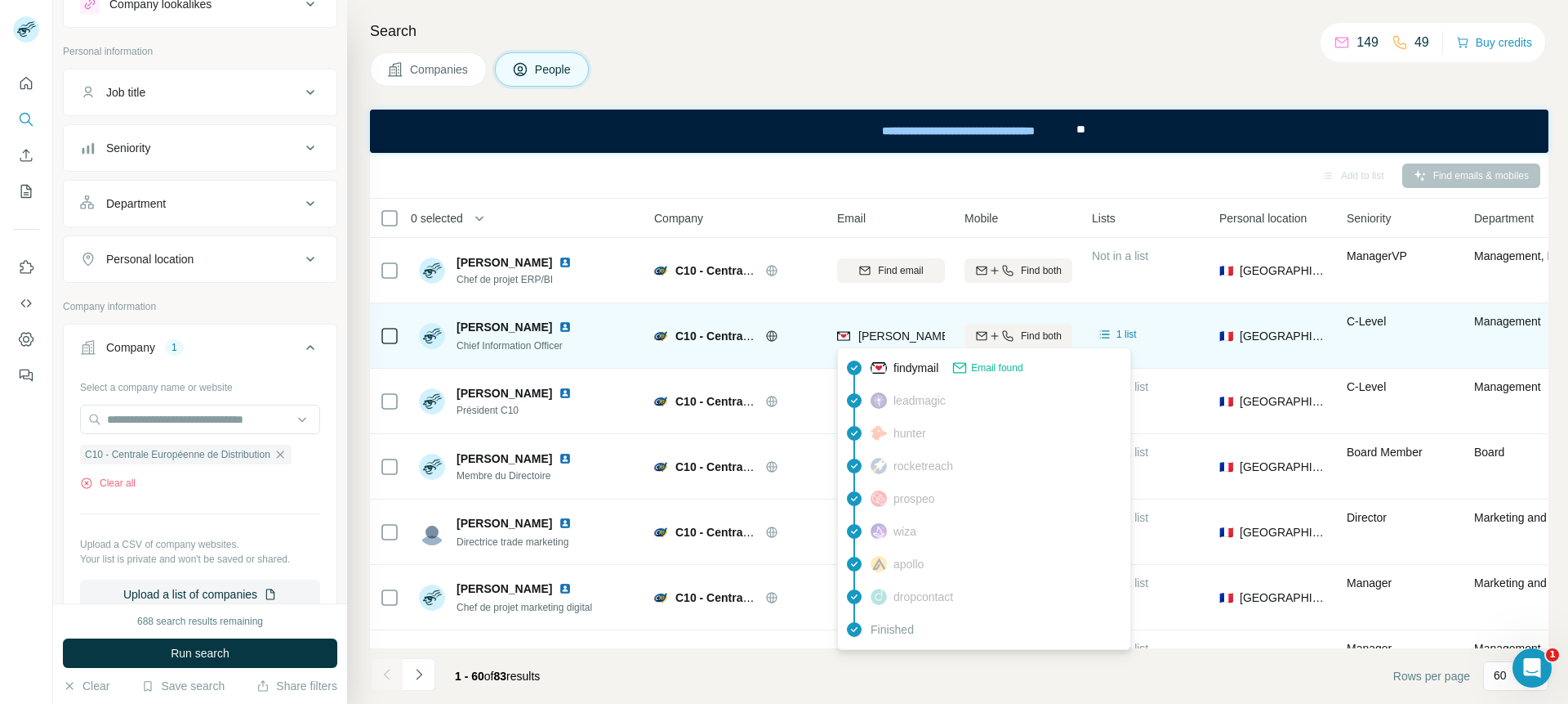
click at [932, 335] on span "[PERSON_NAME][EMAIL_ADDRESS][DOMAIN_NAME]" at bounding box center [1002, 336] width 287 height 13
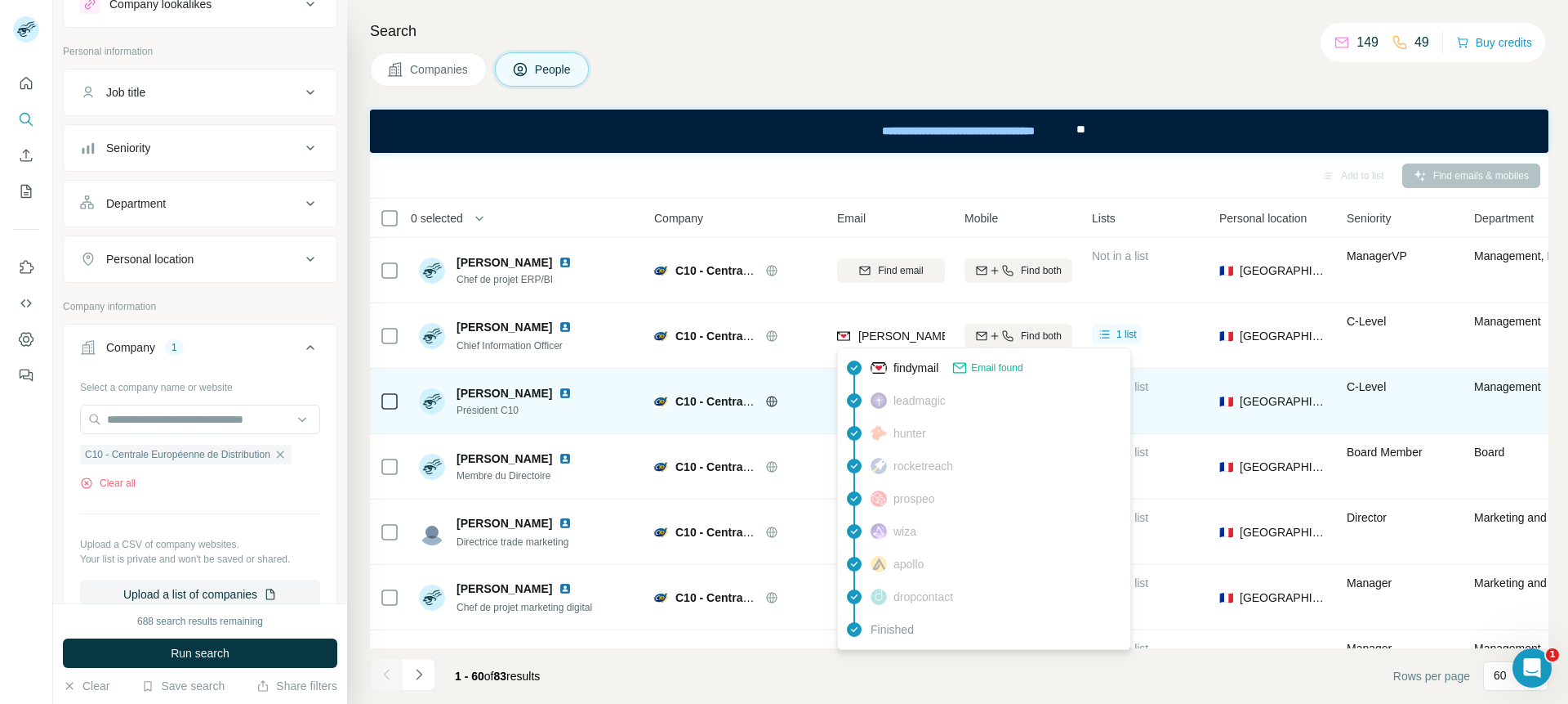
click at [932, 347] on span "findymail" at bounding box center [917, 368] width 45 height 17
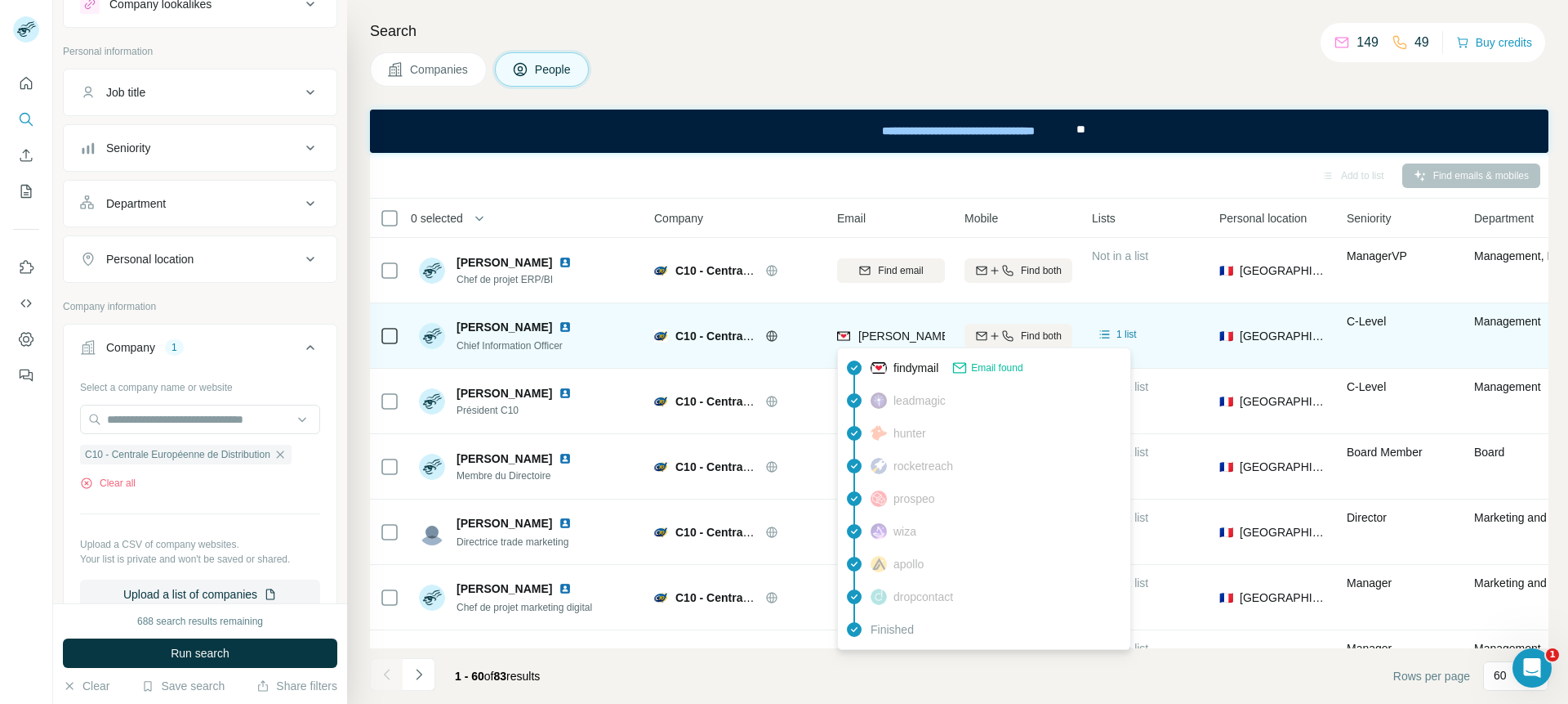
click at [883, 336] on span "[PERSON_NAME][EMAIL_ADDRESS][DOMAIN_NAME]" at bounding box center [1002, 336] width 287 height 13
click at [882, 336] on span "[PERSON_NAME][EMAIL_ADDRESS][DOMAIN_NAME]" at bounding box center [1002, 336] width 287 height 13
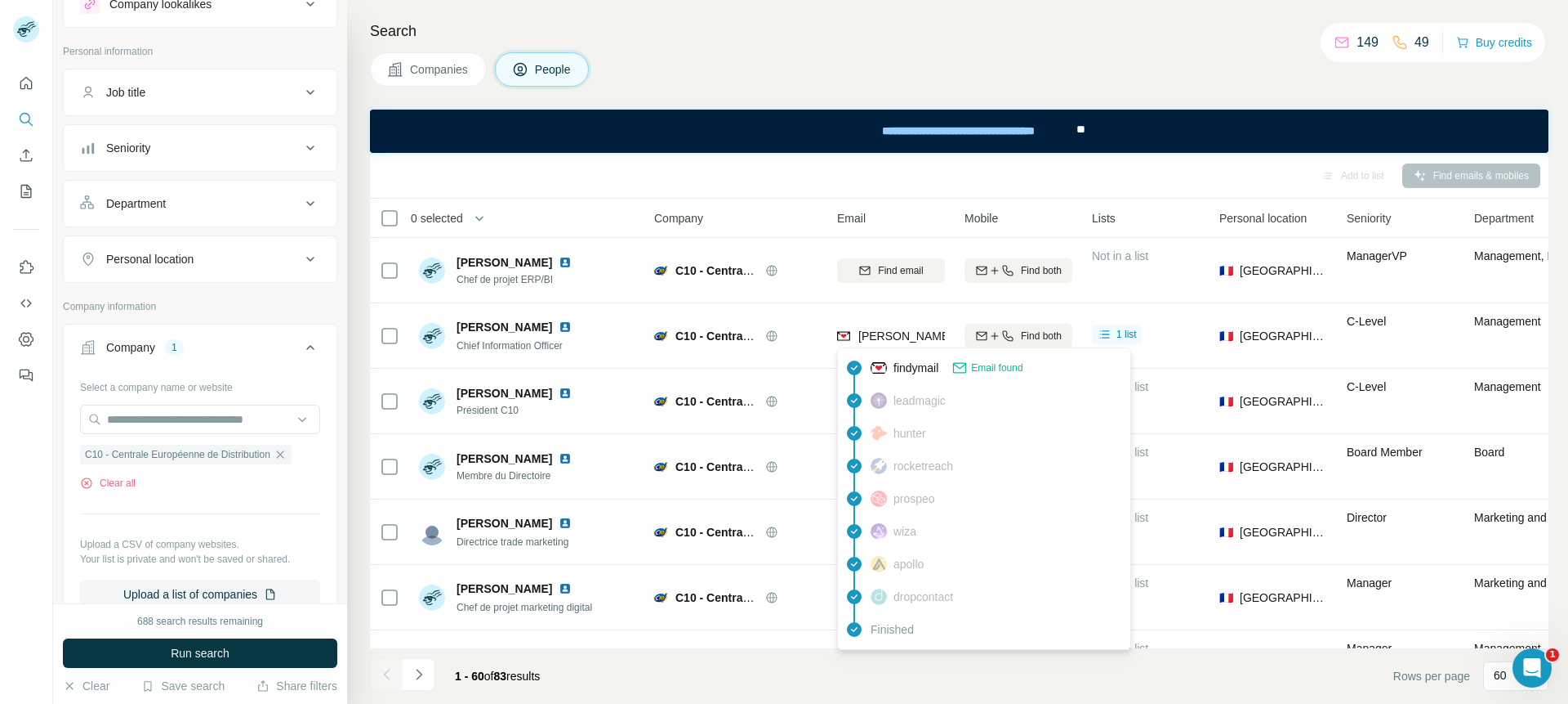
click at [899, 347] on span "findymail" at bounding box center [917, 368] width 45 height 17
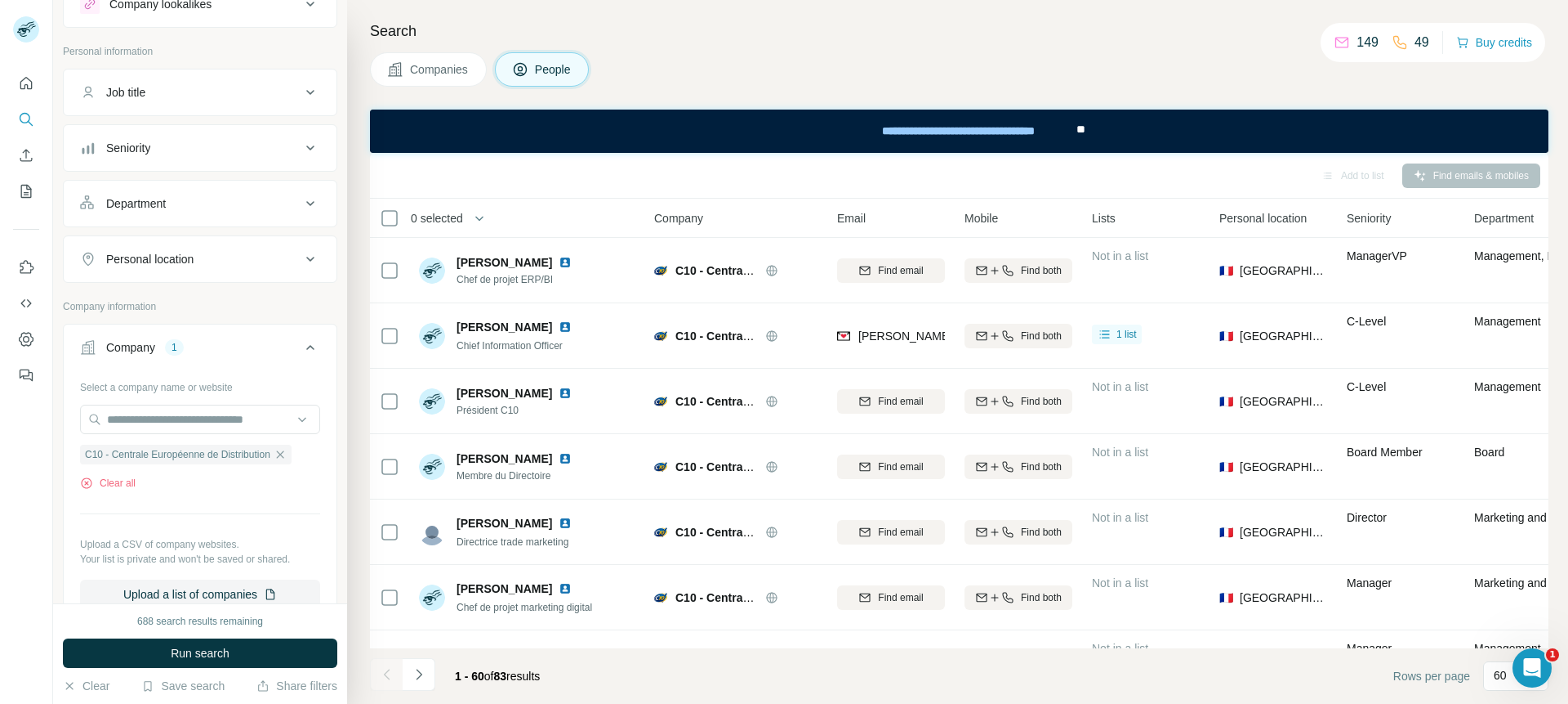
click at [899, 347] on td "[PERSON_NAME][EMAIL_ADDRESS][DOMAIN_NAME]" at bounding box center [891, 336] width 128 height 65
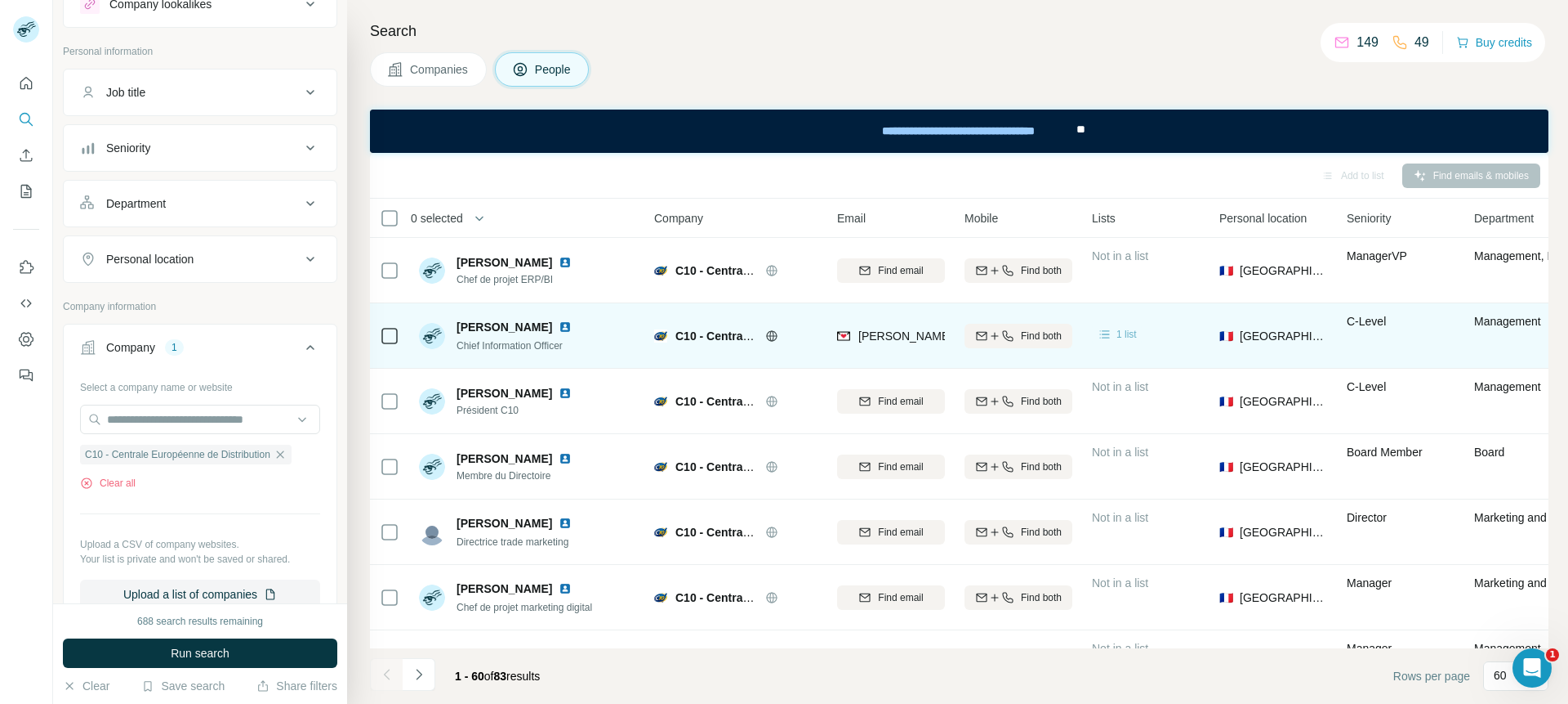
click at [1113, 339] on icon at bounding box center [1105, 334] width 17 height 17
click at [1004, 334] on icon "button" at bounding box center [1008, 336] width 13 height 13
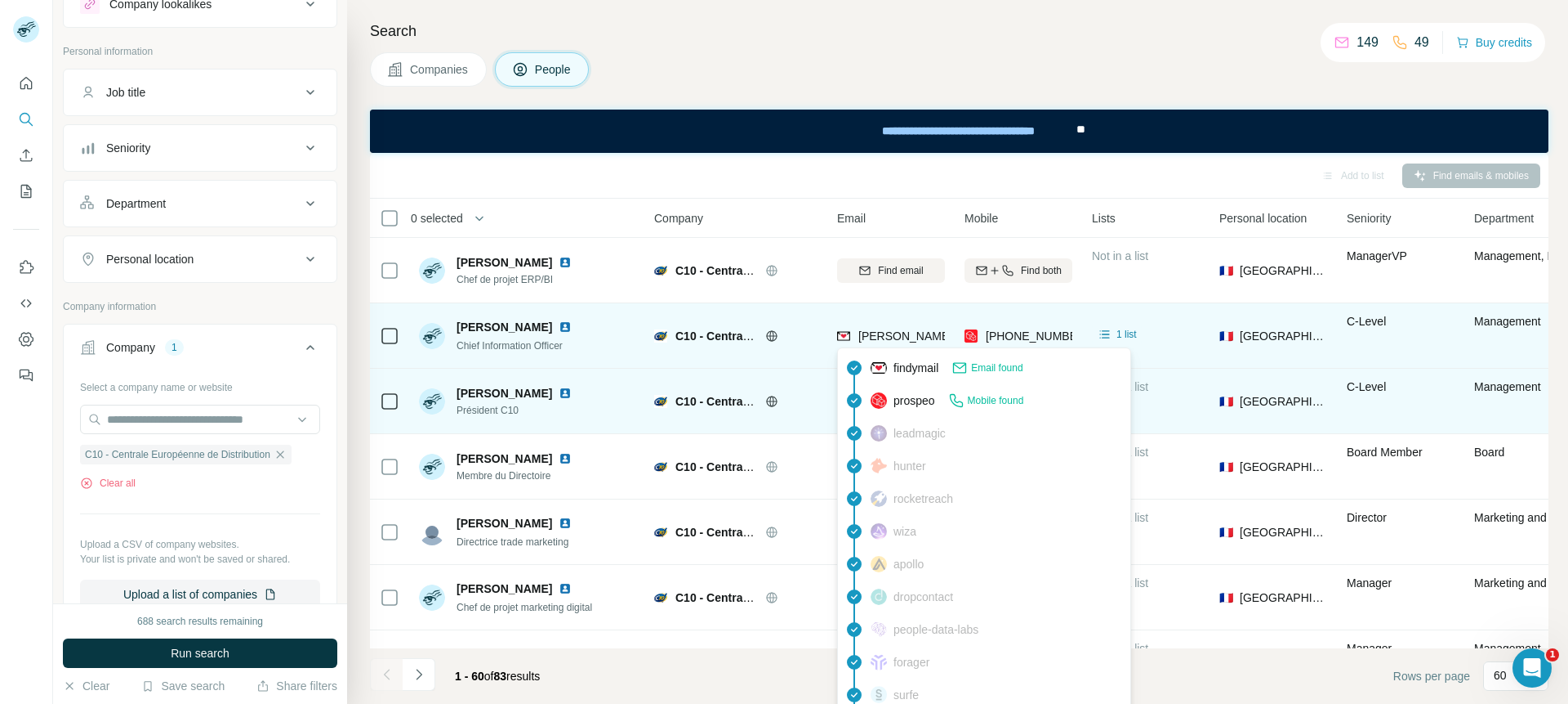
drag, startPoint x: 851, startPoint y: 433, endPoint x: 852, endPoint y: 424, distance: 9.1
click at [851, 347] on icon at bounding box center [854, 432] width 20 height 20
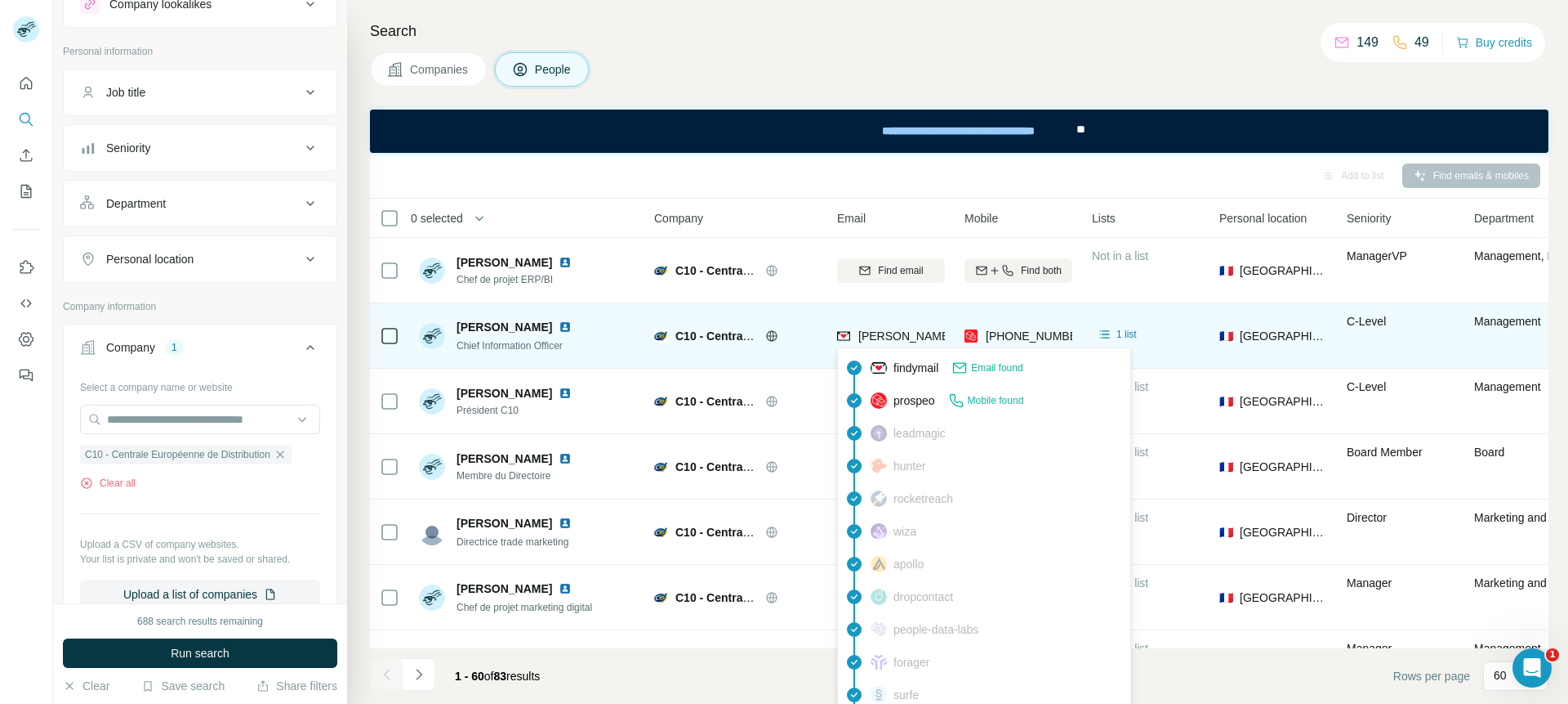
click at [846, 332] on img at bounding box center [844, 336] width 13 height 17
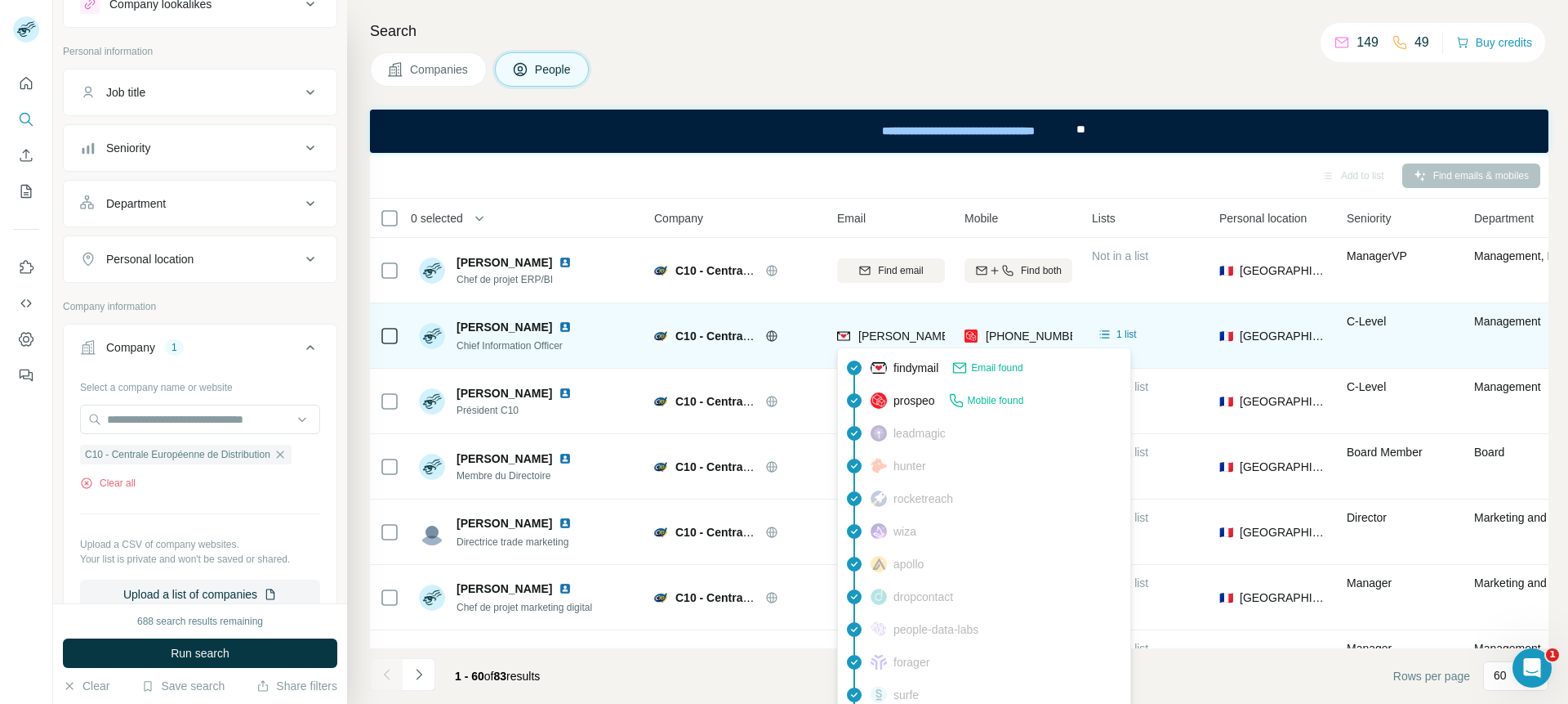
click at [846, 332] on img at bounding box center [844, 336] width 13 height 17
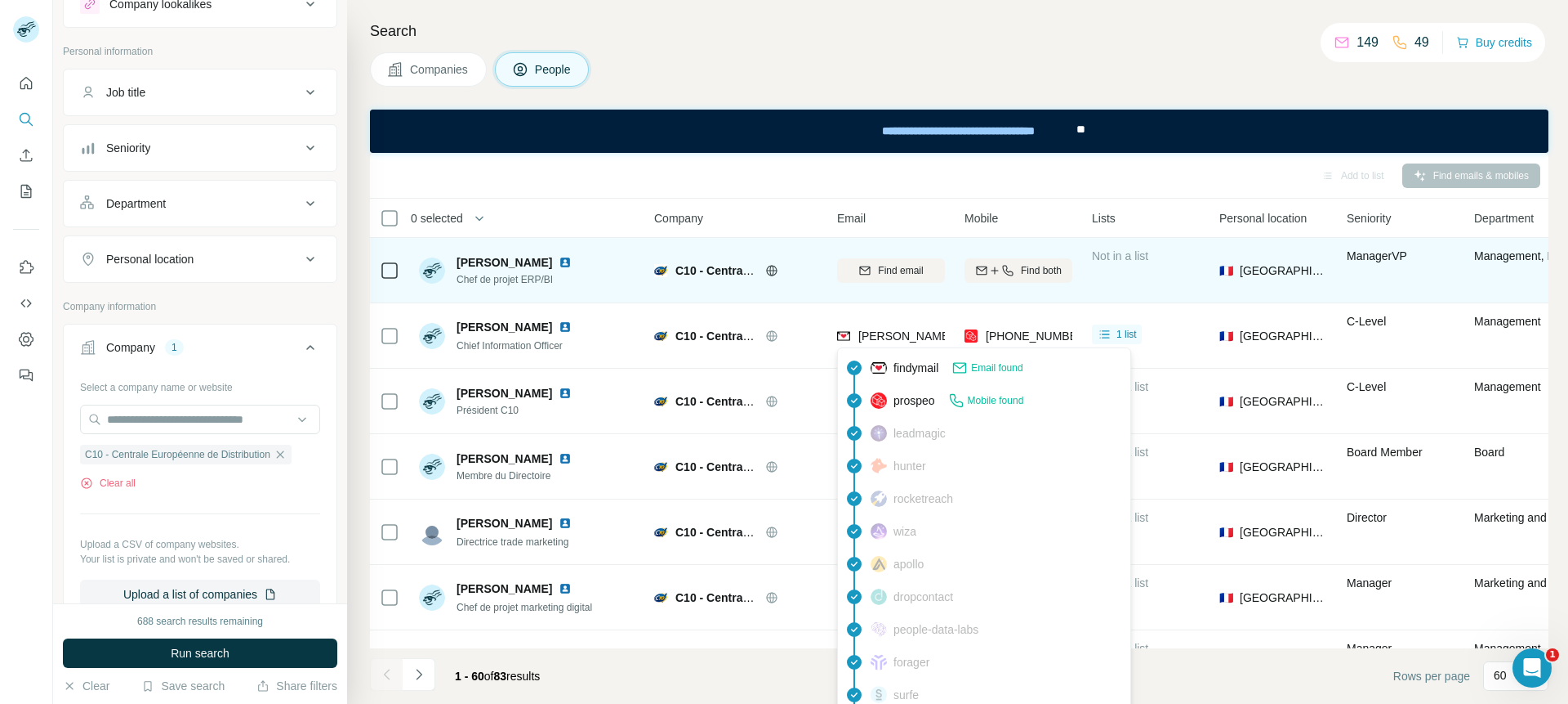
drag, startPoint x: 942, startPoint y: 311, endPoint x: 945, endPoint y: 301, distance: 10.4
click at [942, 310] on td "[PERSON_NAME][EMAIL_ADDRESS][DOMAIN_NAME]" at bounding box center [891, 336] width 128 height 65
